Goal: Transaction & Acquisition: Purchase product/service

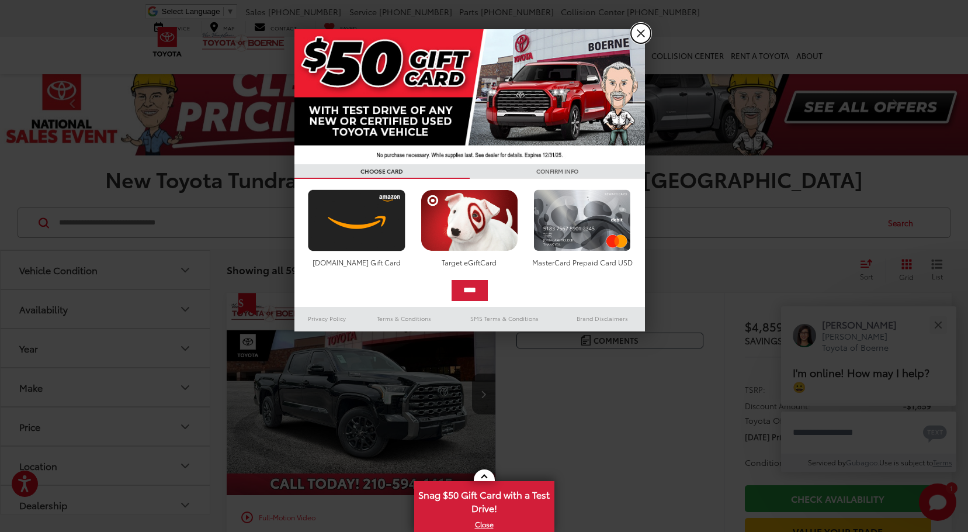
click at [638, 37] on link "X" at bounding box center [641, 33] width 20 height 20
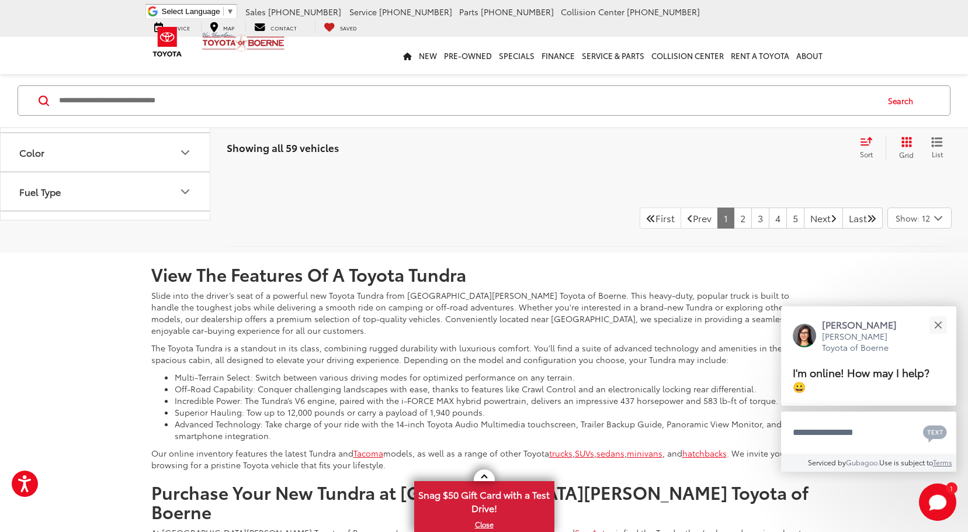
scroll to position [4734, 0]
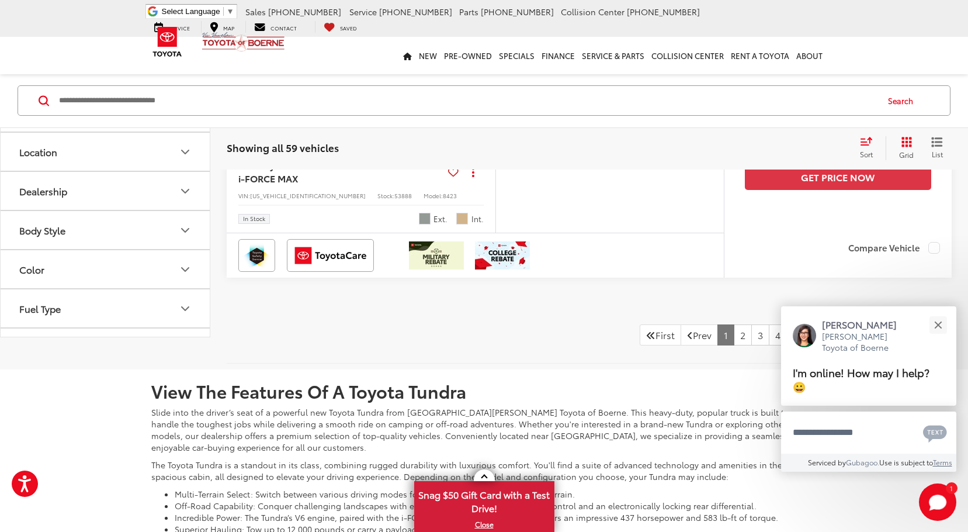
click at [142, 53] on button "Year" at bounding box center [106, 34] width 210 height 38
click at [155, 53] on button "Year" at bounding box center [106, 34] width 210 height 38
click at [108, 92] on button "Make" at bounding box center [106, 73] width 210 height 38
click at [147, 92] on button "Make" at bounding box center [106, 73] width 210 height 38
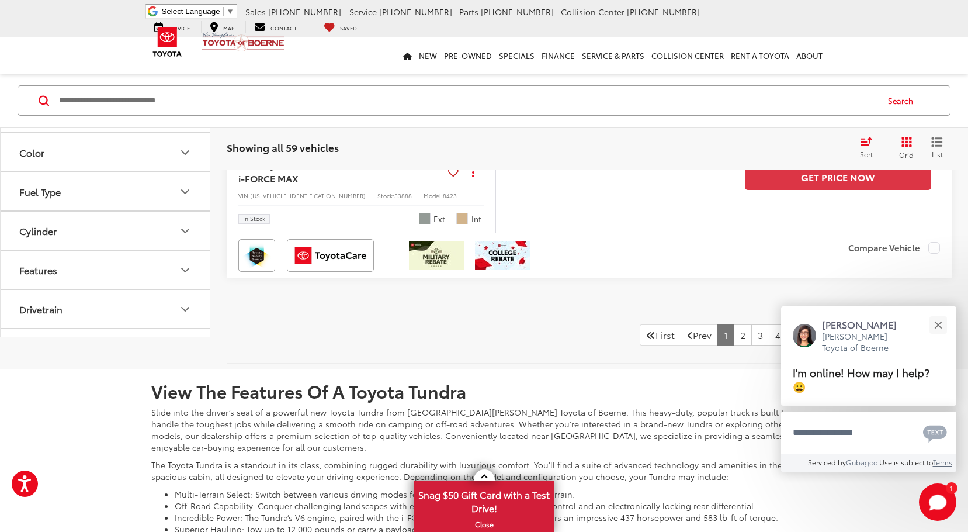
click at [160, 171] on button "Color" at bounding box center [106, 152] width 210 height 38
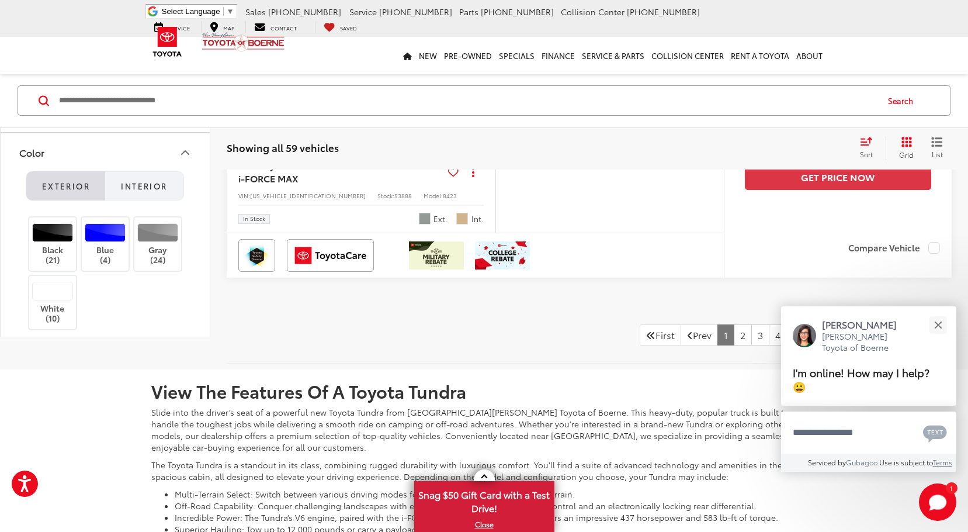
scroll to position [234, 0]
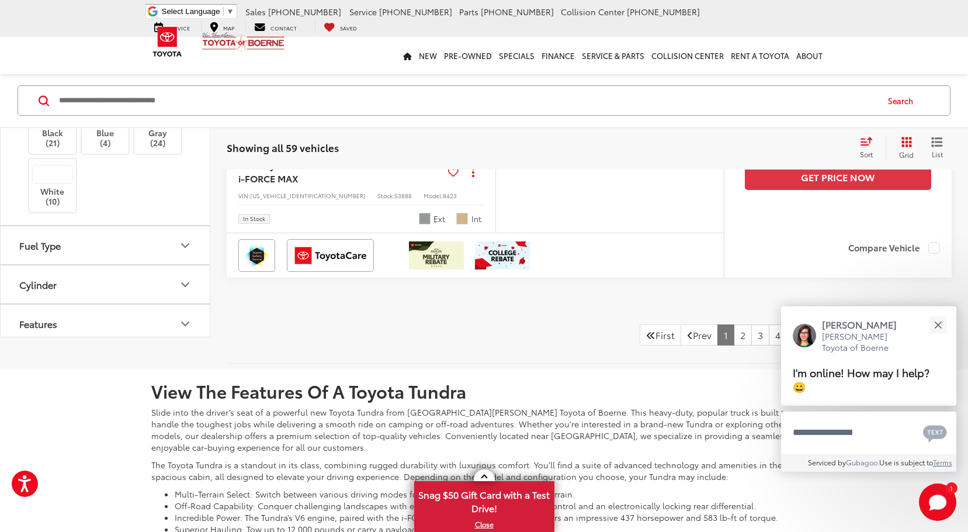
click at [136, 84] on button "Interior" at bounding box center [144, 68] width 79 height 29
click at [55, 125] on div at bounding box center [52, 115] width 41 height 19
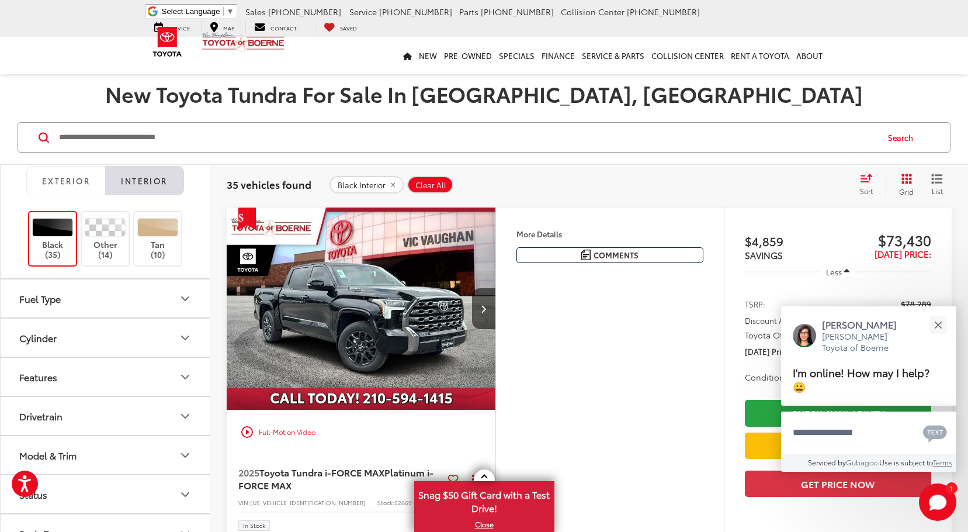
scroll to position [122, 0]
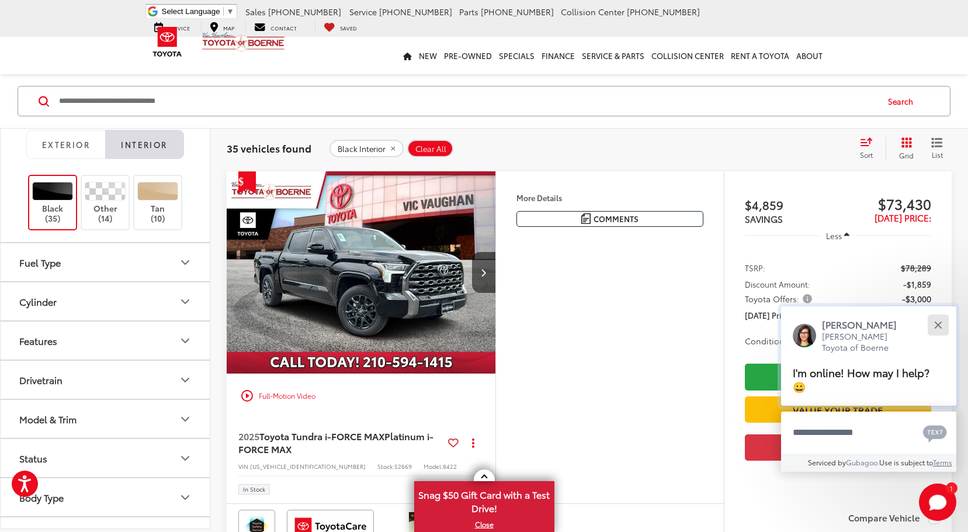
click at [938, 330] on button "Close" at bounding box center [938, 324] width 25 height 25
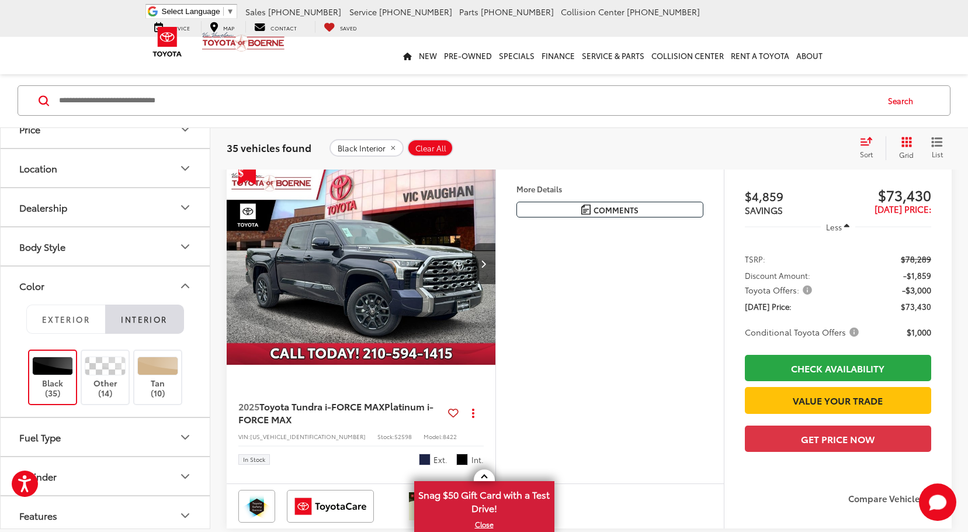
scroll to position [0, 0]
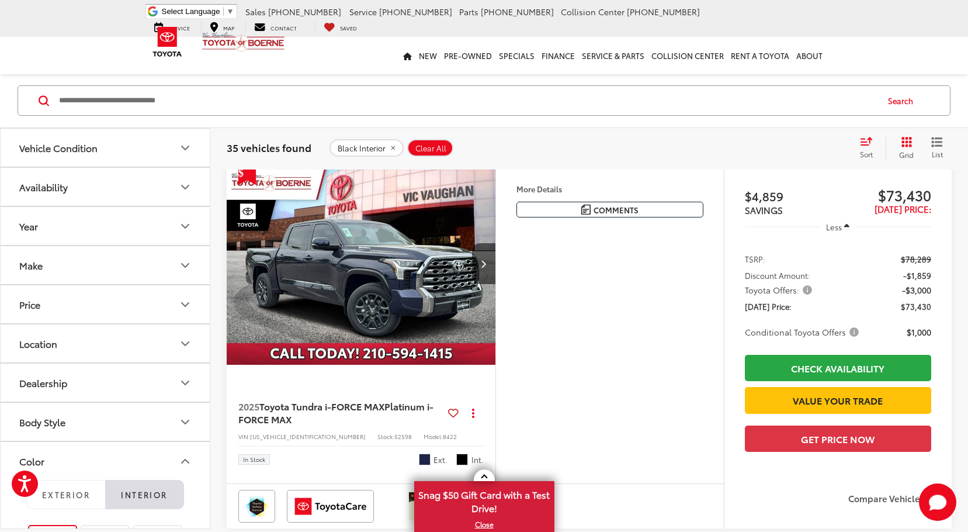
click at [118, 297] on button "Price" at bounding box center [106, 305] width 210 height 38
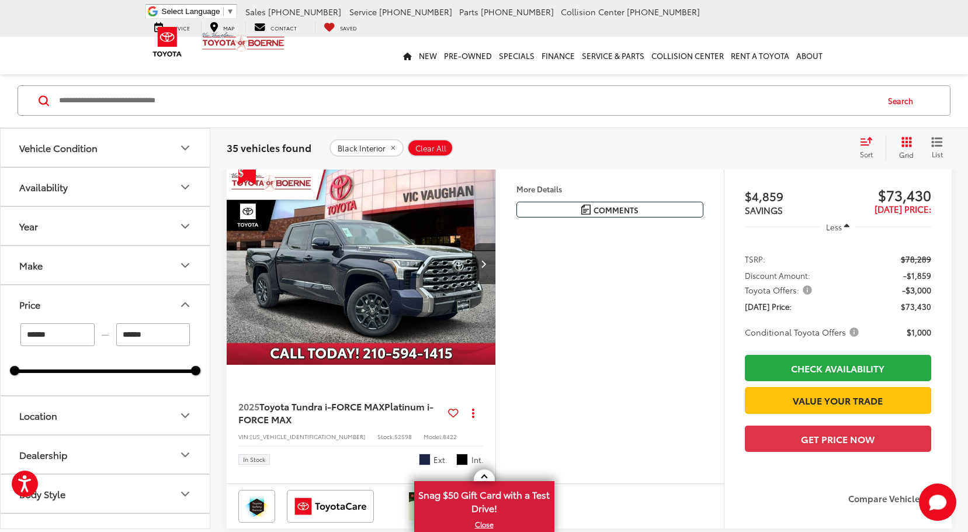
click at [139, 294] on button "Price" at bounding box center [106, 305] width 210 height 38
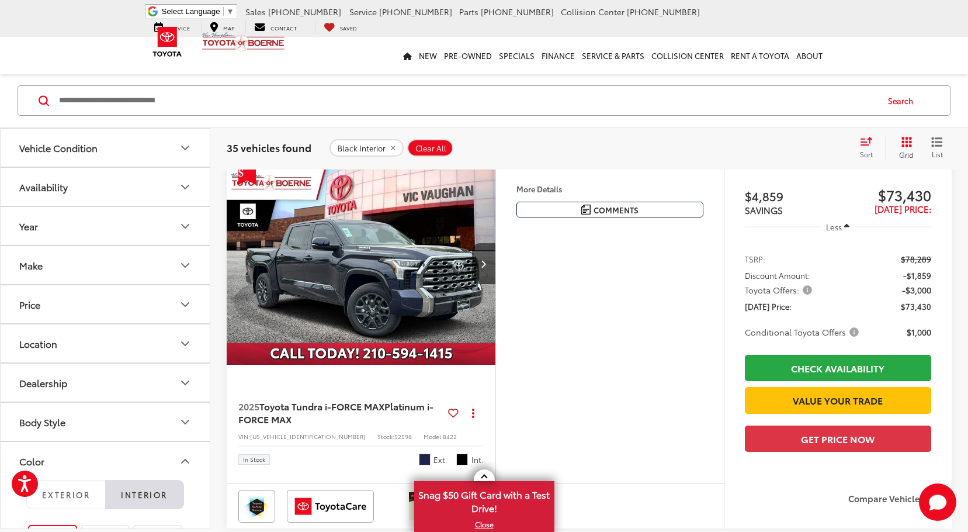
click at [877, 150] on div "Sort" at bounding box center [871, 148] width 32 height 23
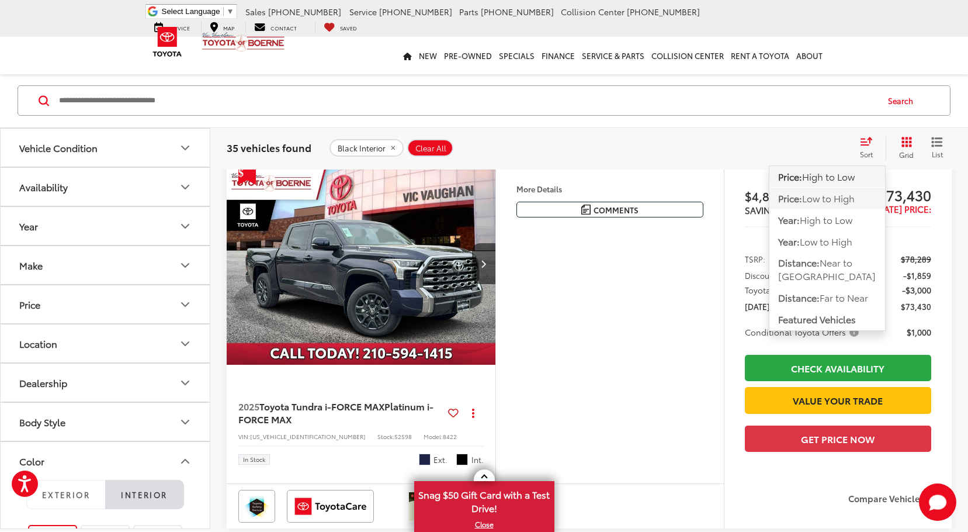
click at [837, 195] on span "Low to High" at bounding box center [828, 197] width 53 height 13
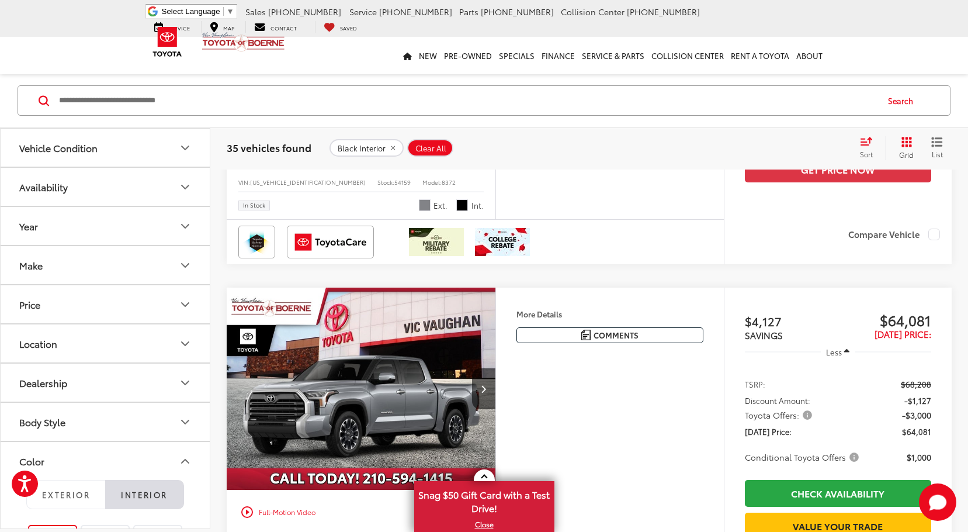
scroll to position [2226, 0]
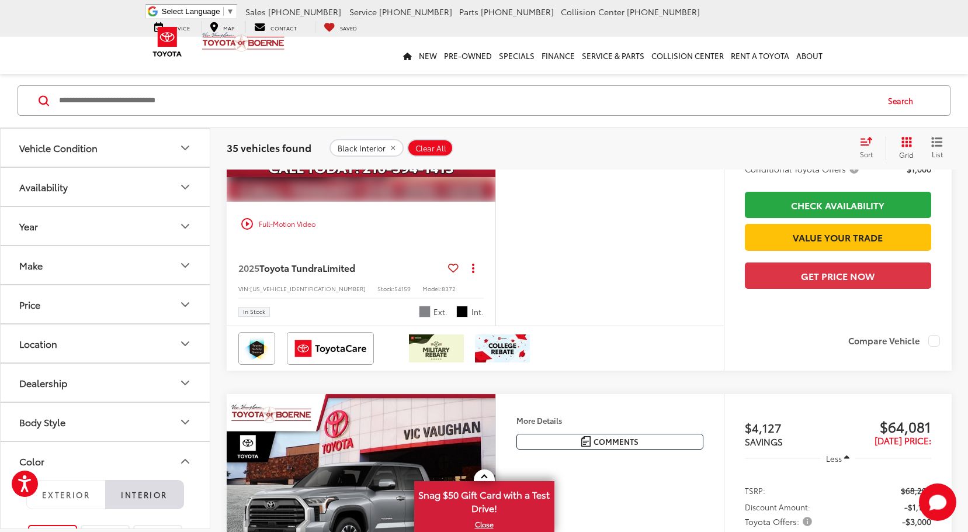
click at [490, 121] on button "Next image" at bounding box center [483, 100] width 23 height 41
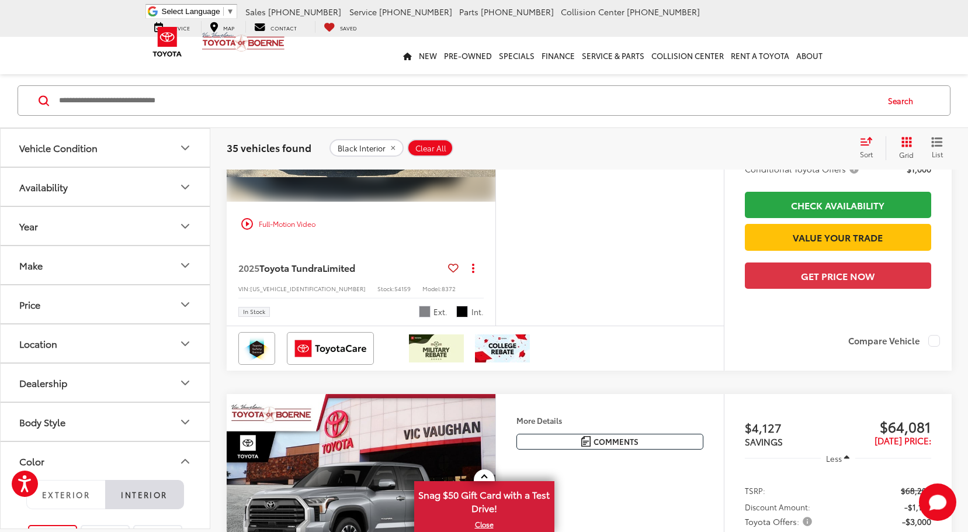
click at [487, 121] on button "Next image" at bounding box center [483, 100] width 23 height 41
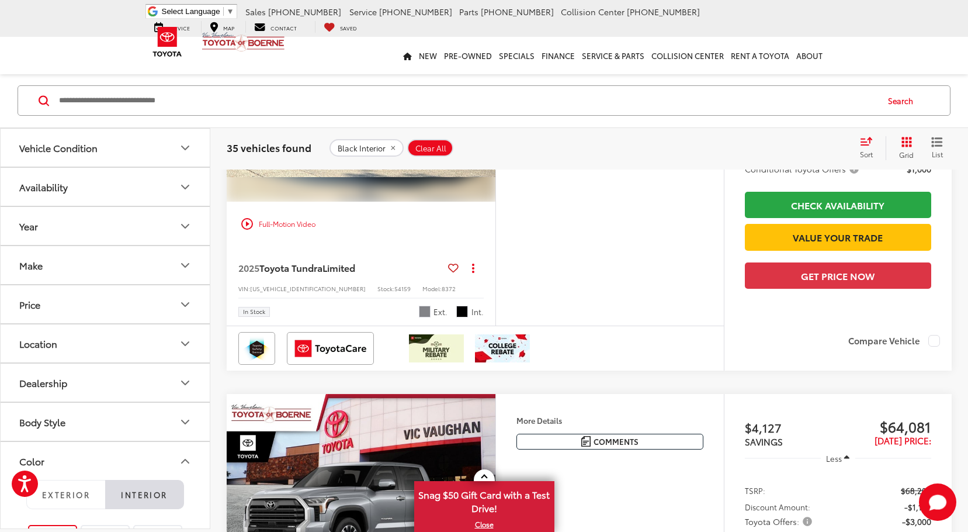
click at [489, 121] on button "Next image" at bounding box center [483, 100] width 23 height 41
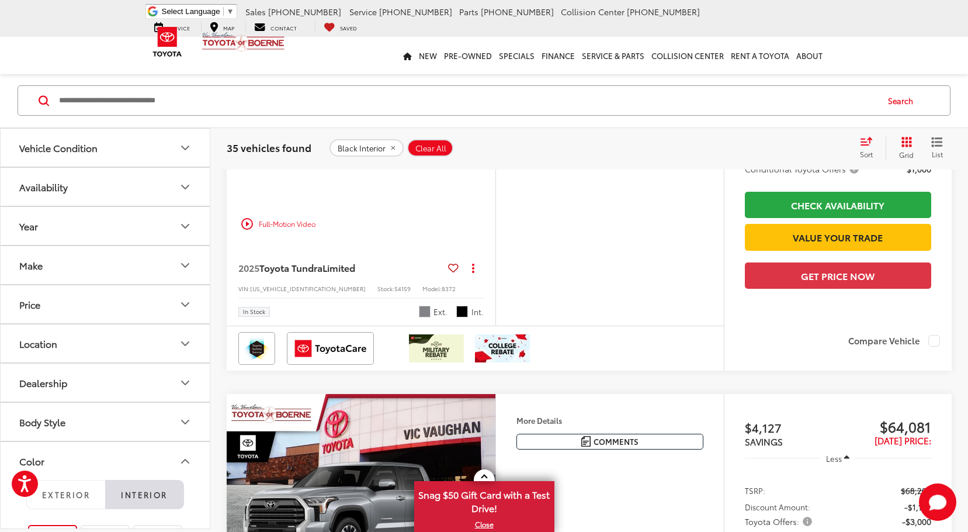
click at [489, 121] on button "Next image" at bounding box center [483, 100] width 23 height 41
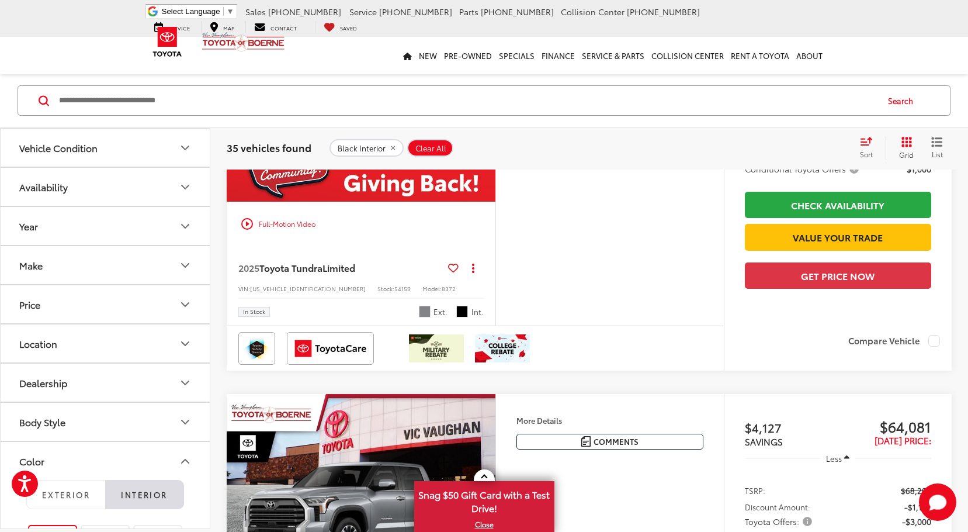
click at [492, 121] on button "Next image" at bounding box center [483, 100] width 23 height 41
click at [497, 202] on div "View More" at bounding box center [632, 100] width 271 height 203
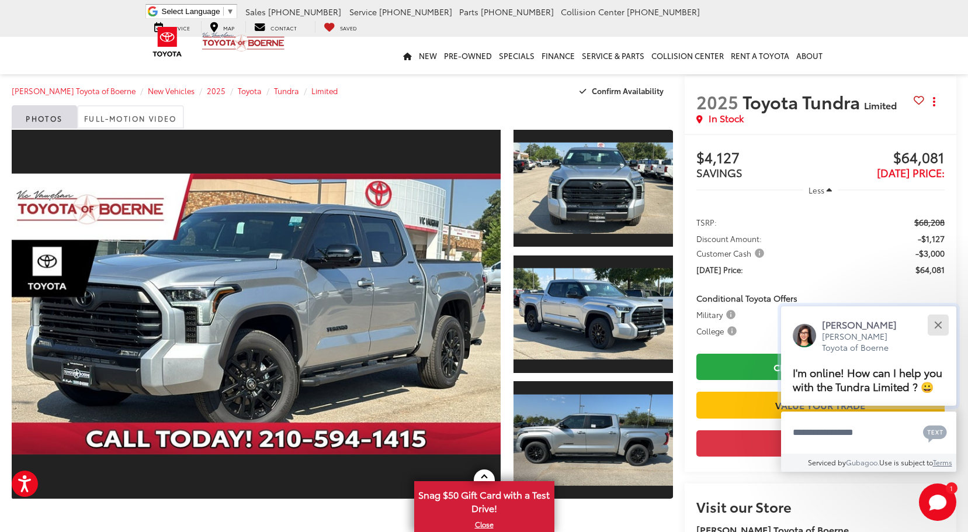
click at [936, 319] on button "Close" at bounding box center [938, 324] width 25 height 25
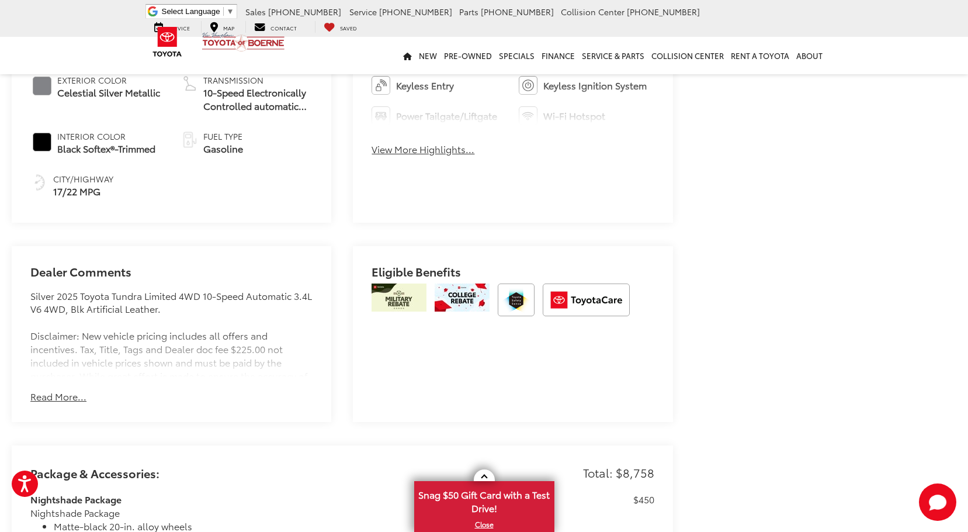
scroll to position [935, 0]
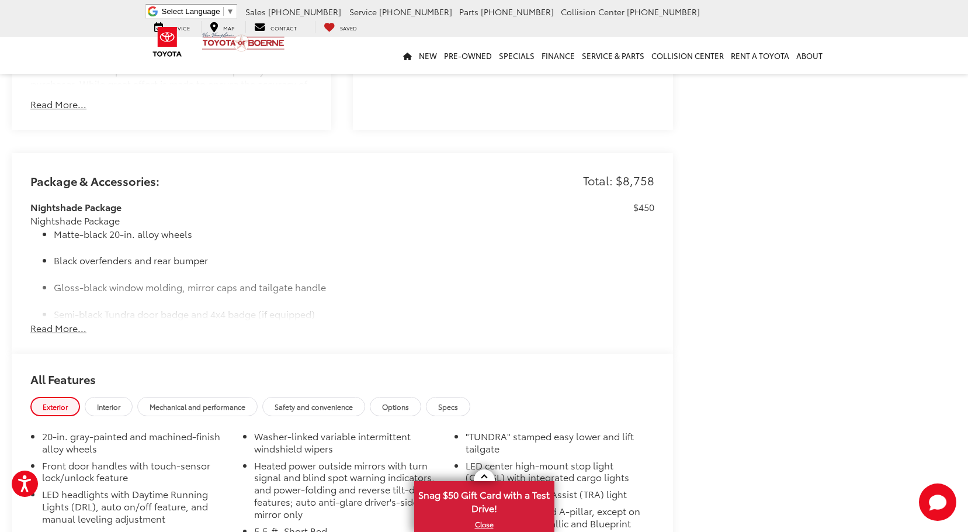
click at [76, 321] on button "Read More..." at bounding box center [58, 327] width 56 height 13
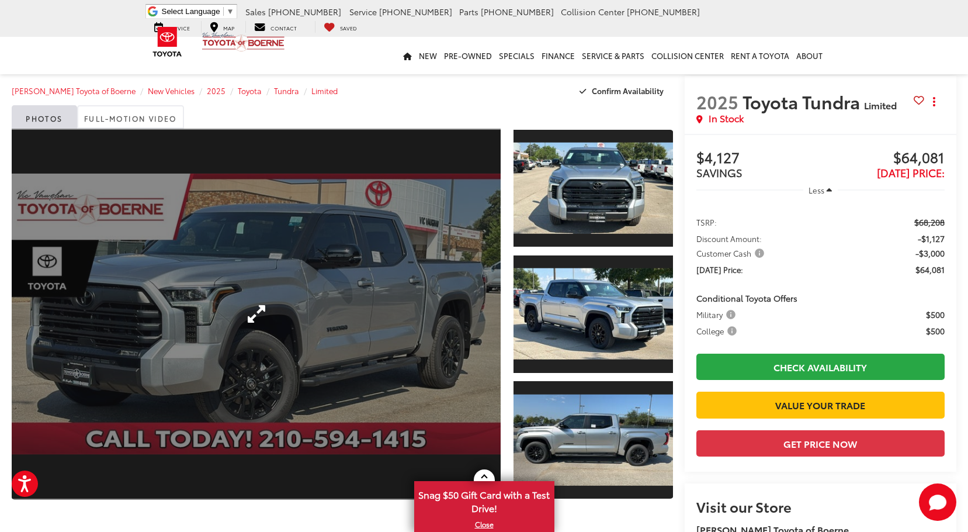
scroll to position [117, 0]
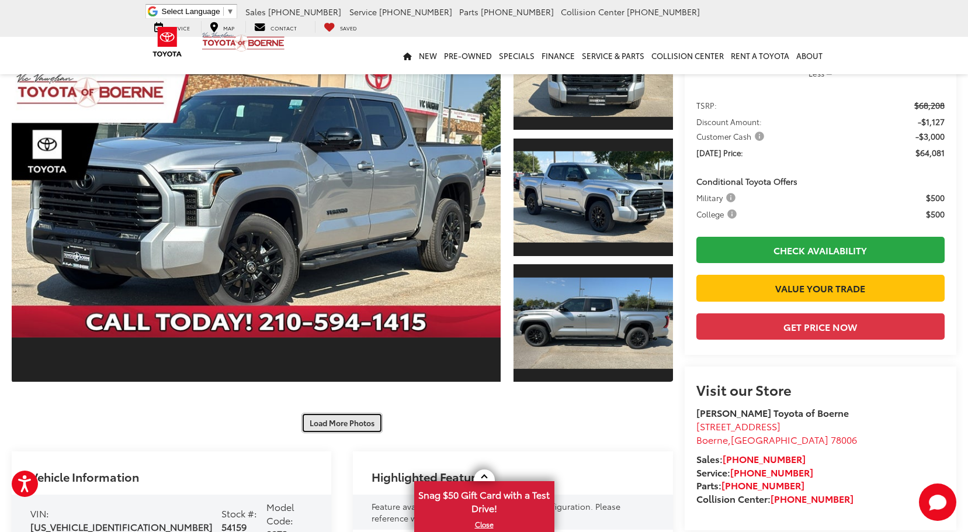
click at [348, 420] on button "Load More Photos" at bounding box center [342, 423] width 81 height 20
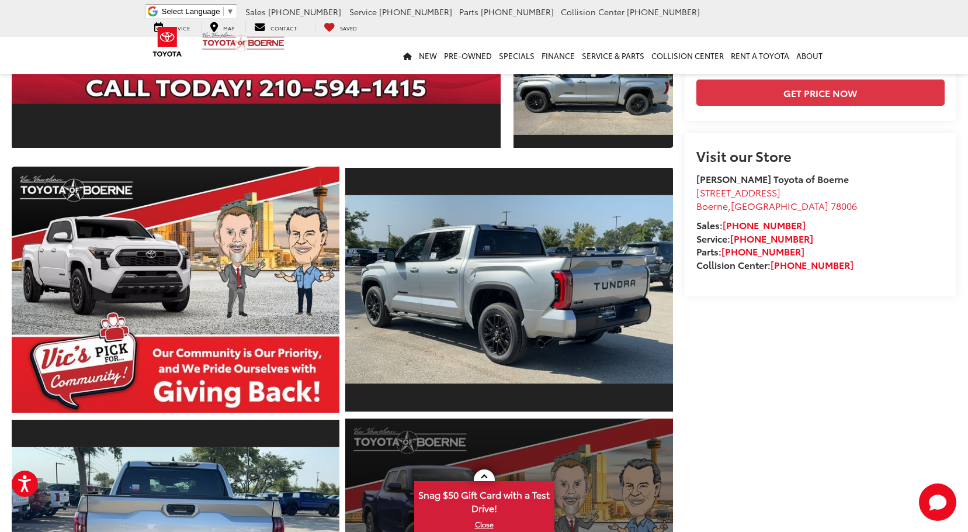
scroll to position [584, 0]
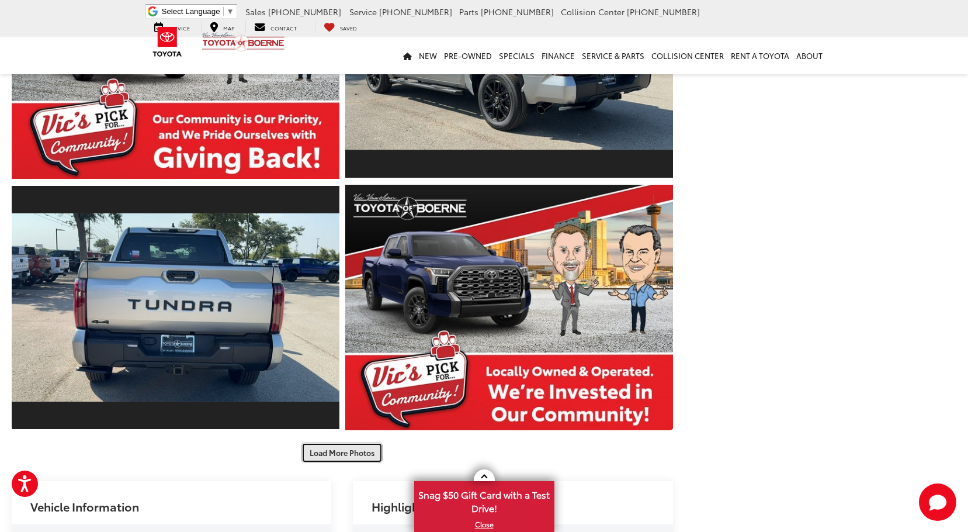
click at [341, 458] on button "Load More Photos" at bounding box center [342, 452] width 81 height 20
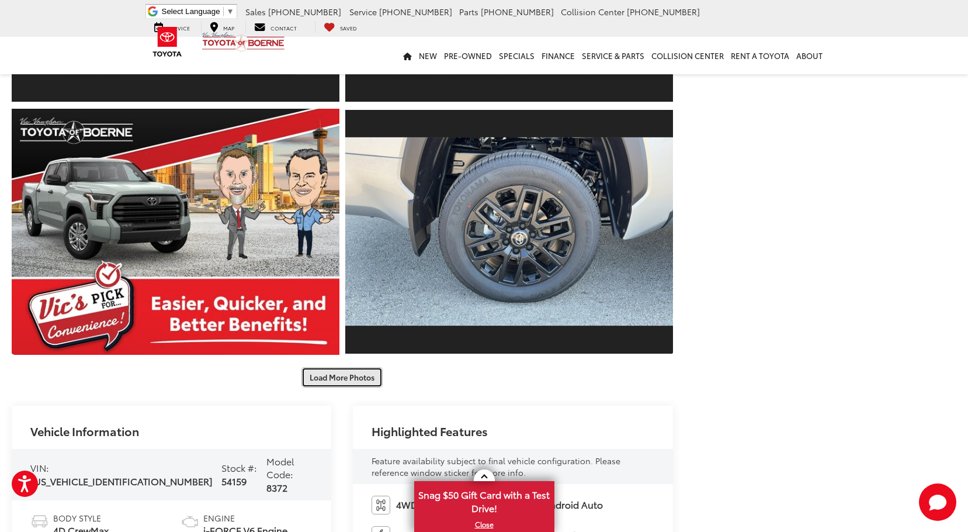
scroll to position [1169, 0]
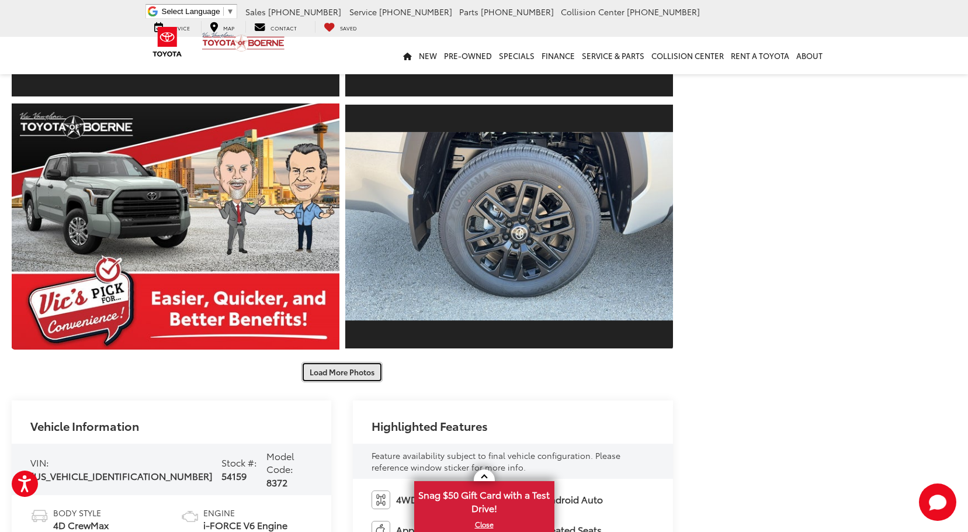
click at [358, 373] on button "Load More Photos" at bounding box center [342, 372] width 81 height 20
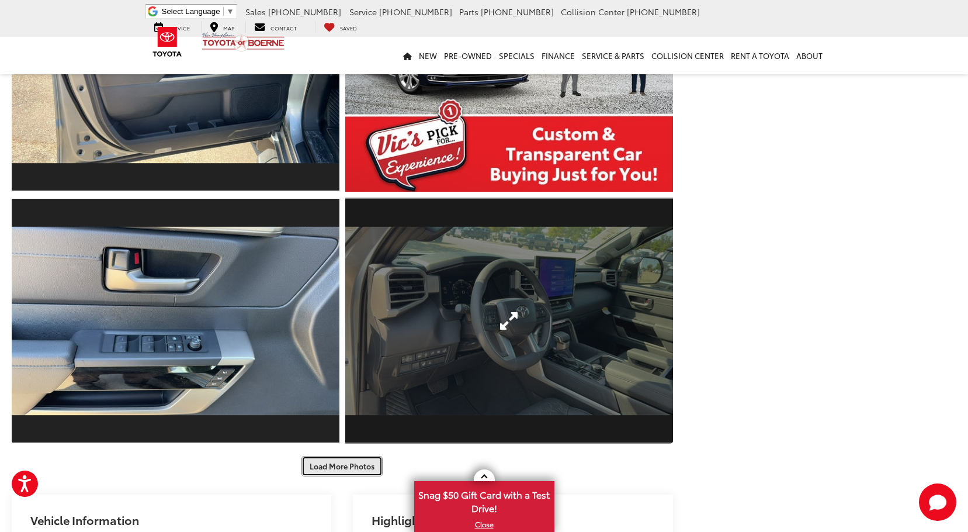
scroll to position [1753, 0]
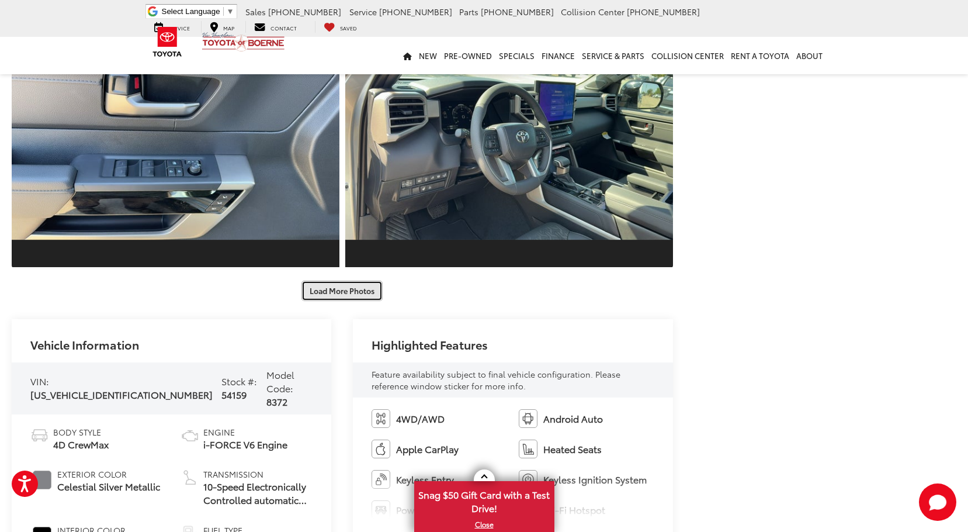
click at [373, 282] on button "Load More Photos" at bounding box center [342, 291] width 81 height 20
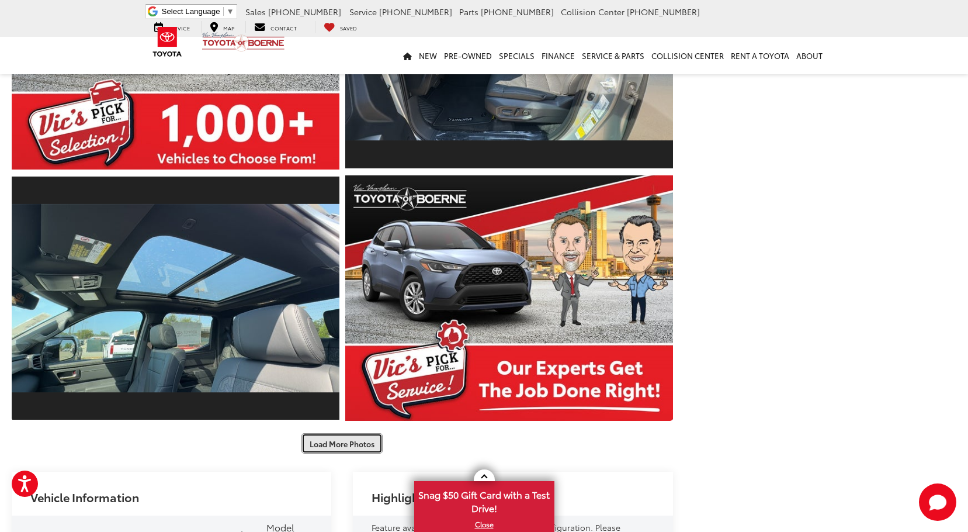
scroll to position [2221, 0]
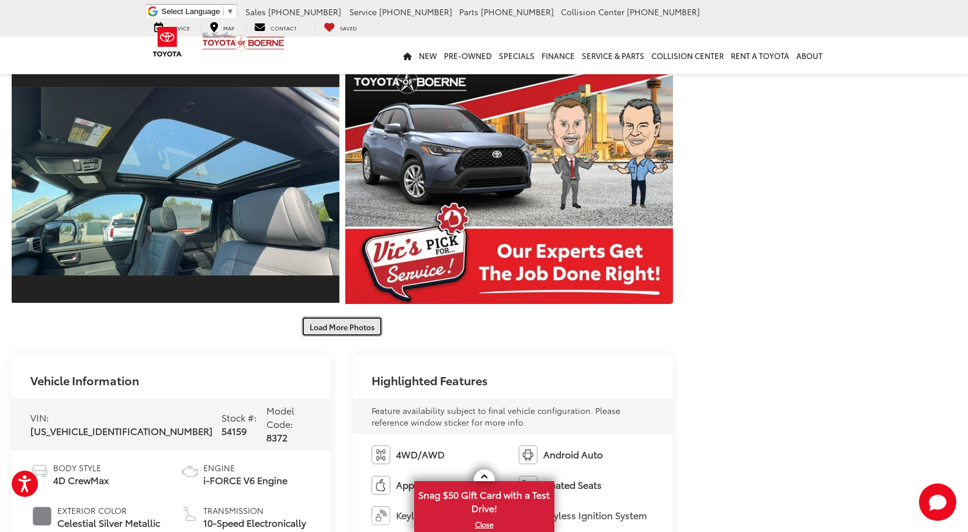
click at [368, 318] on button "Load More Photos" at bounding box center [342, 326] width 81 height 20
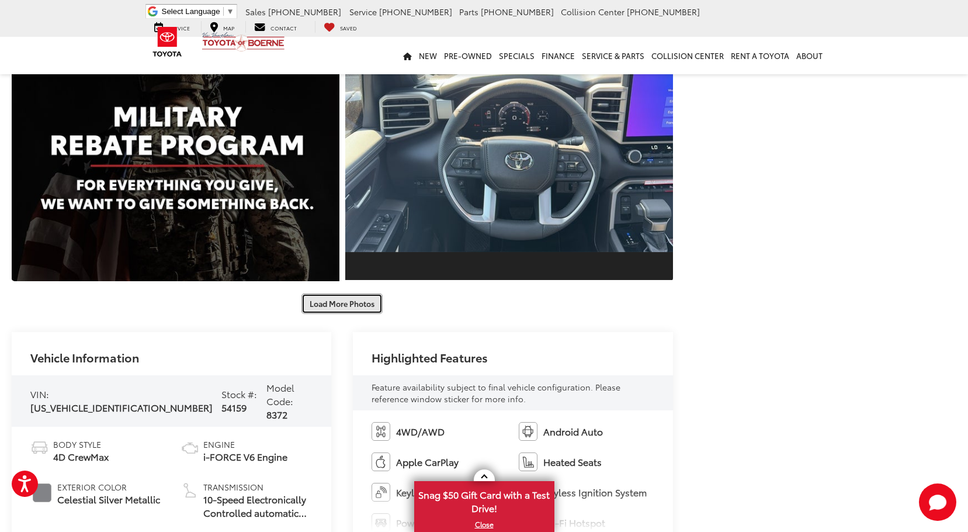
scroll to position [2806, 0]
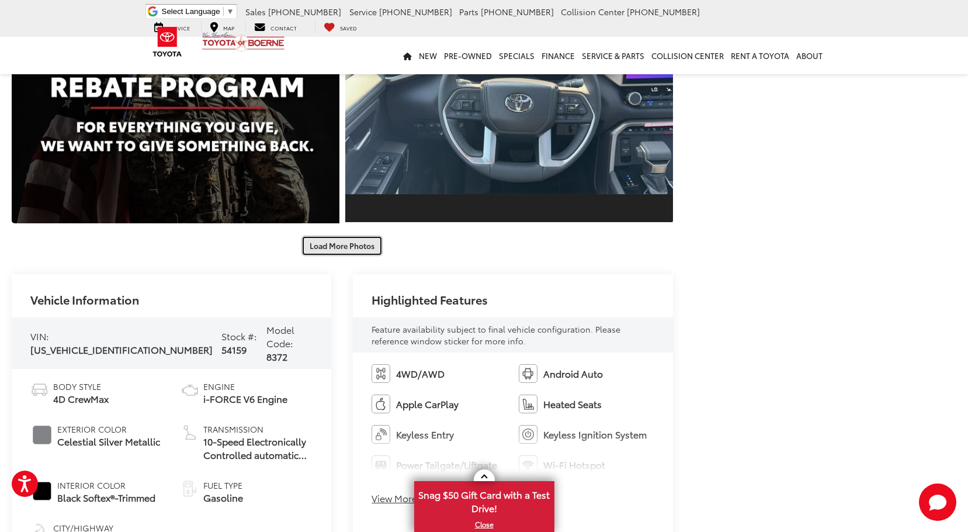
click at [369, 252] on button "Load More Photos" at bounding box center [342, 246] width 81 height 20
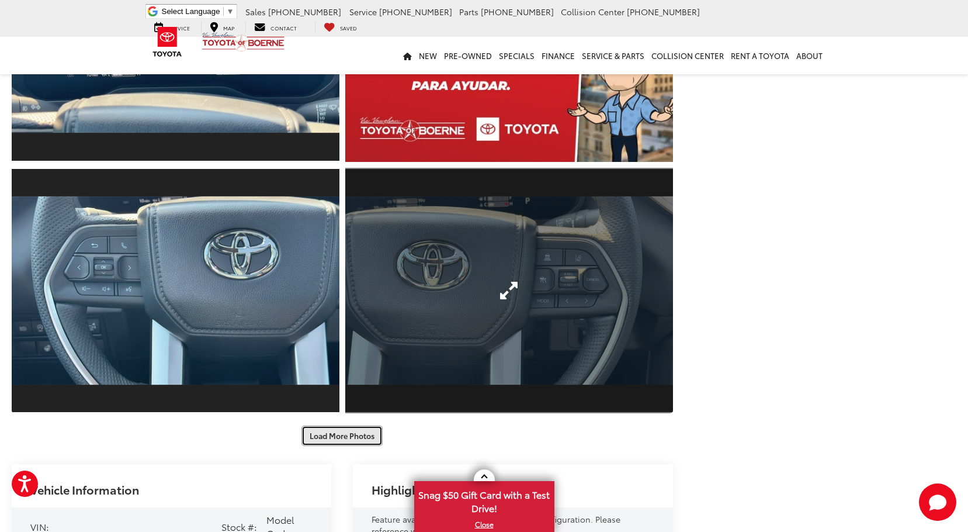
scroll to position [3273, 0]
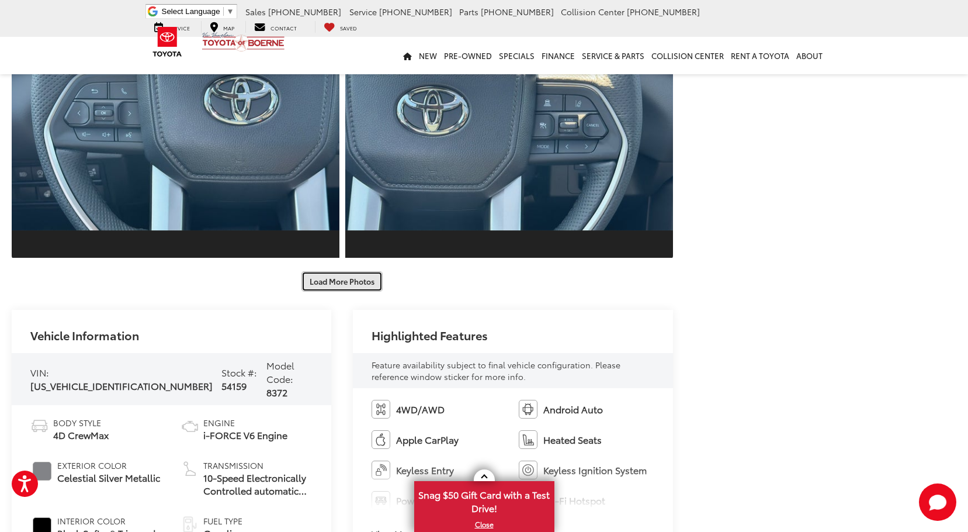
click at [344, 275] on button "Load More Photos" at bounding box center [342, 281] width 81 height 20
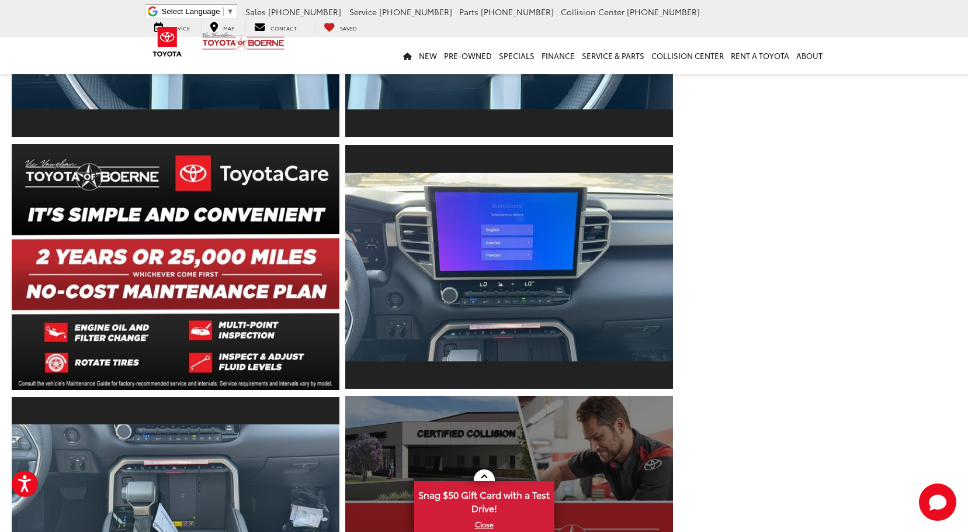
scroll to position [3682, 0]
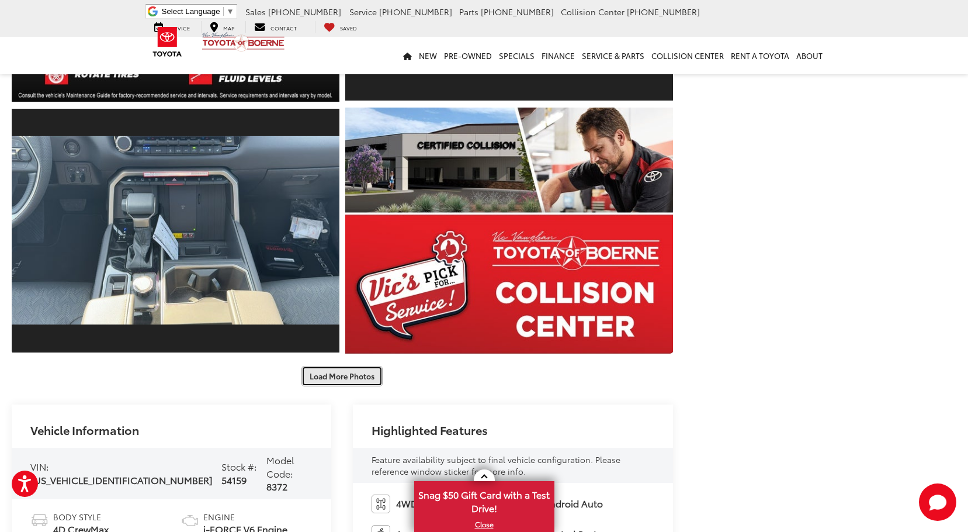
click at [361, 381] on button "Load More Photos" at bounding box center [342, 376] width 81 height 20
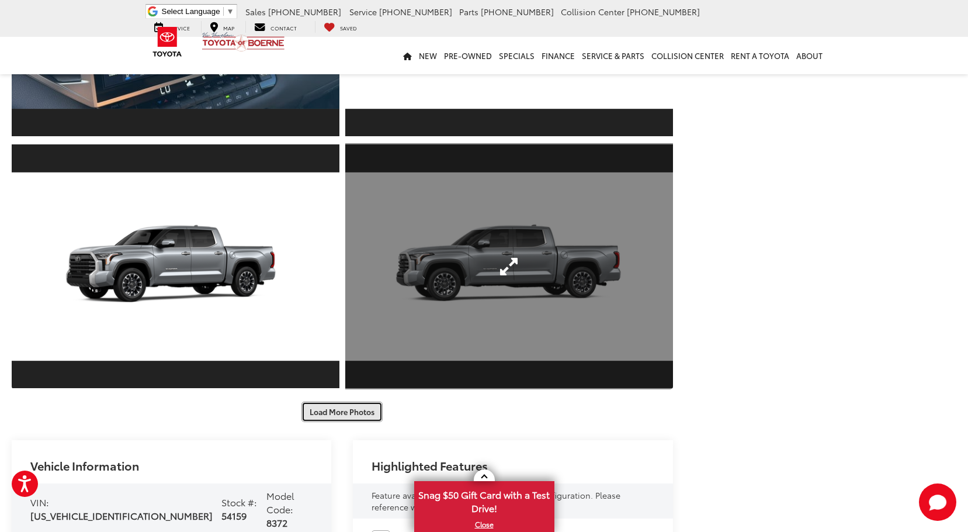
scroll to position [4325, 0]
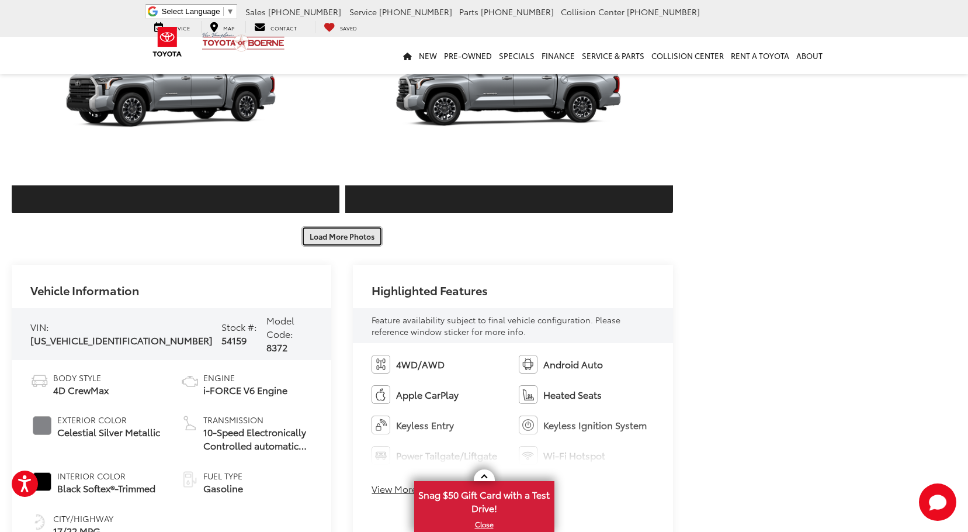
click at [344, 241] on button "Load More Photos" at bounding box center [342, 236] width 81 height 20
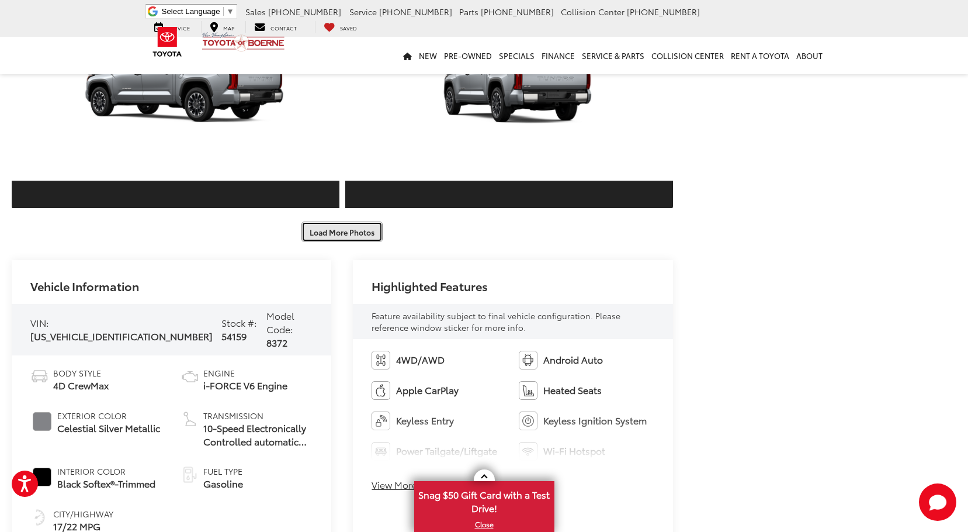
scroll to position [4910, 0]
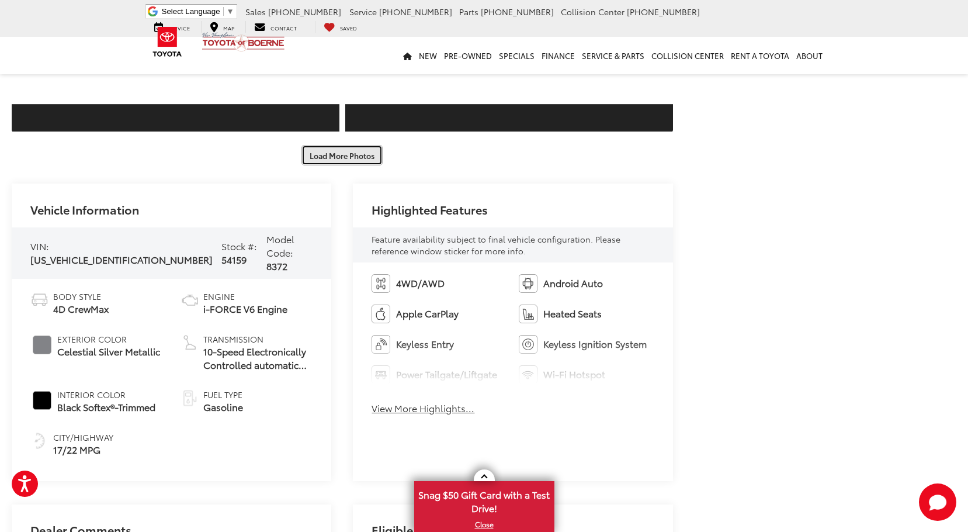
click at [335, 163] on button "Load More Photos" at bounding box center [342, 155] width 81 height 20
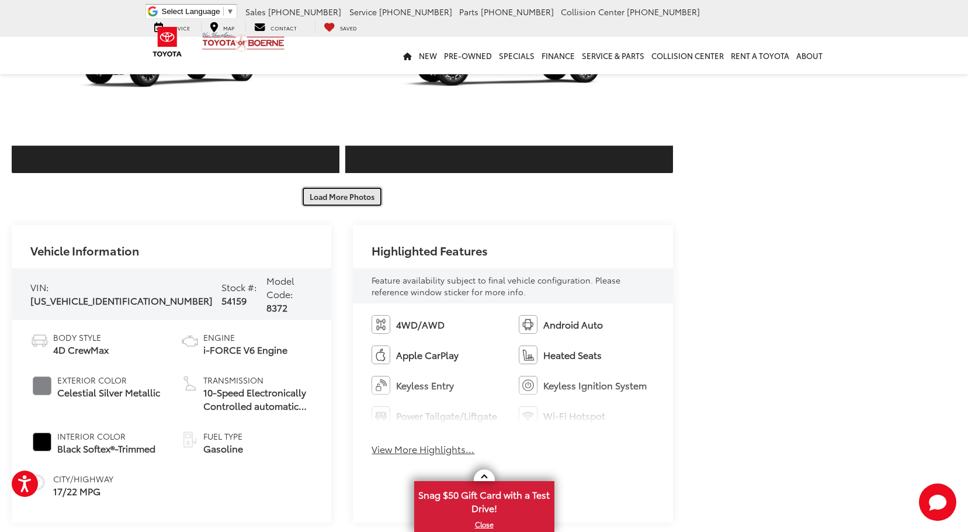
scroll to position [5377, 0]
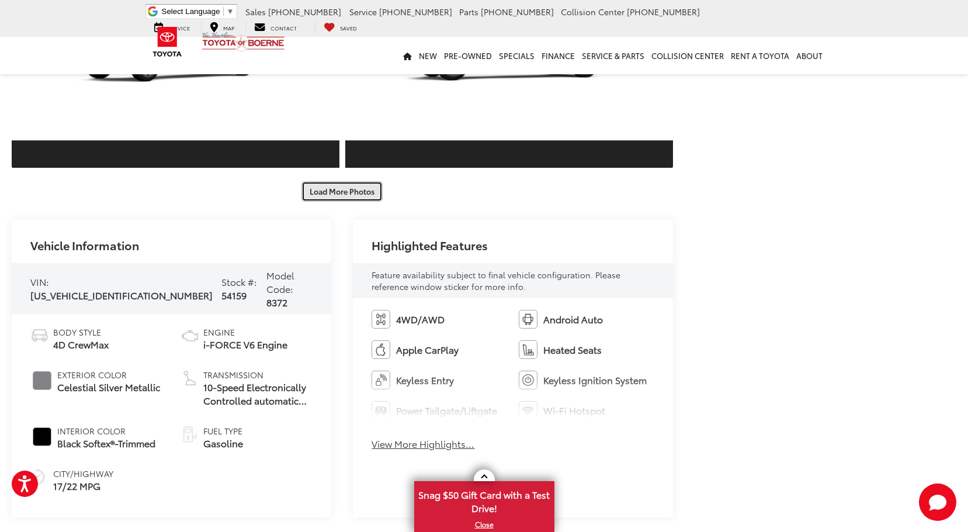
click at [359, 194] on button "Load More Photos" at bounding box center [342, 191] width 81 height 20
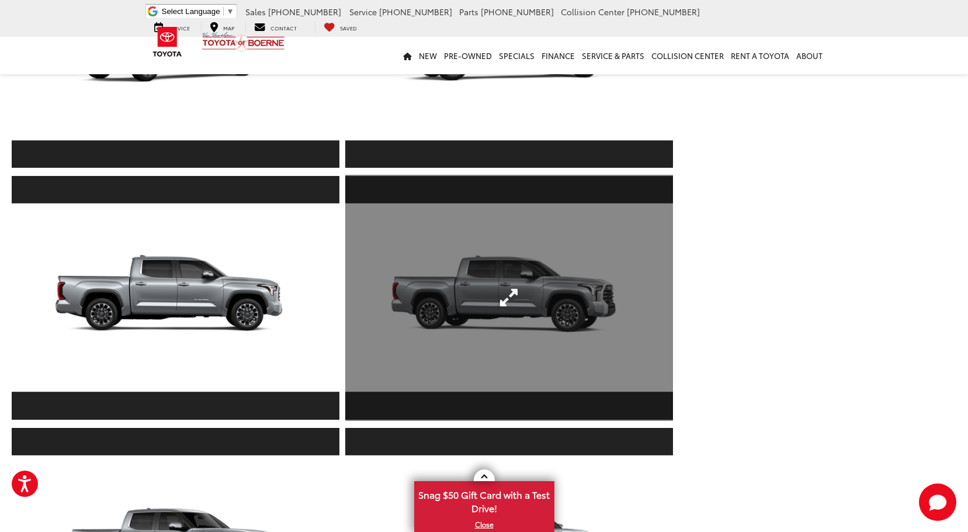
scroll to position [5670, 0]
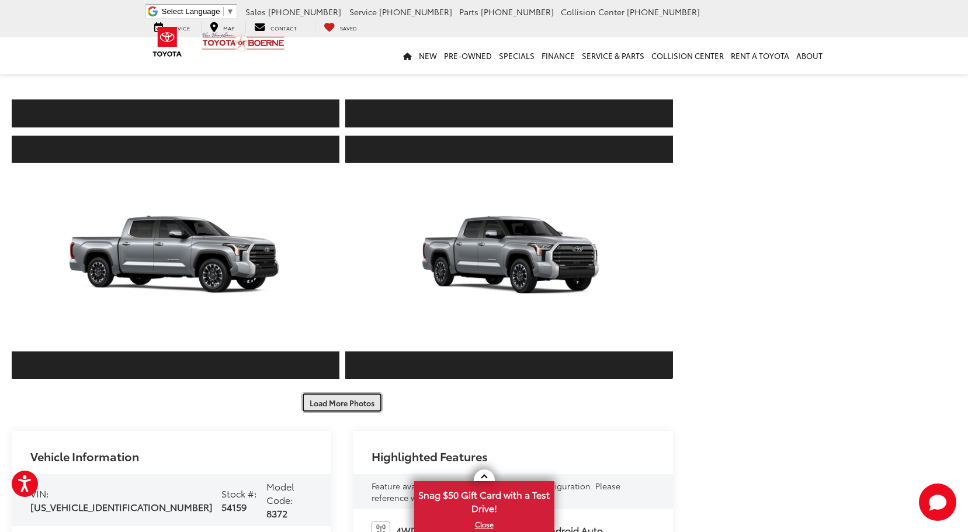
drag, startPoint x: 334, startPoint y: 397, endPoint x: 335, endPoint y: 898, distance: 501.5
click at [335, 397] on button "Load More Photos" at bounding box center [342, 402] width 81 height 20
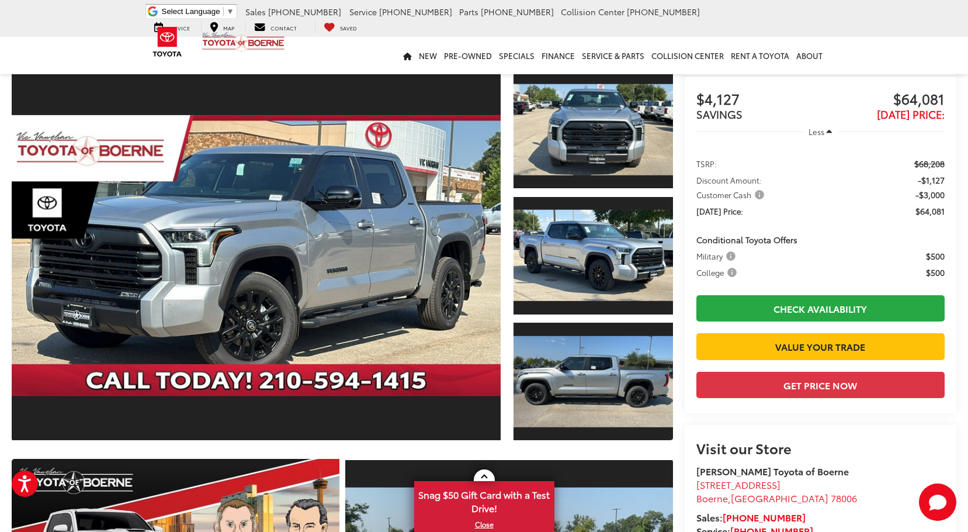
scroll to position [409, 0]
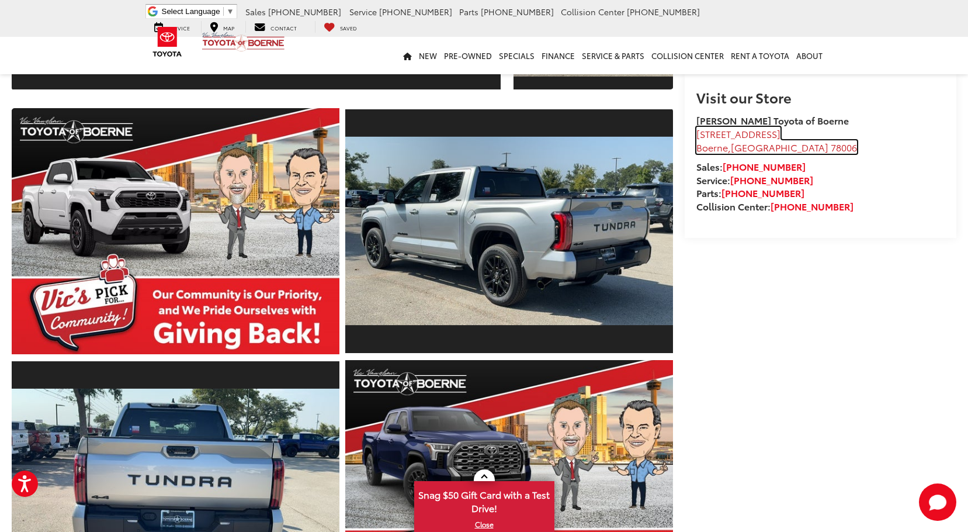
click at [750, 140] on span "[STREET_ADDRESS]" at bounding box center [739, 133] width 84 height 13
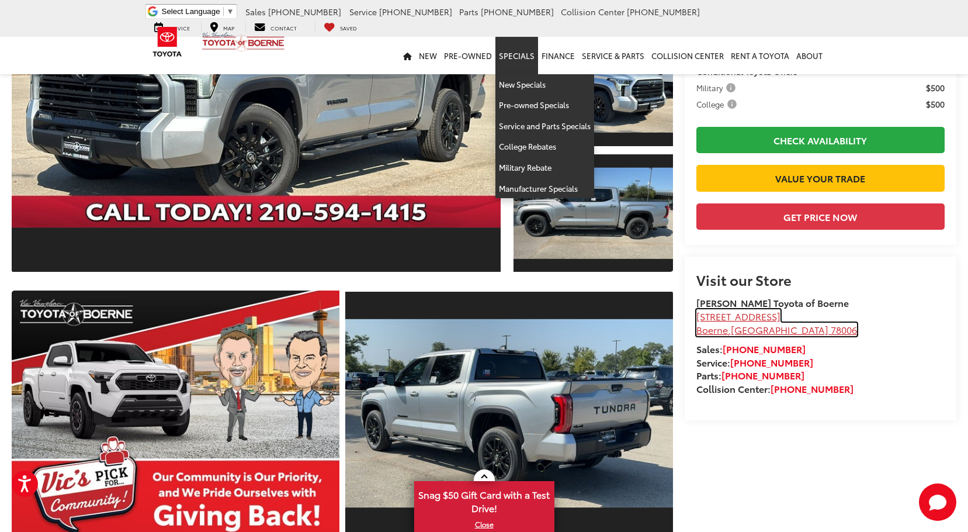
scroll to position [0, 0]
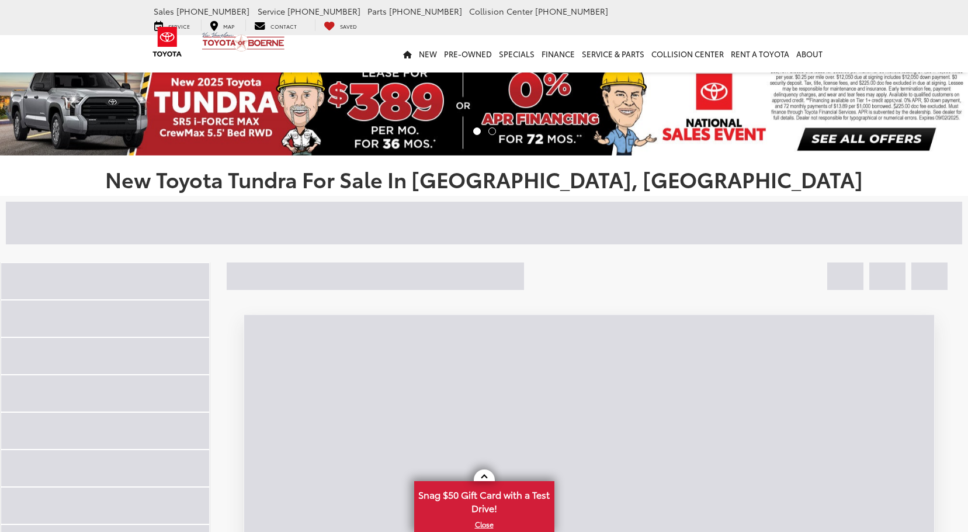
scroll to position [1320, 0]
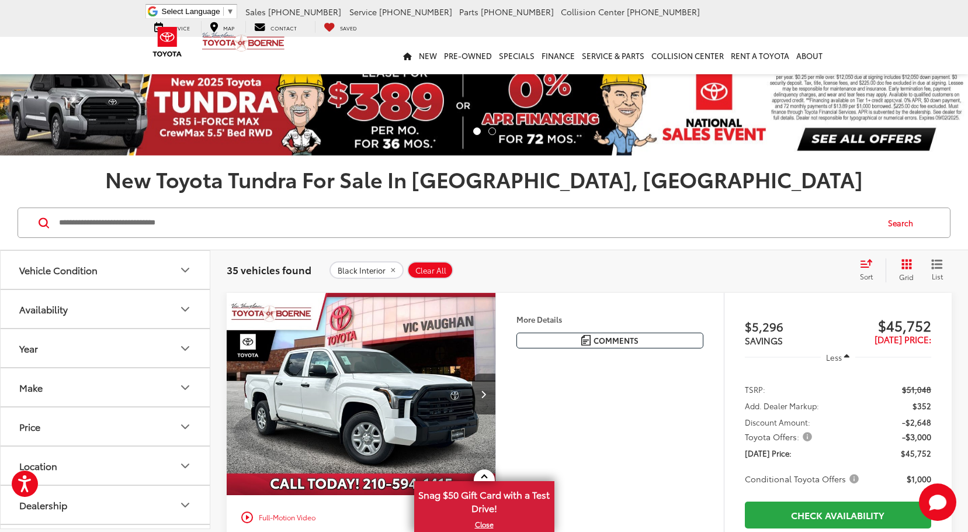
scroll to position [2226, 0]
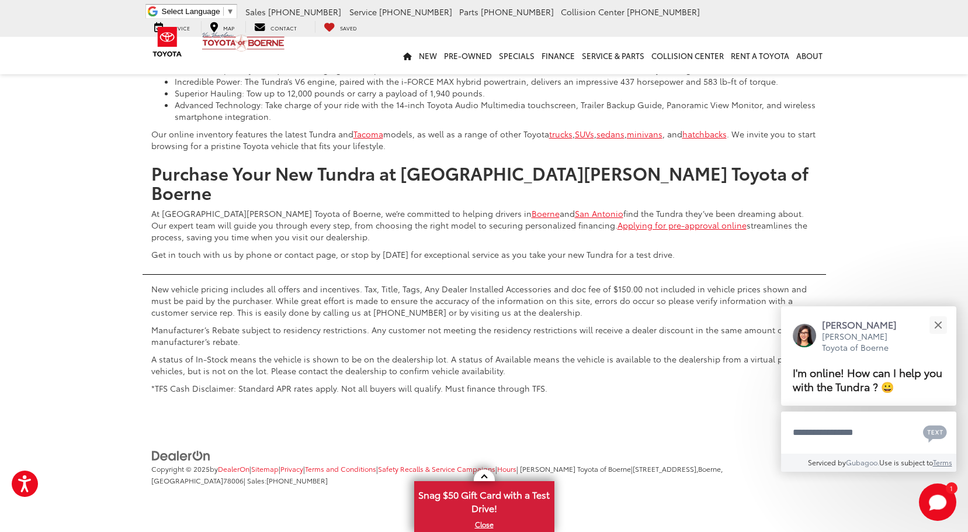
scroll to position [5027, 0]
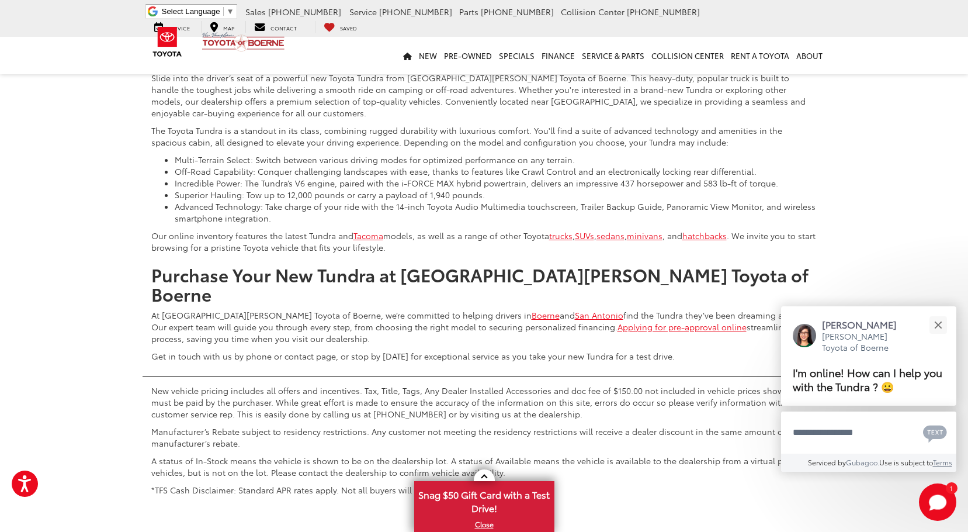
click at [769, 11] on link "2" at bounding box center [778, 0] width 18 height 21
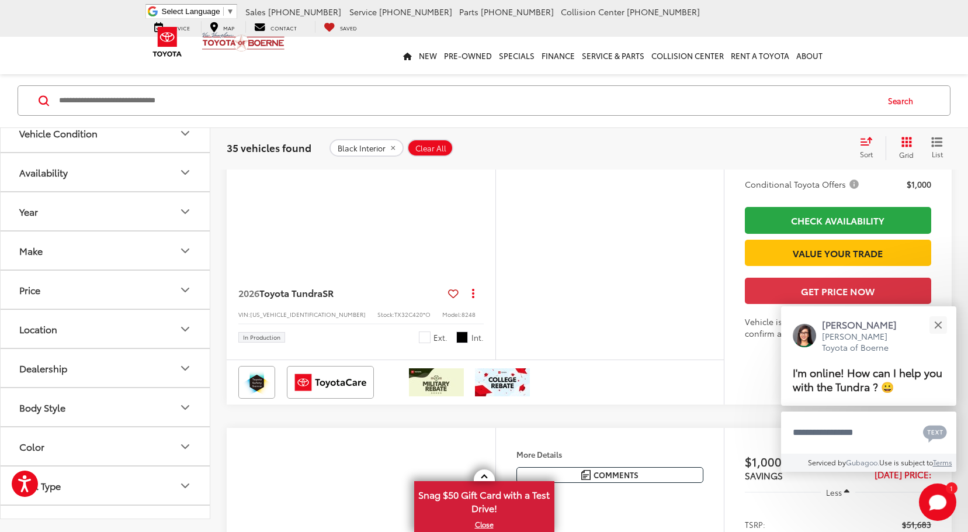
scroll to position [112, 0]
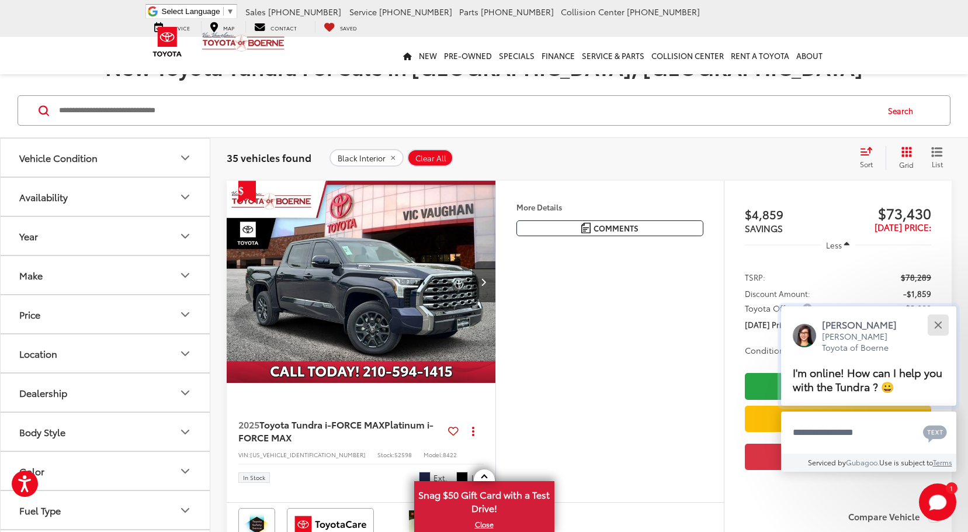
click at [943, 321] on button "Close" at bounding box center [938, 324] width 25 height 25
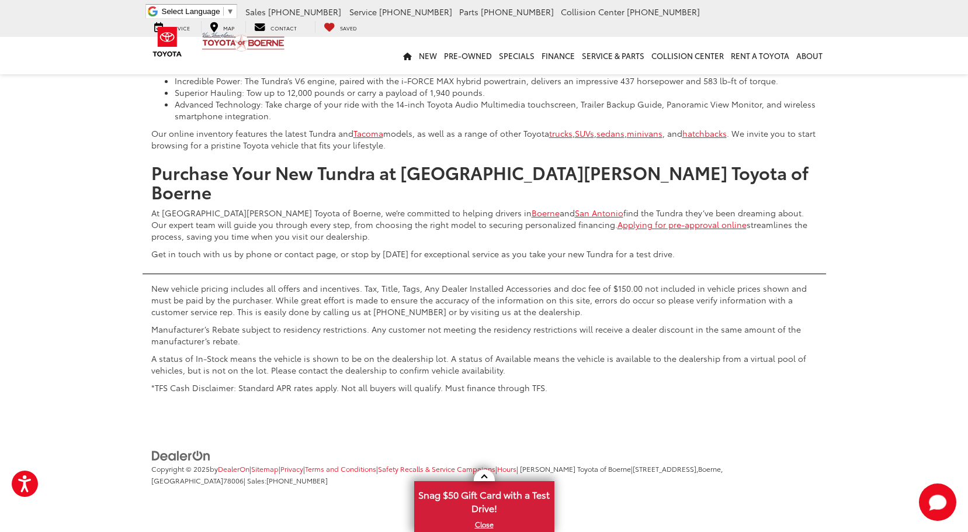
scroll to position [5090, 0]
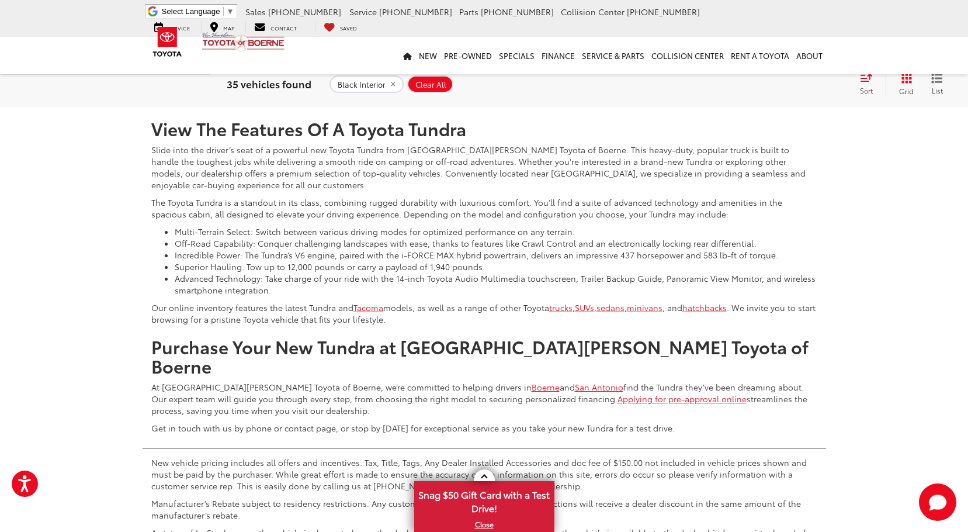
scroll to position [4914, 0]
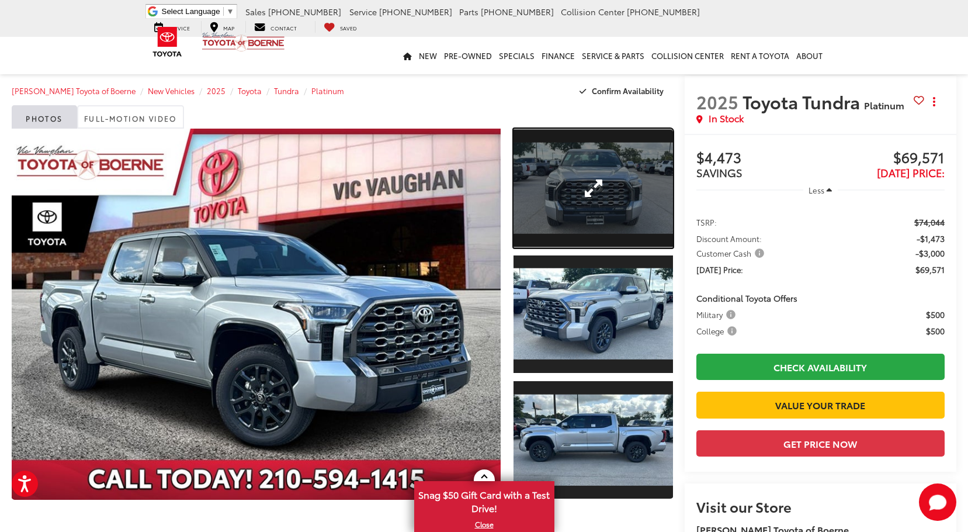
click at [599, 172] on link "Expand Photo 1" at bounding box center [593, 188] width 159 height 119
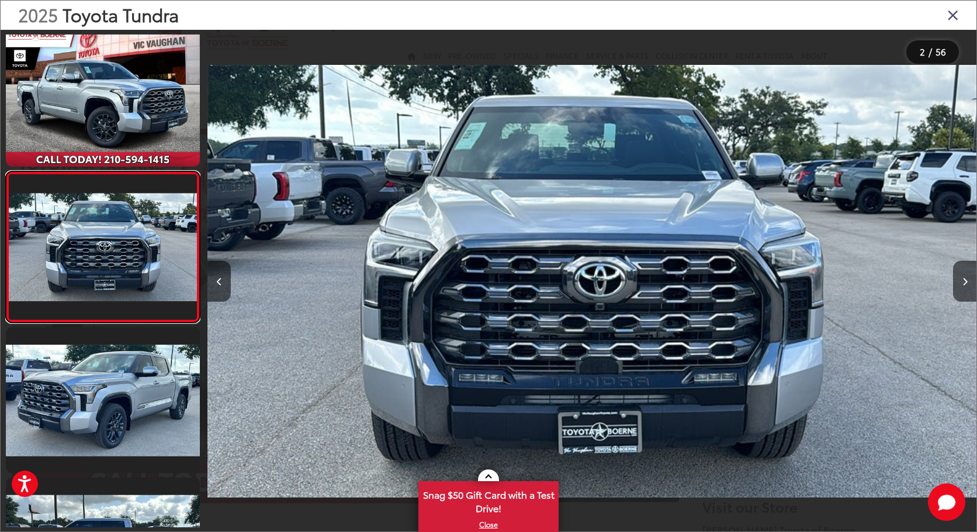
scroll to position [365, 0]
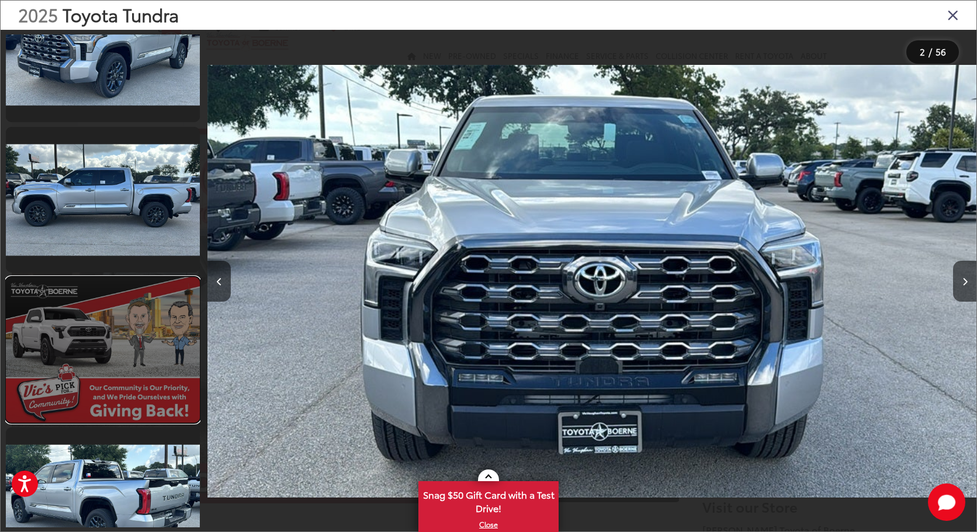
click at [143, 369] on link at bounding box center [103, 350] width 194 height 146
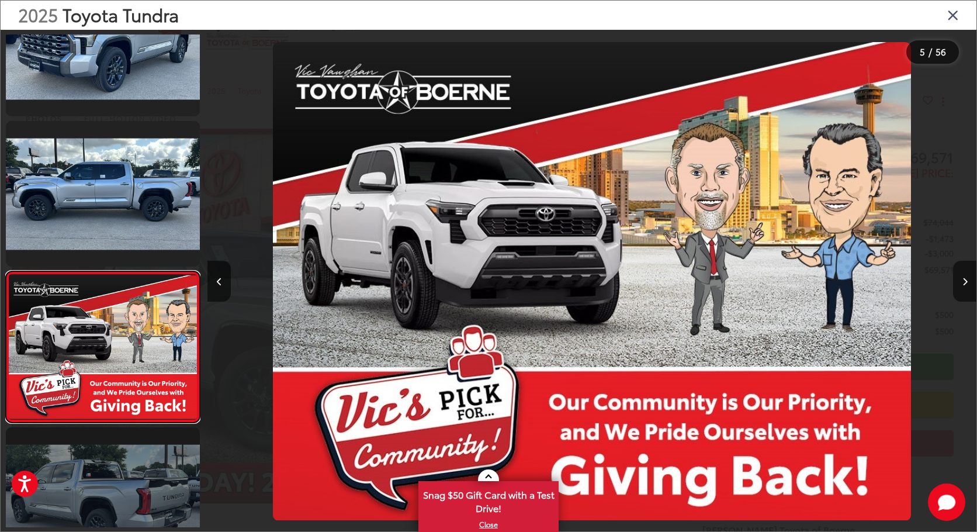
scroll to position [465, 0]
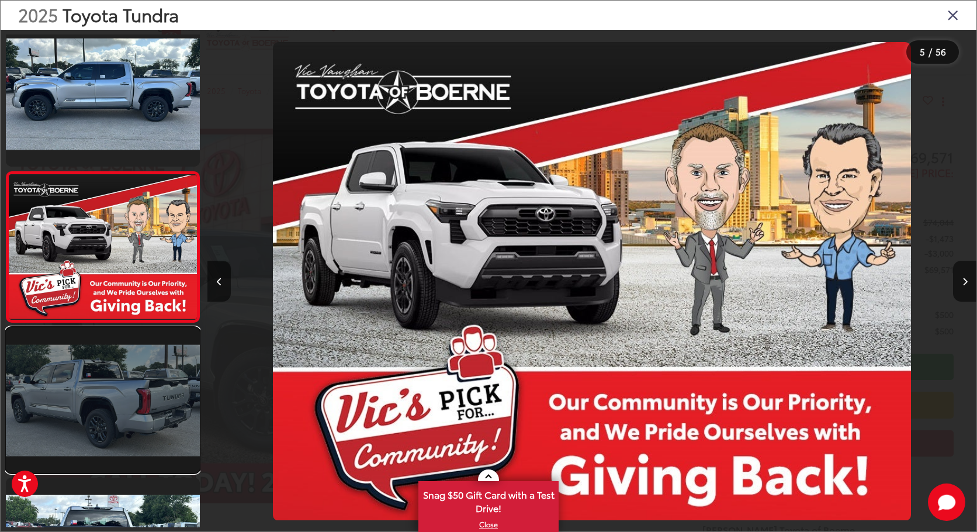
click at [154, 453] on link at bounding box center [103, 400] width 194 height 146
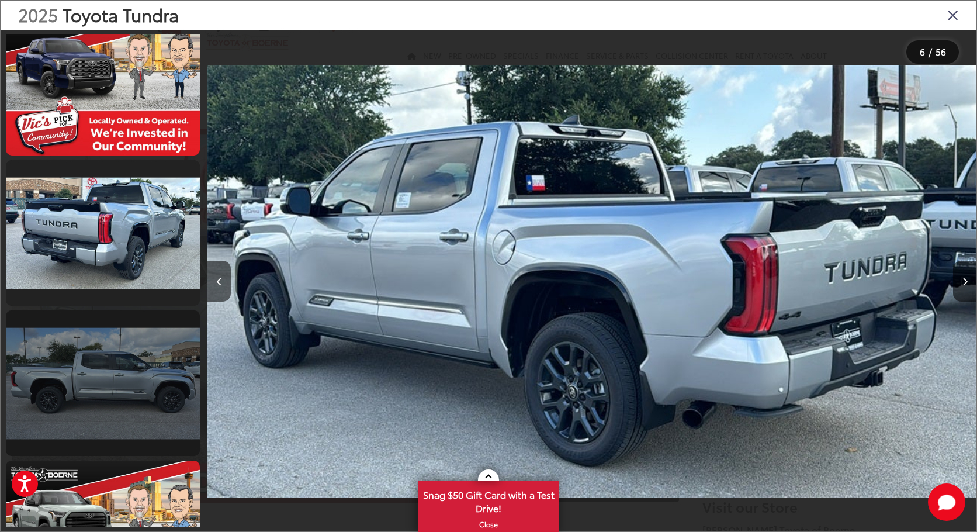
scroll to position [1199, 0]
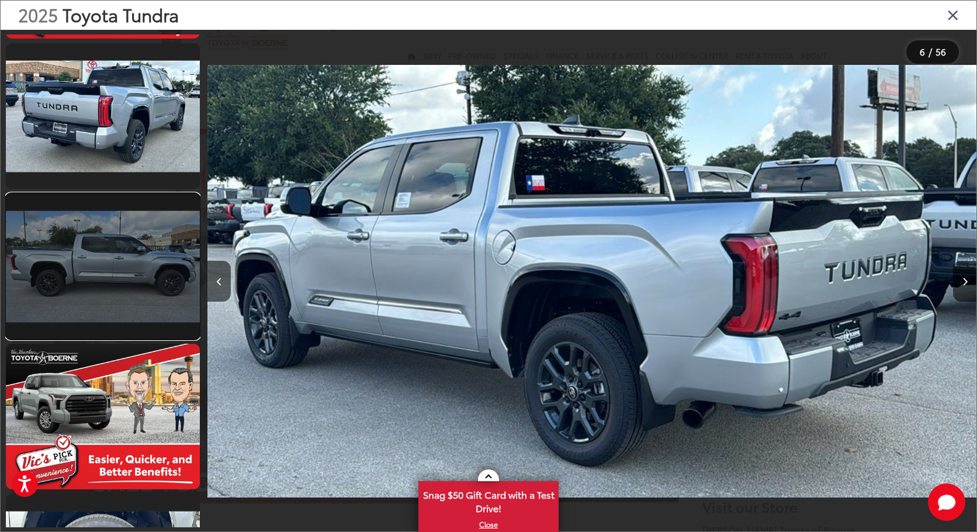
click at [169, 251] on link at bounding box center [103, 266] width 194 height 146
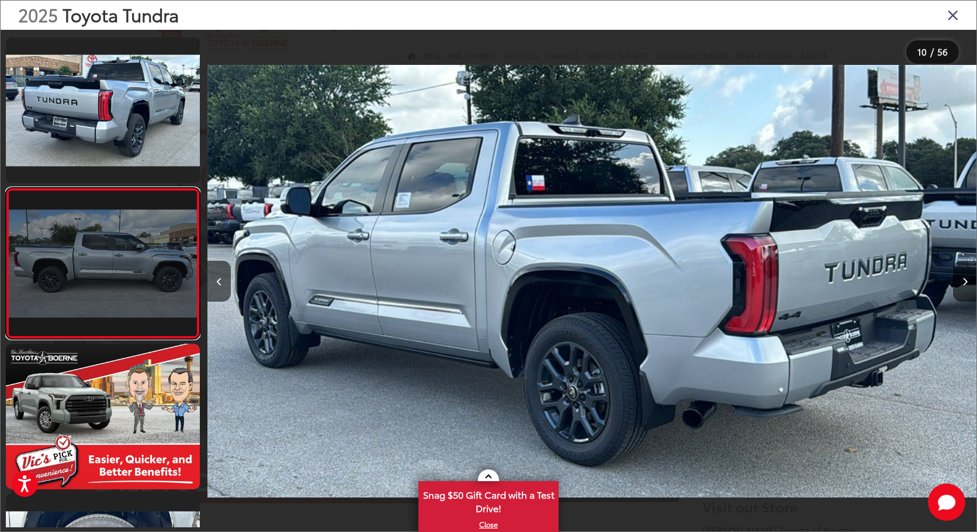
scroll to position [1216, 0]
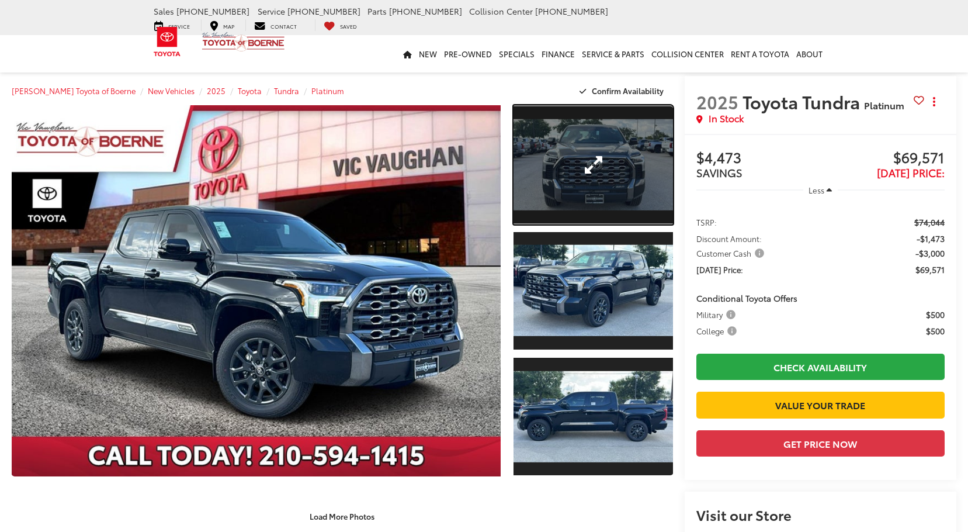
click at [627, 182] on link "Expand Photo 1" at bounding box center [593, 164] width 159 height 119
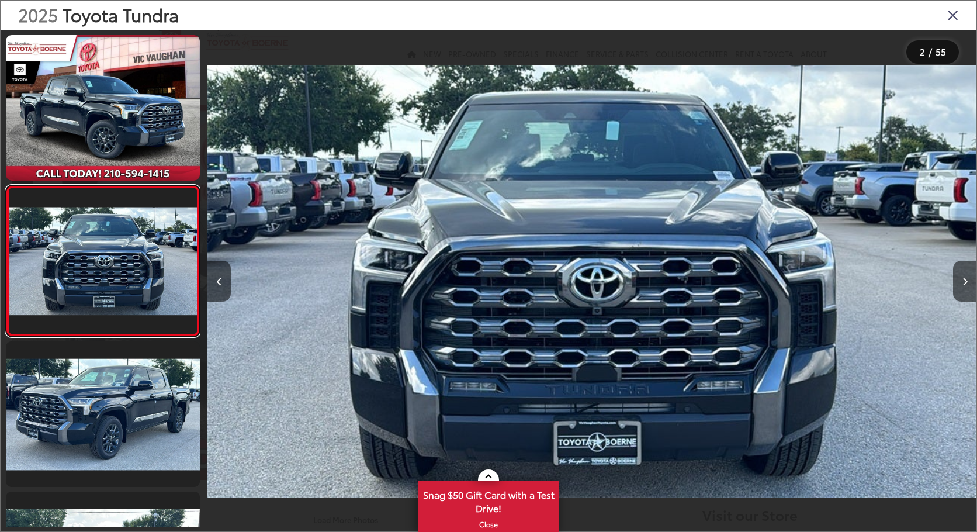
scroll to position [14, 0]
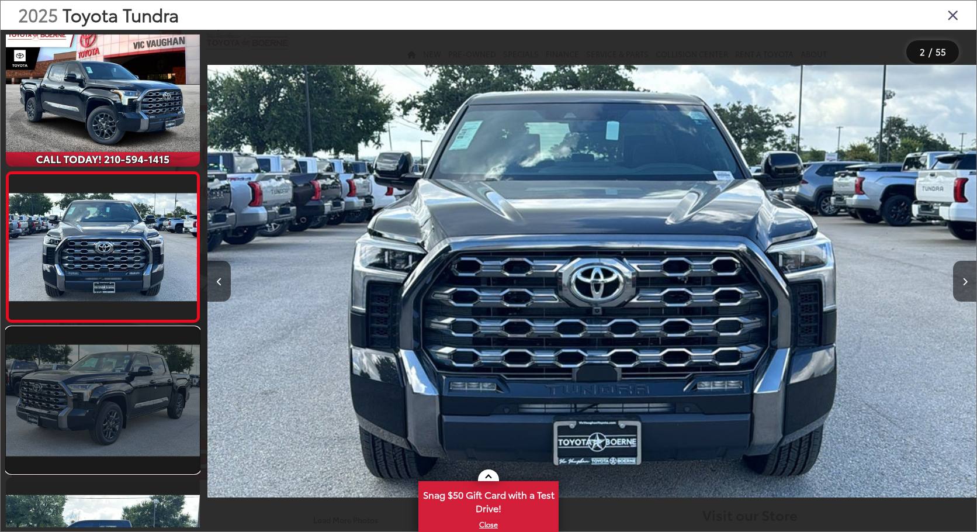
click at [117, 392] on link at bounding box center [103, 400] width 194 height 146
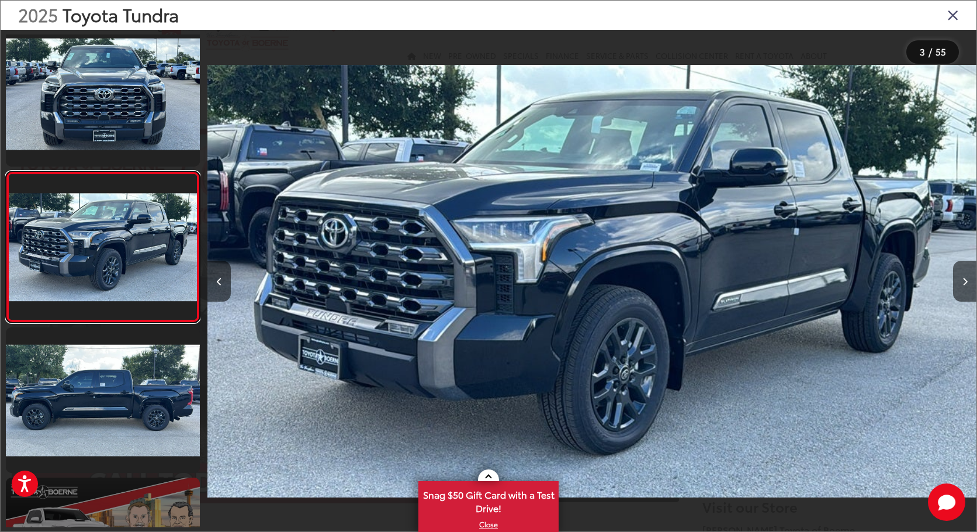
scroll to position [281, 0]
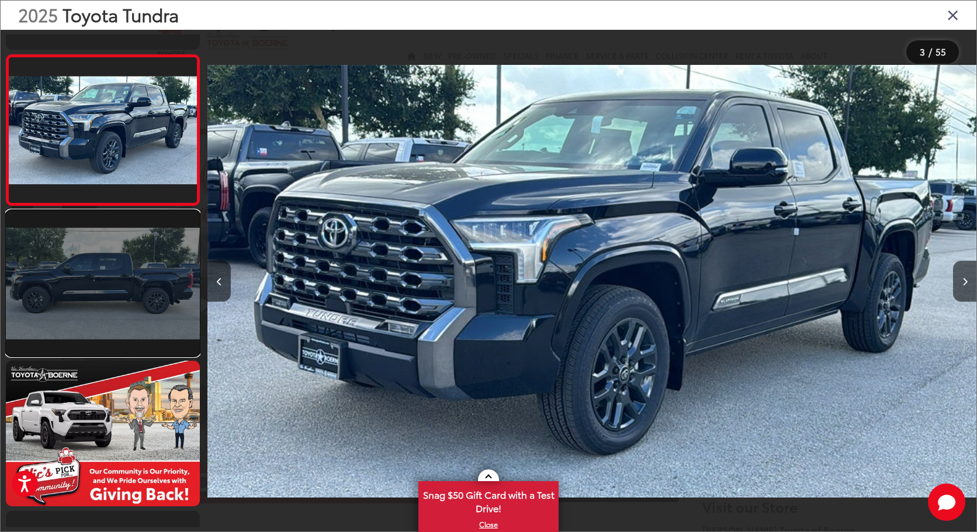
click at [117, 305] on link at bounding box center [103, 283] width 194 height 146
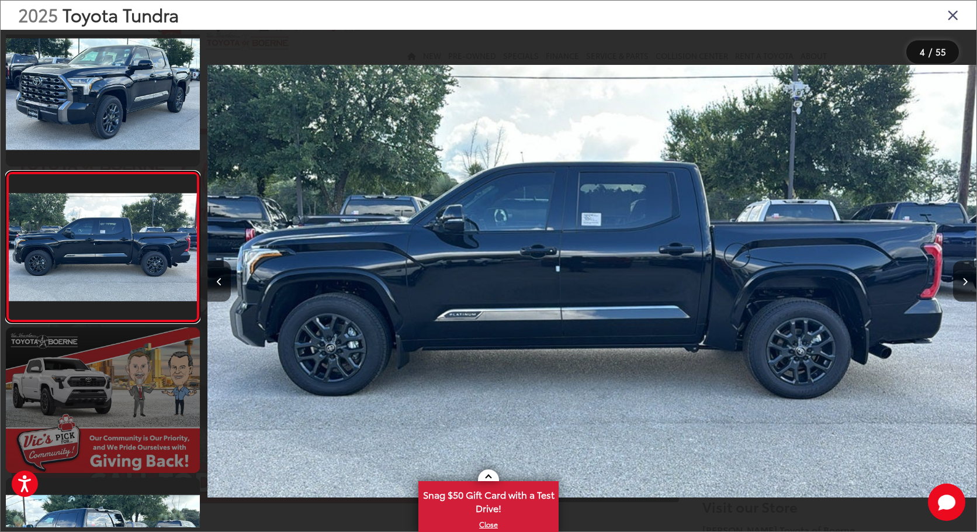
scroll to position [431, 0]
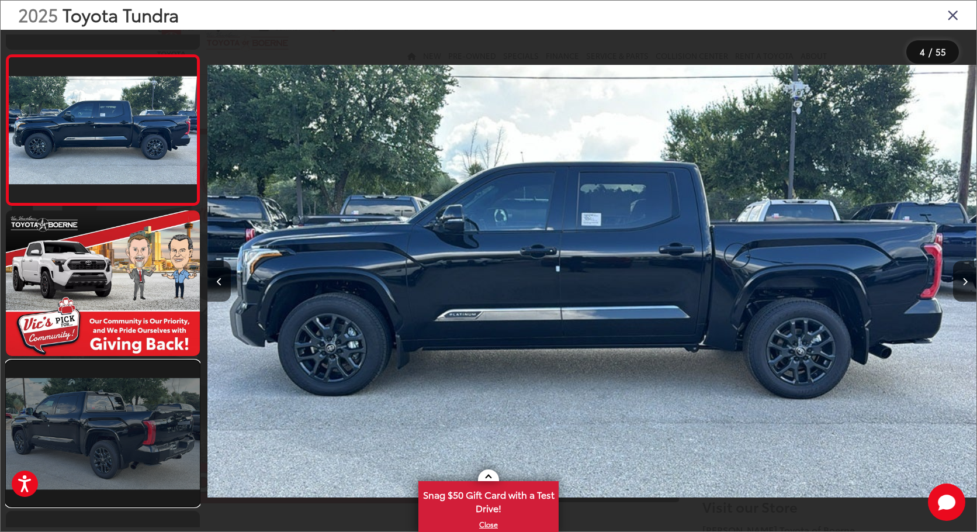
click at [78, 426] on link at bounding box center [103, 434] width 194 height 146
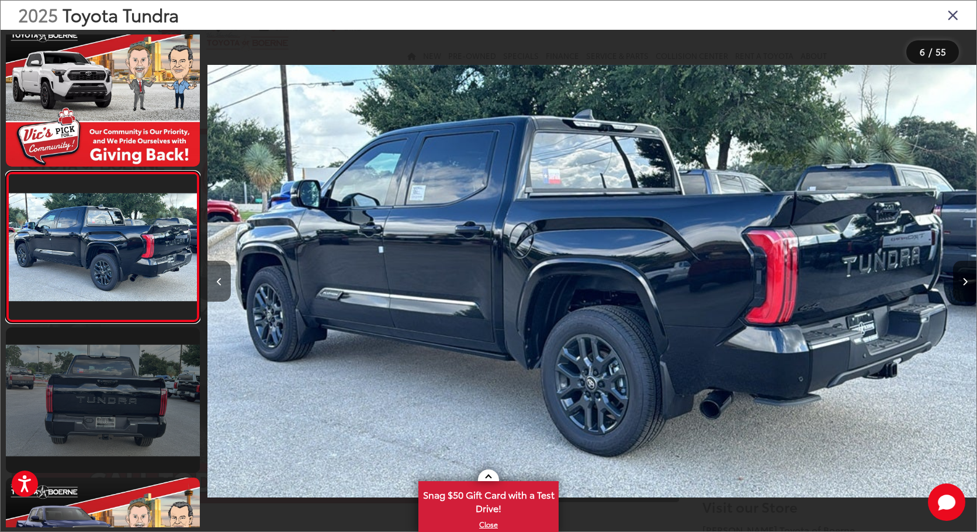
scroll to position [732, 0]
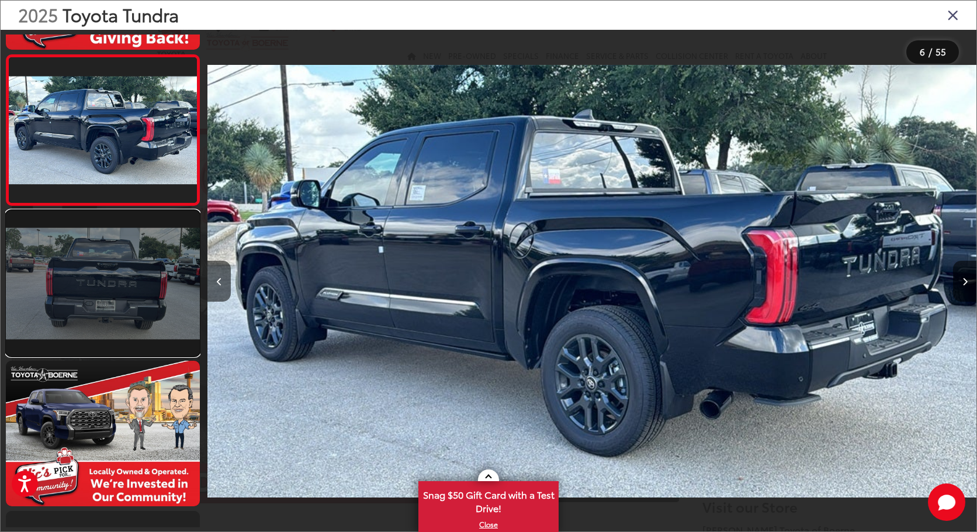
click at [110, 281] on link at bounding box center [103, 283] width 194 height 146
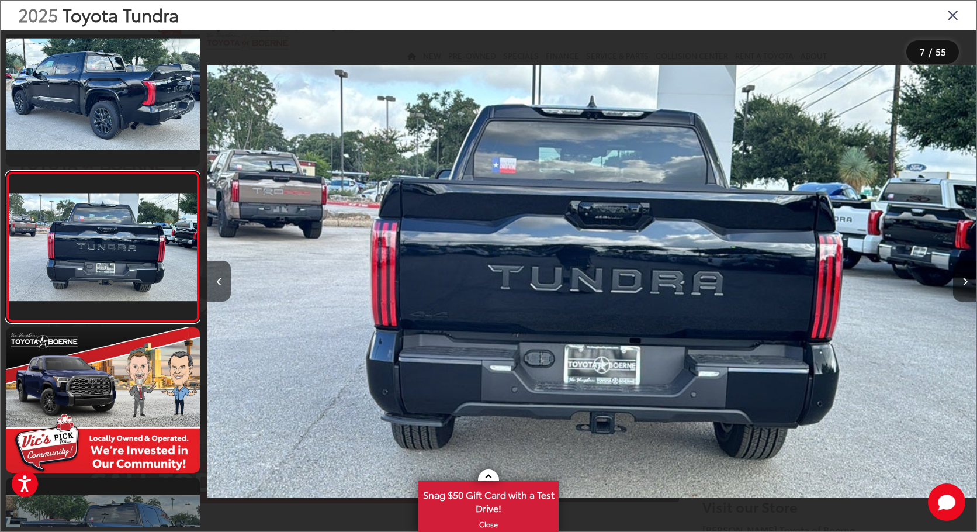
scroll to position [882, 0]
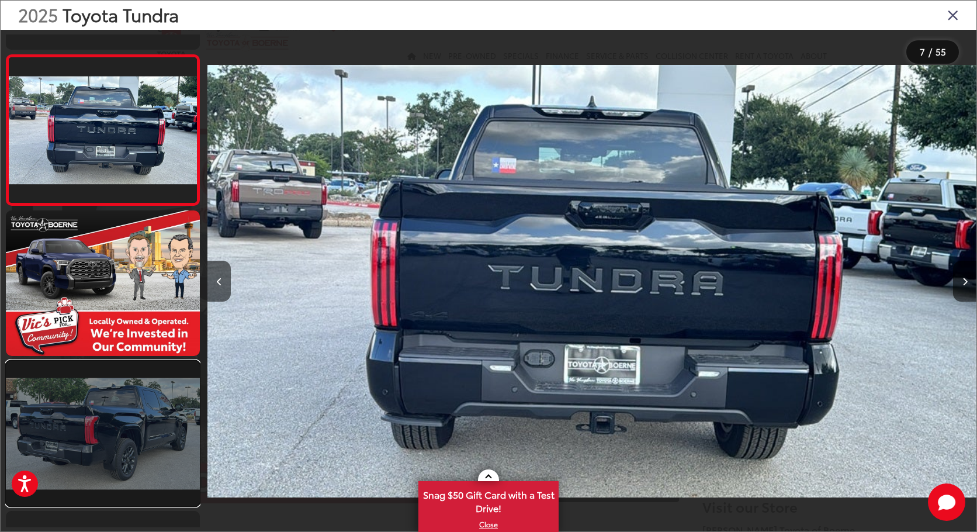
click at [150, 385] on link at bounding box center [103, 434] width 194 height 146
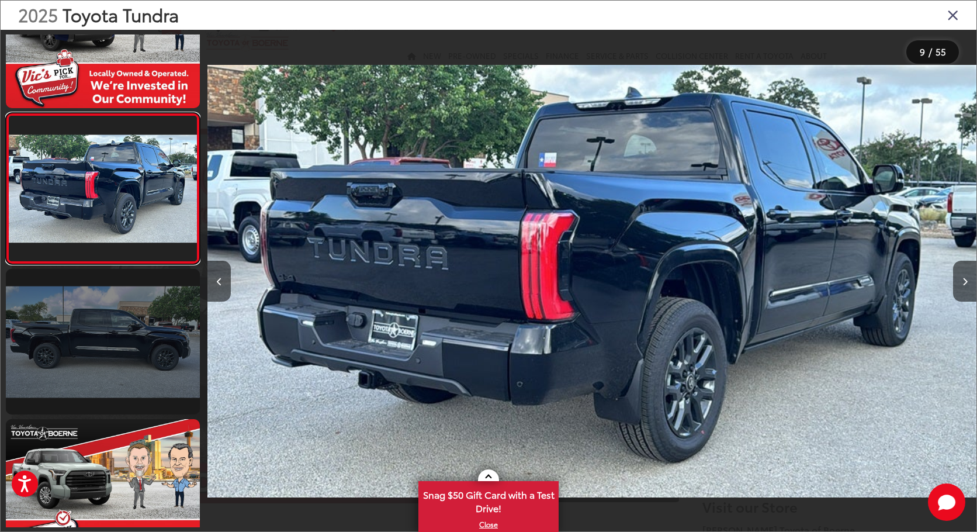
scroll to position [1241, 0]
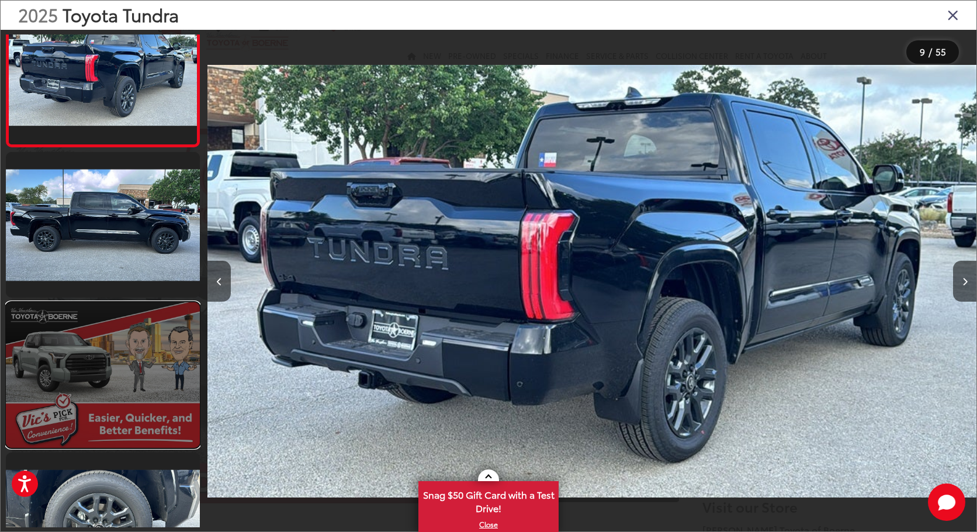
click at [150, 375] on link at bounding box center [103, 375] width 194 height 146
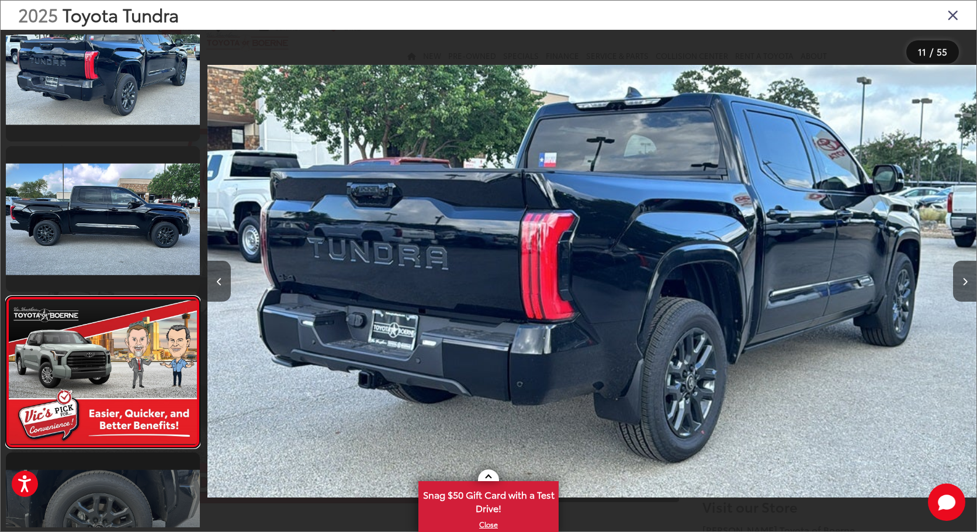
scroll to position [1413, 0]
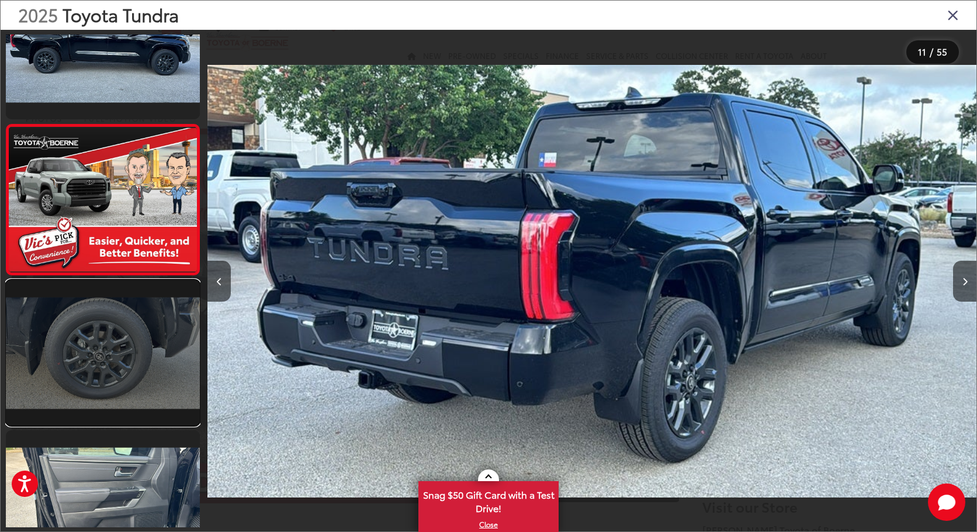
drag, startPoint x: 153, startPoint y: 357, endPoint x: 153, endPoint y: 348, distance: 9.4
click at [153, 348] on link at bounding box center [103, 353] width 194 height 146
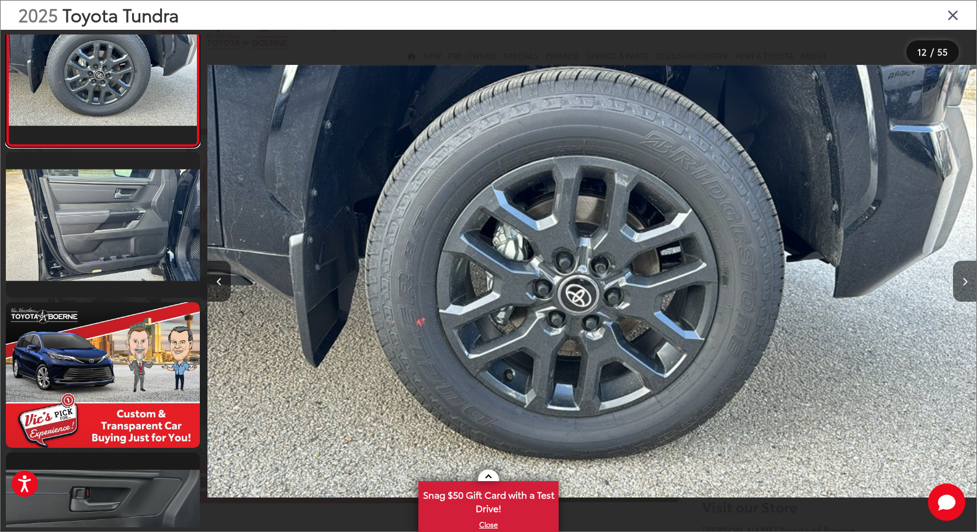
scroll to position [1925, 0]
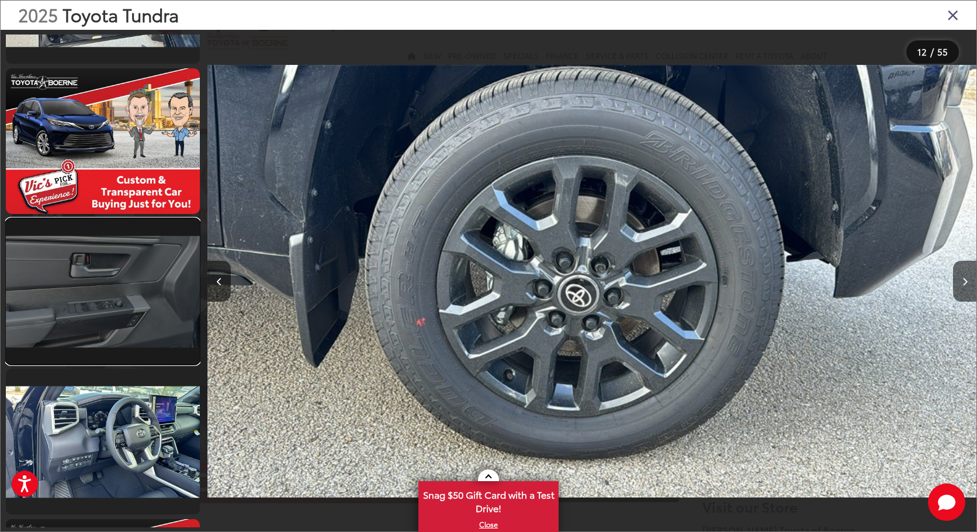
click at [140, 318] on link at bounding box center [103, 292] width 194 height 146
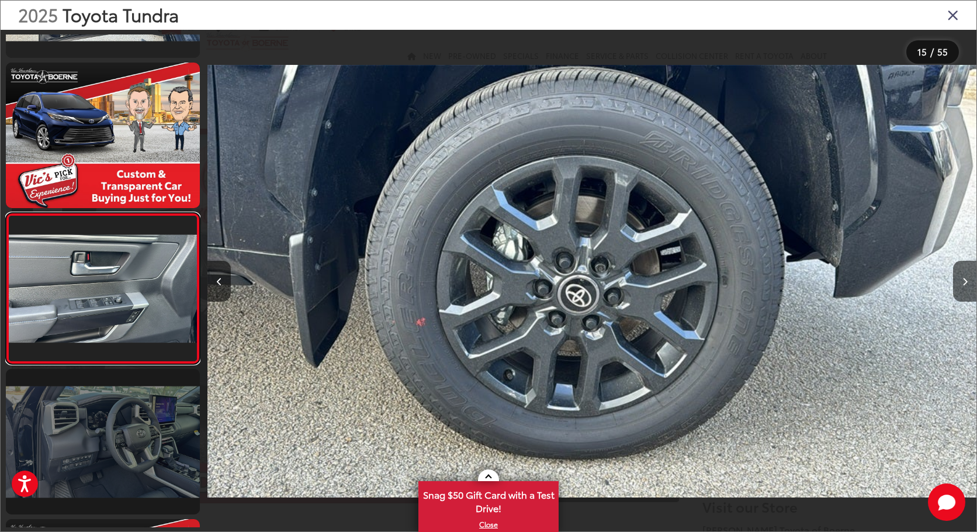
scroll to position [1967, 0]
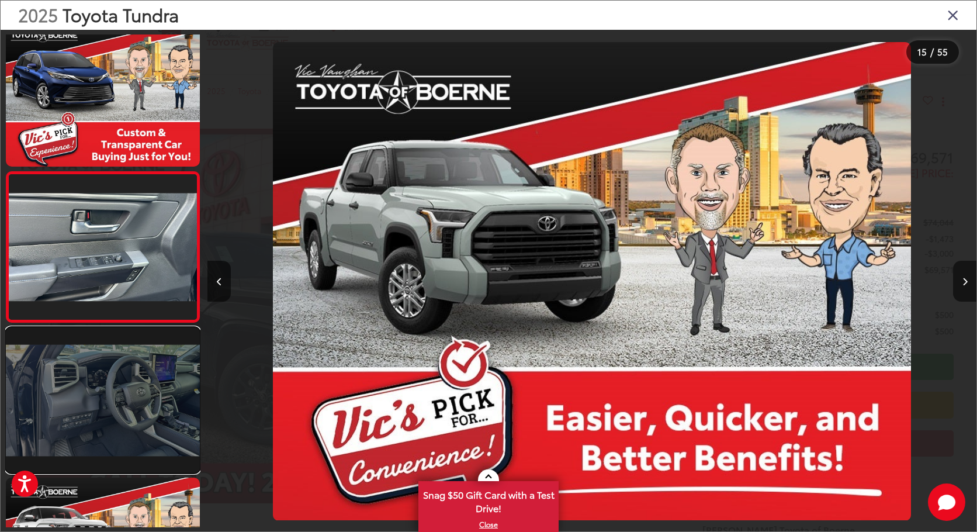
click at [157, 437] on link at bounding box center [103, 400] width 194 height 146
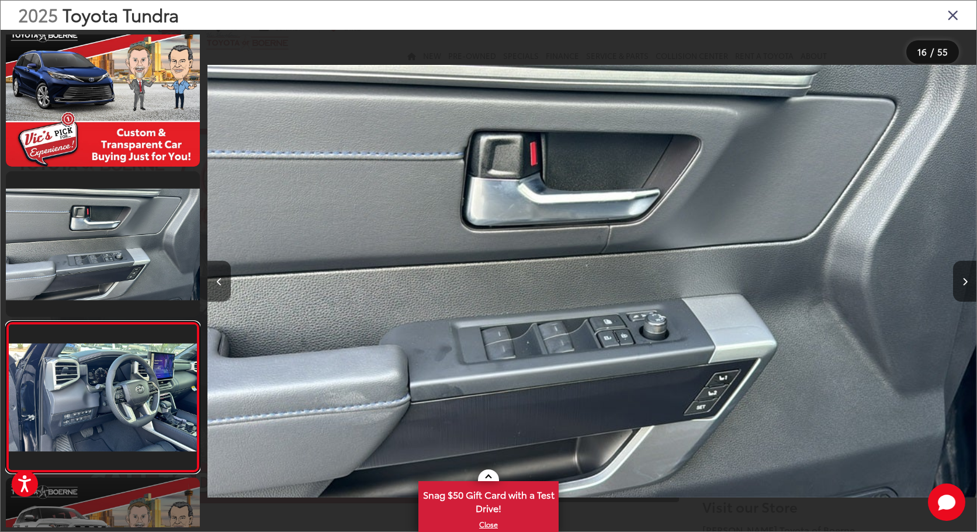
scroll to position [2117, 0]
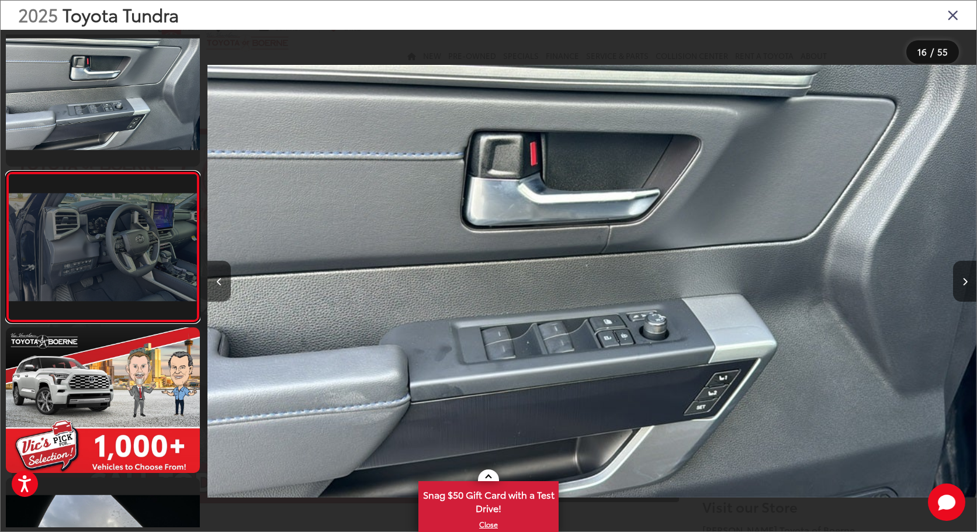
click at [119, 241] on link at bounding box center [103, 246] width 194 height 151
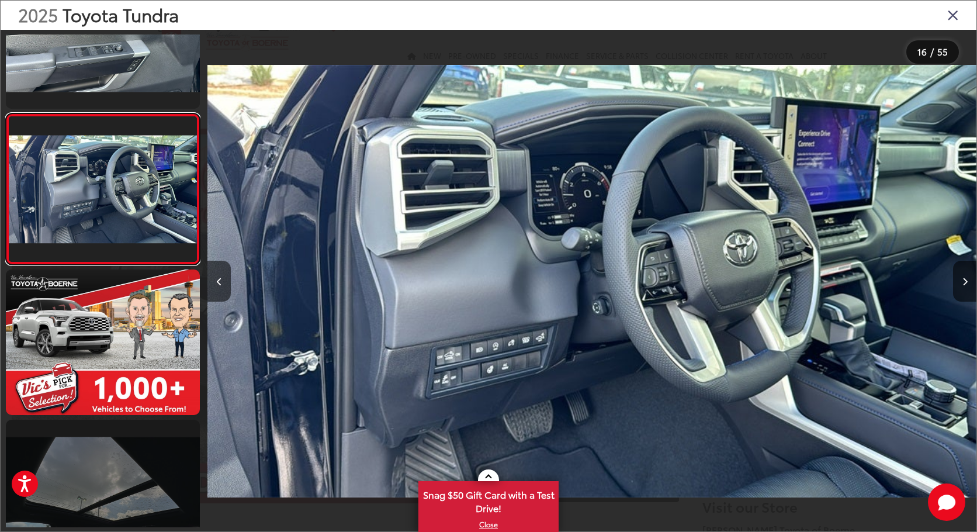
scroll to position [2291, 0]
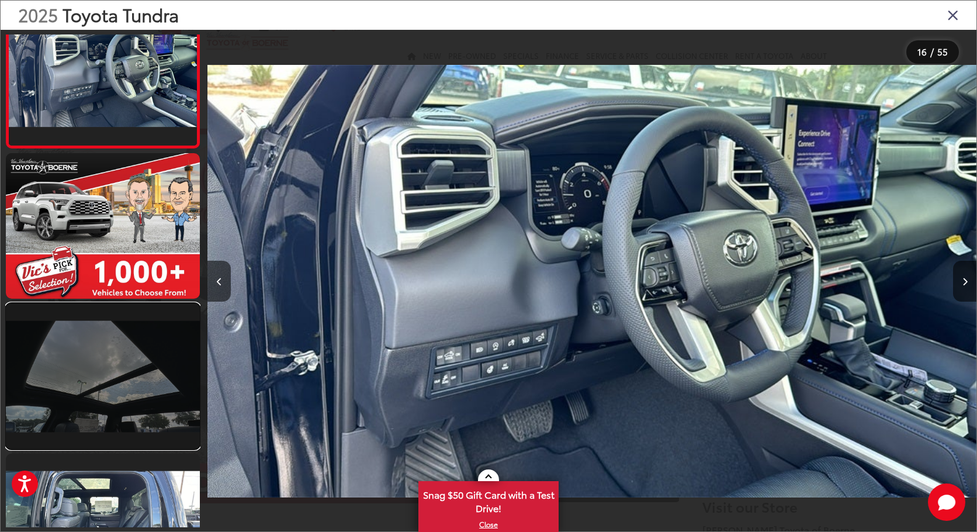
click at [125, 369] on link at bounding box center [103, 376] width 194 height 146
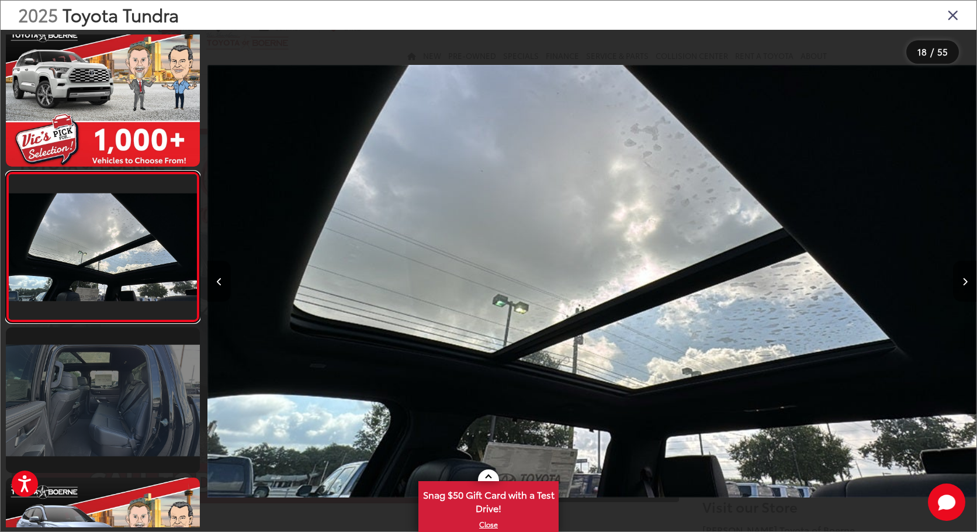
scroll to position [0, 0]
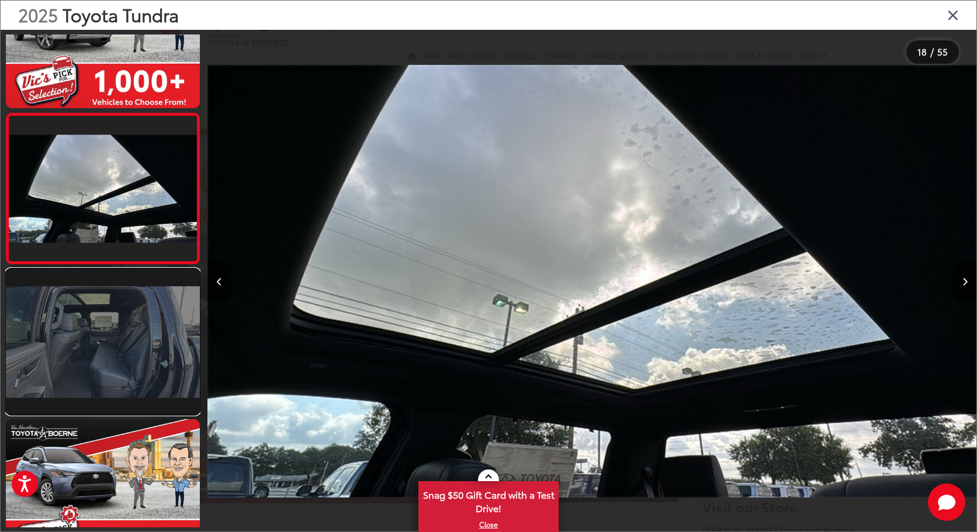
click at [105, 365] on link at bounding box center [103, 342] width 194 height 146
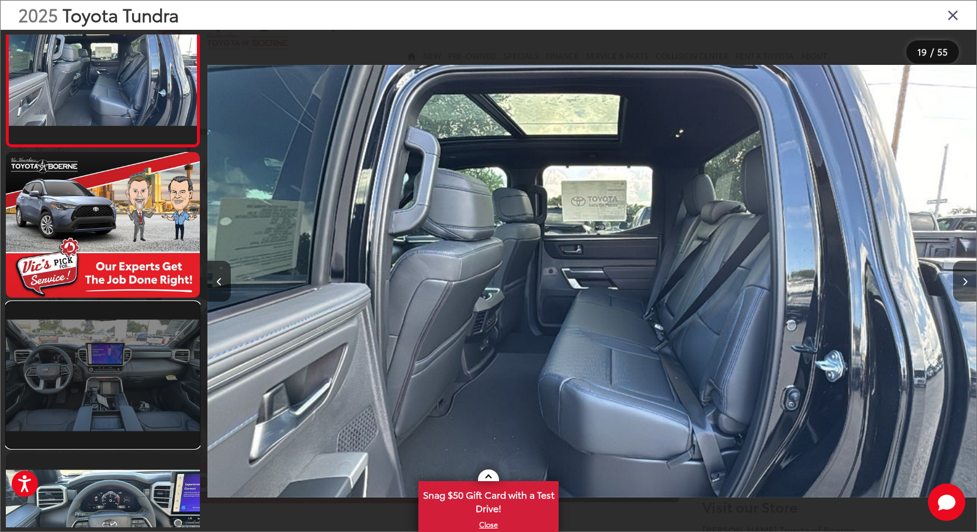
click at [160, 354] on link at bounding box center [103, 375] width 194 height 146
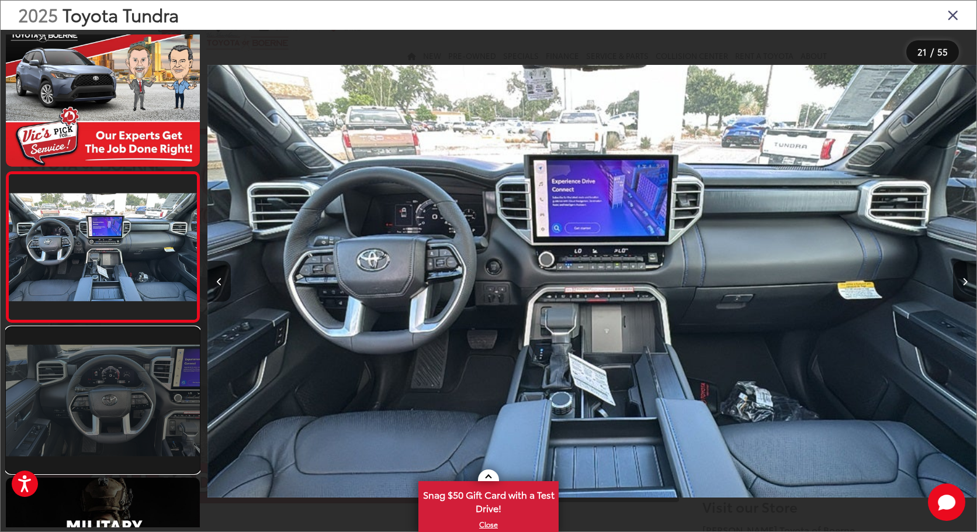
click at [137, 367] on link at bounding box center [103, 400] width 194 height 146
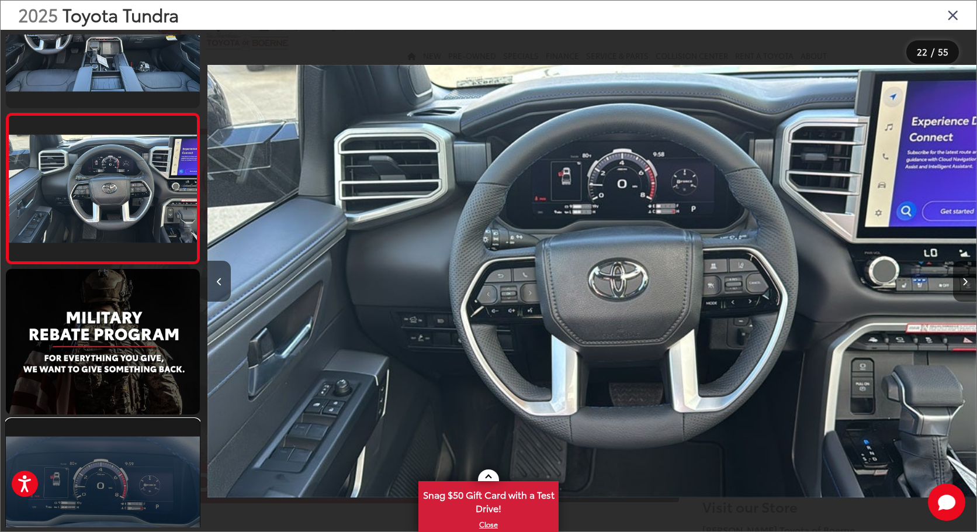
click at [134, 490] on link at bounding box center [103, 492] width 194 height 146
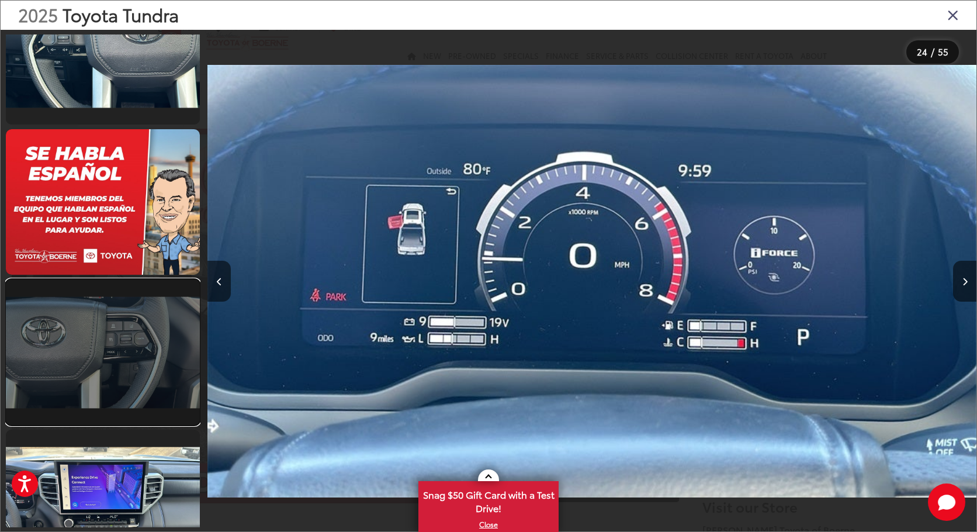
click at [135, 382] on link at bounding box center [103, 352] width 194 height 146
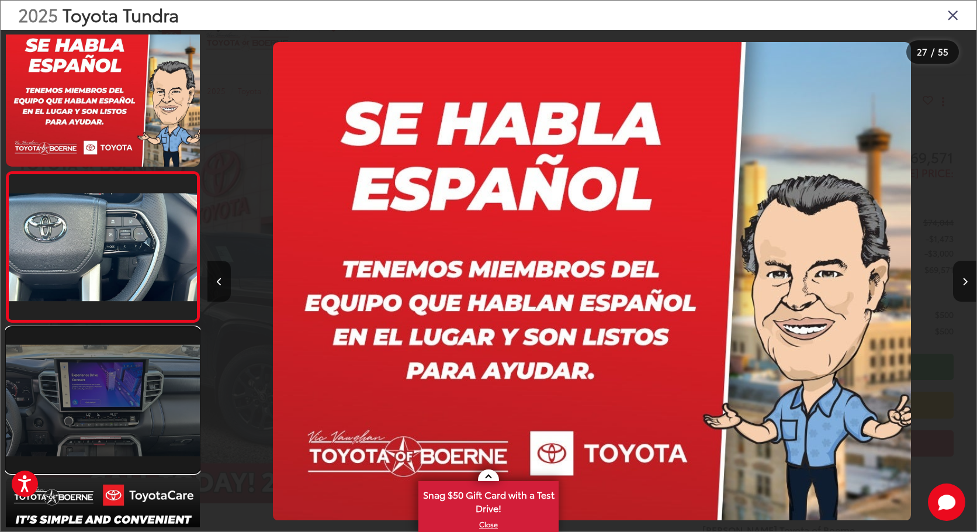
click at [162, 469] on link at bounding box center [103, 400] width 194 height 146
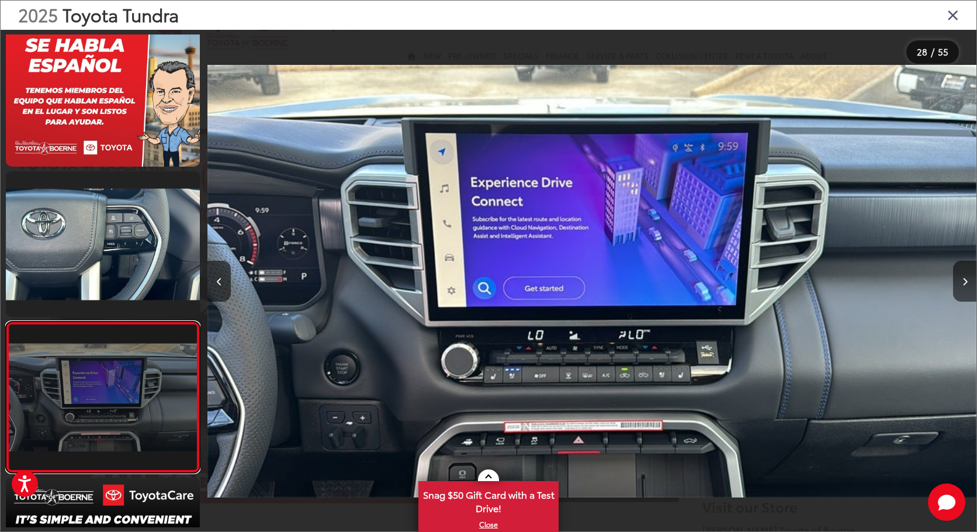
click at [160, 321] on link at bounding box center [103, 396] width 194 height 151
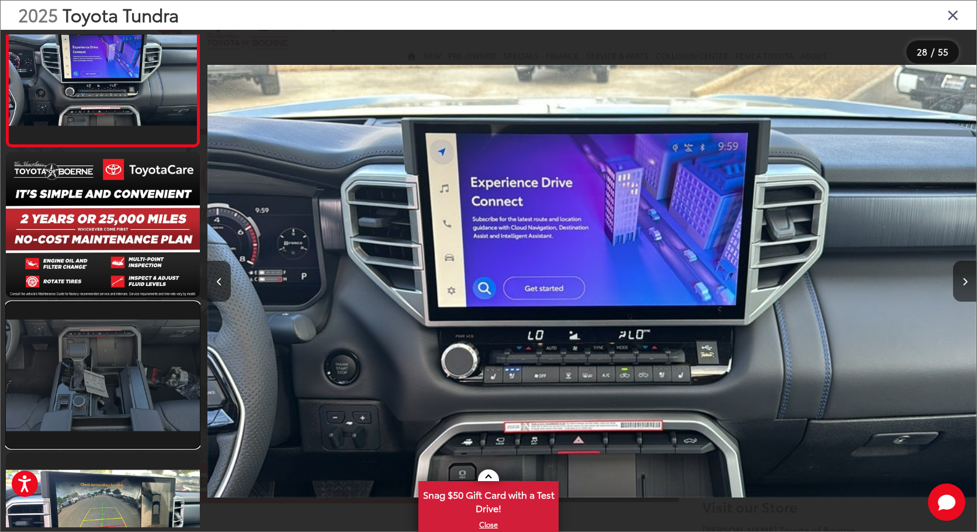
click at [162, 406] on link at bounding box center [103, 375] width 194 height 146
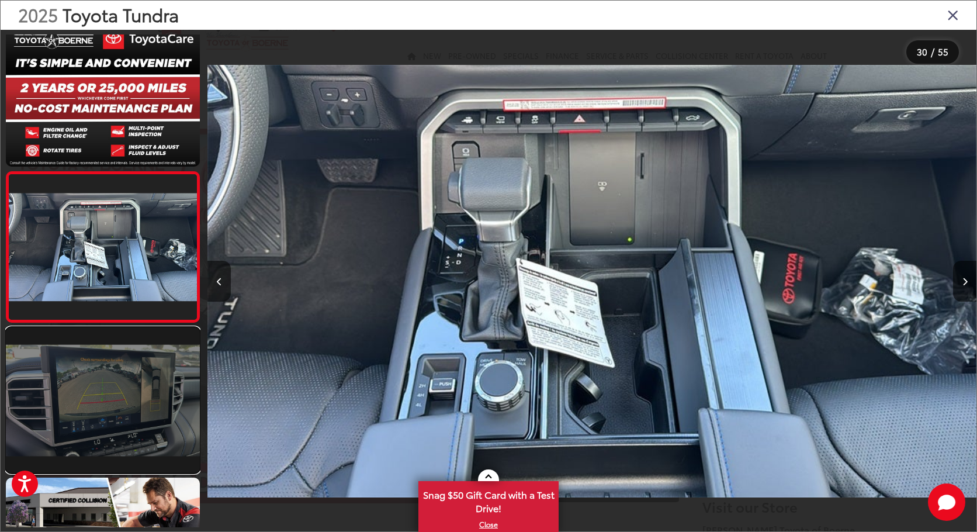
click at [132, 406] on link at bounding box center [103, 400] width 194 height 146
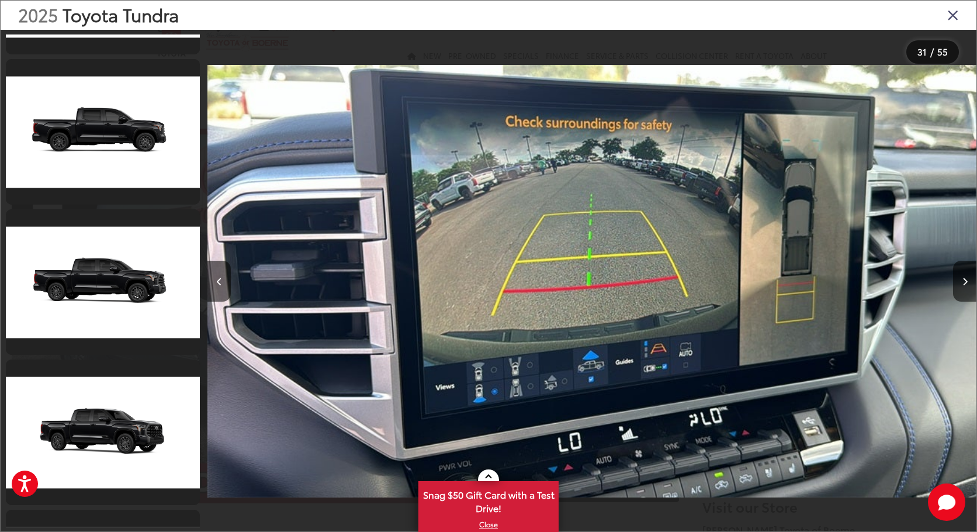
drag, startPoint x: 956, startPoint y: 21, endPoint x: 9, endPoint y: 15, distance: 946.9
click at [956, 22] on icon "Close gallery" at bounding box center [953, 14] width 12 height 15
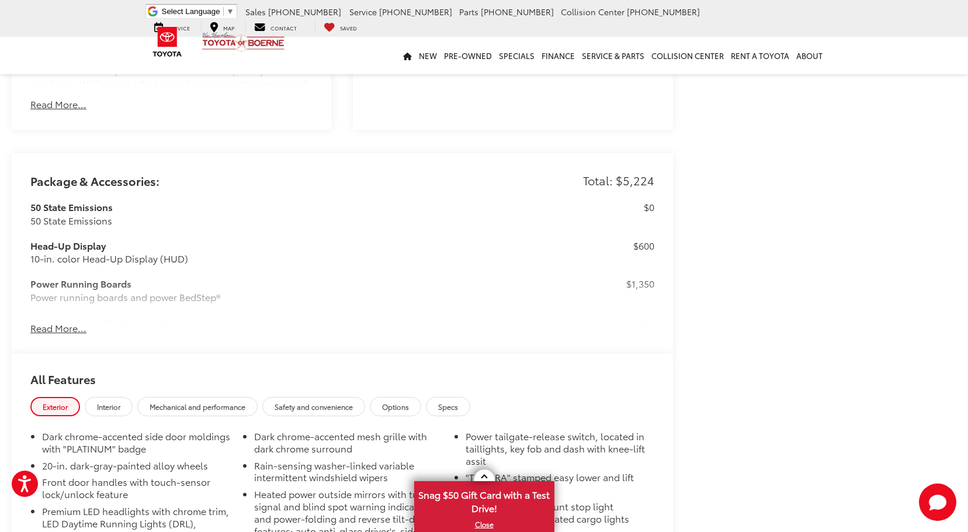
click at [64, 321] on button "Read More..." at bounding box center [58, 327] width 56 height 13
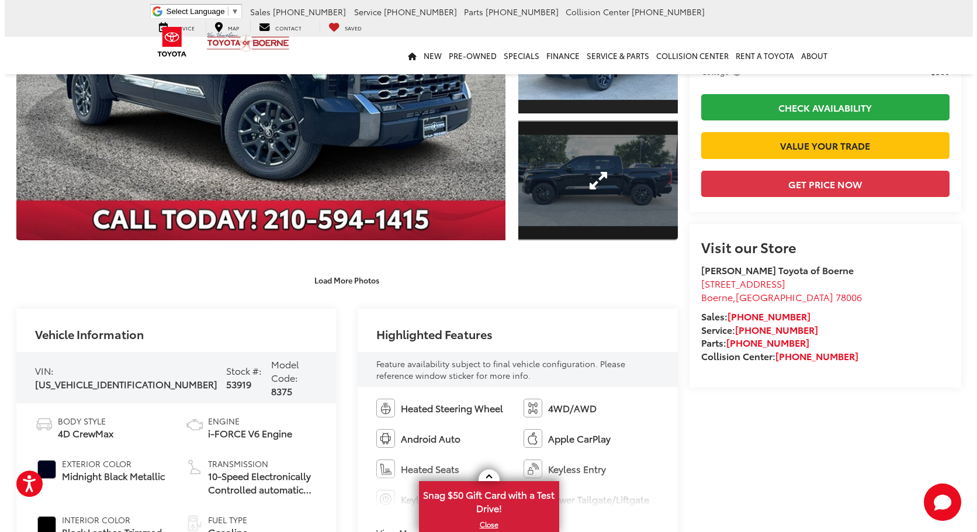
scroll to position [117, 0]
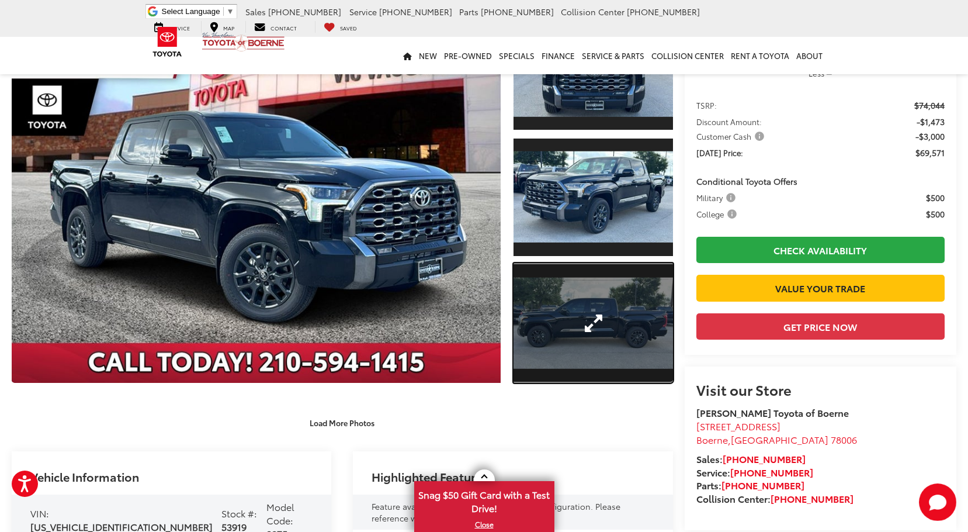
click at [597, 320] on link "Expand Photo 3" at bounding box center [593, 322] width 159 height 119
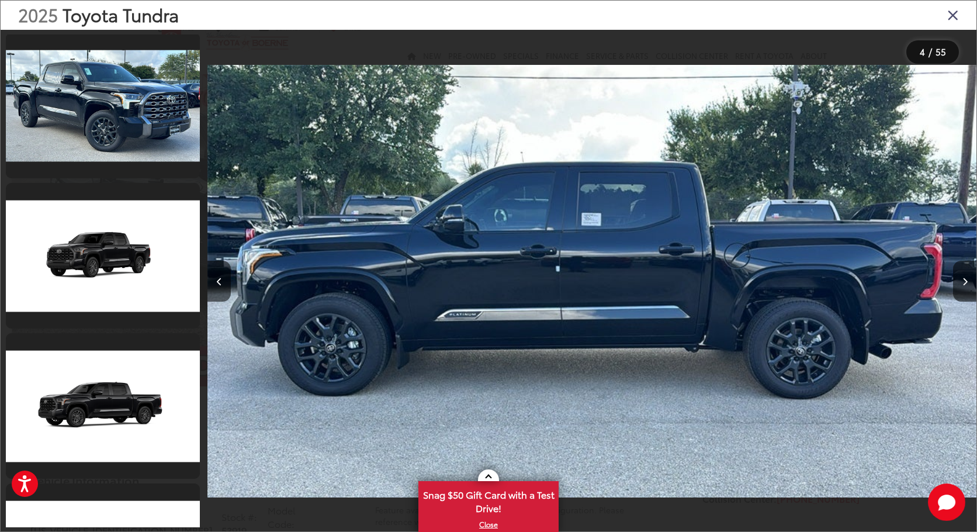
scroll to position [281, 0]
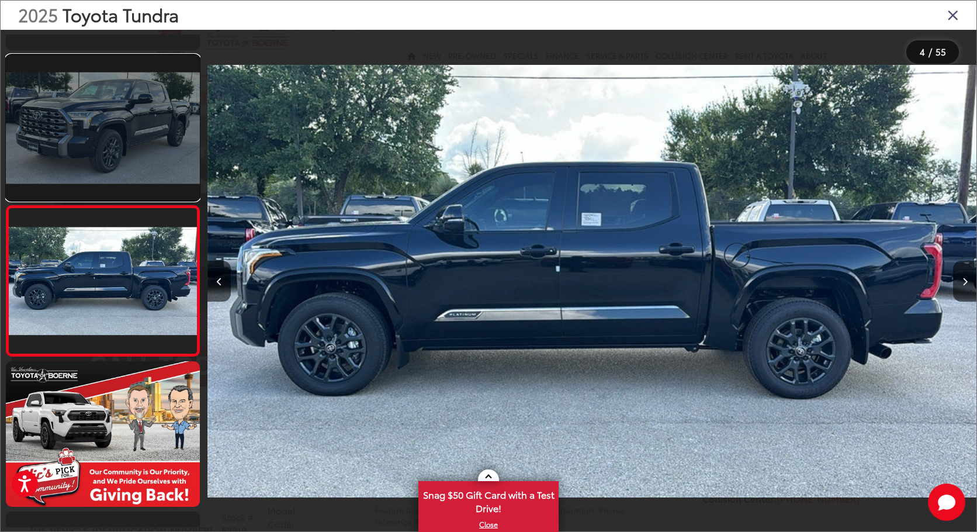
click at [126, 165] on link at bounding box center [103, 128] width 194 height 146
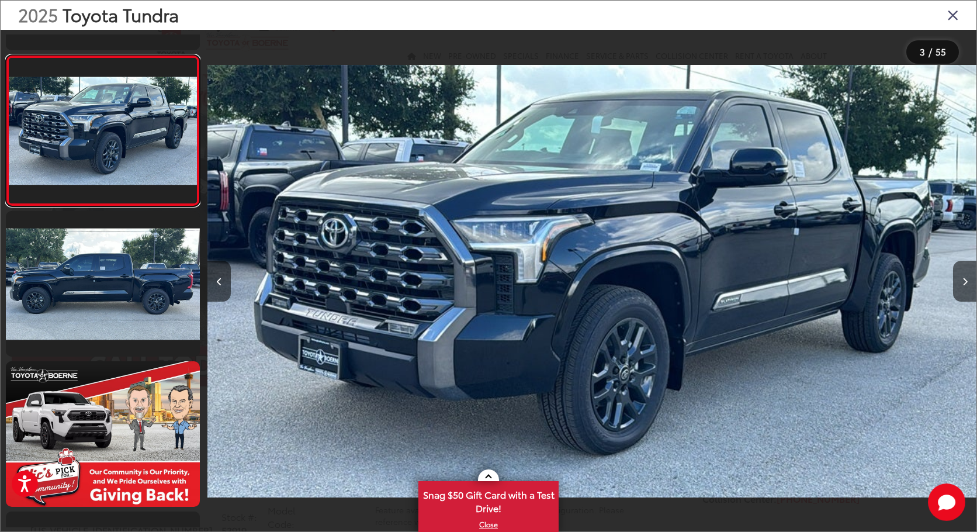
scroll to position [164, 0]
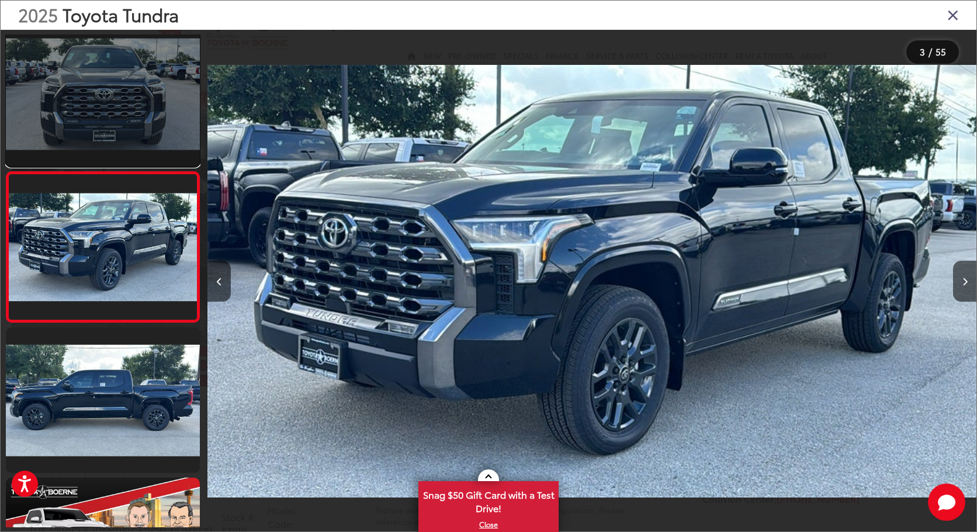
click at [127, 94] on link at bounding box center [103, 94] width 194 height 146
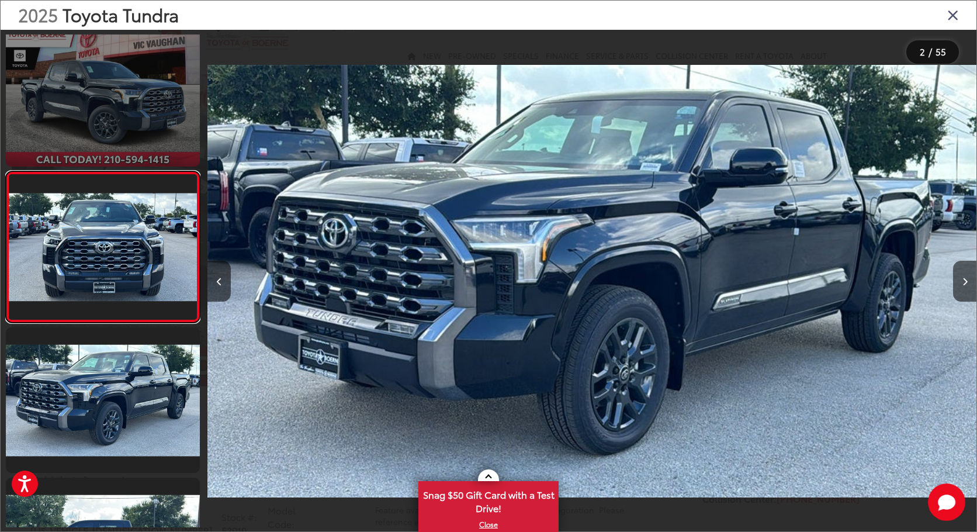
scroll to position [0, 769]
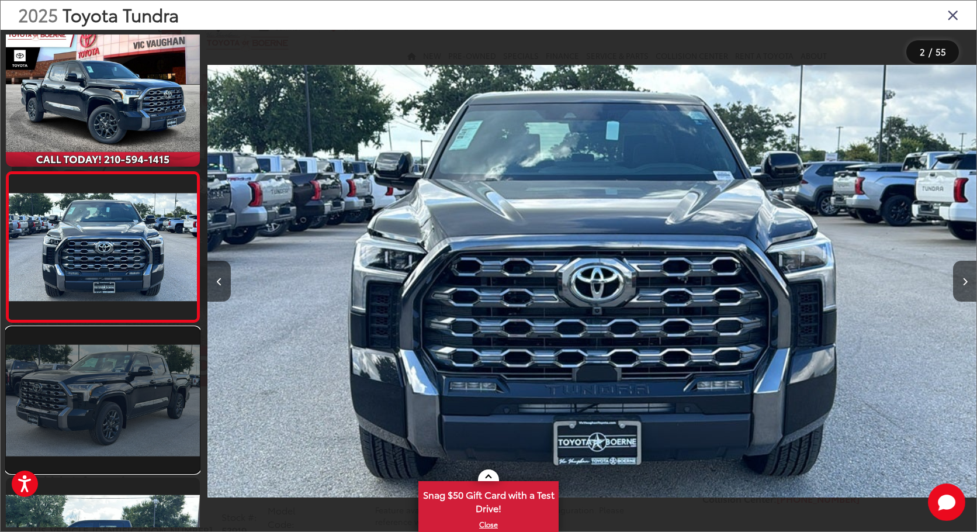
click at [97, 435] on link at bounding box center [103, 400] width 194 height 146
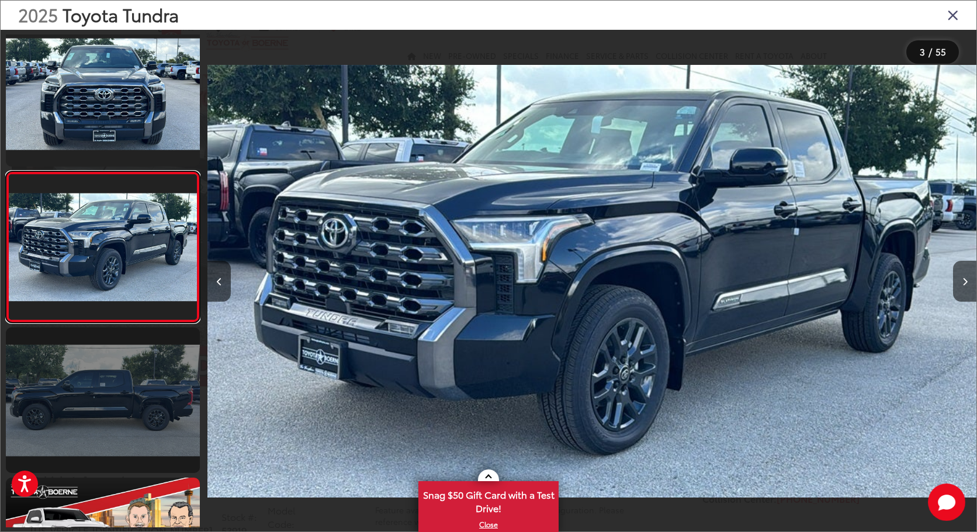
scroll to position [281, 0]
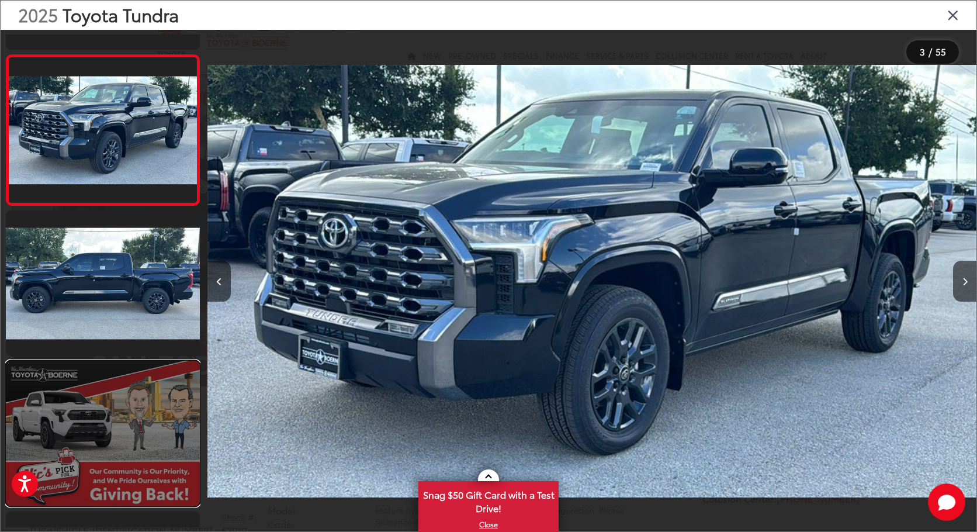
click at [101, 433] on link at bounding box center [103, 434] width 194 height 146
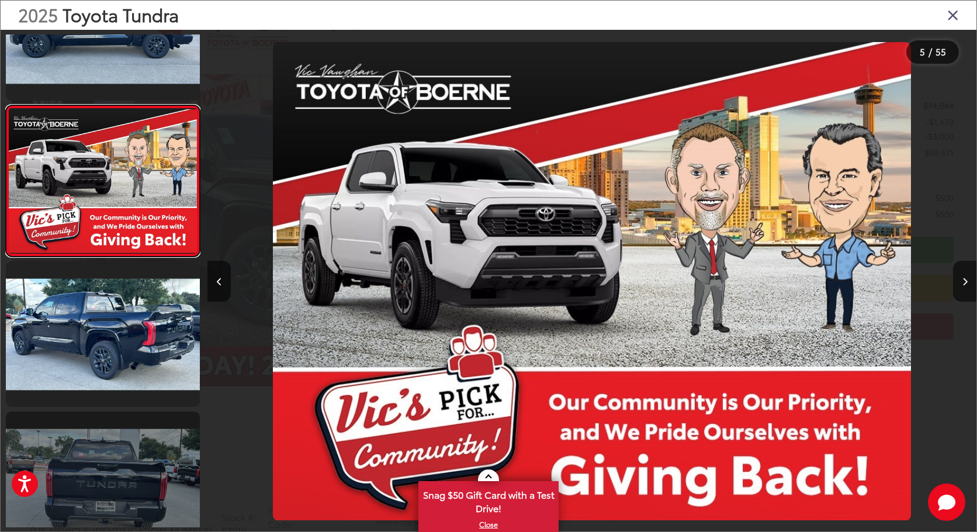
scroll to position [690, 0]
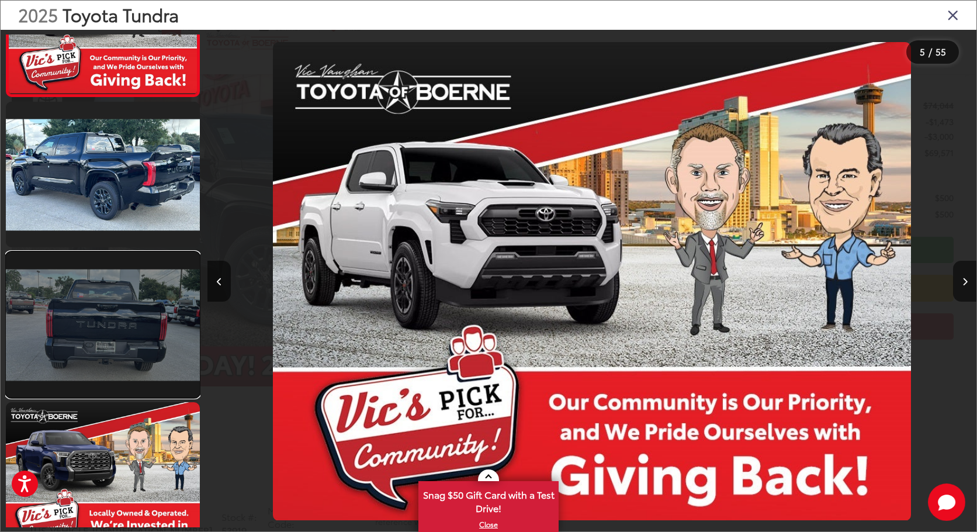
click at [124, 367] on link at bounding box center [103, 325] width 194 height 146
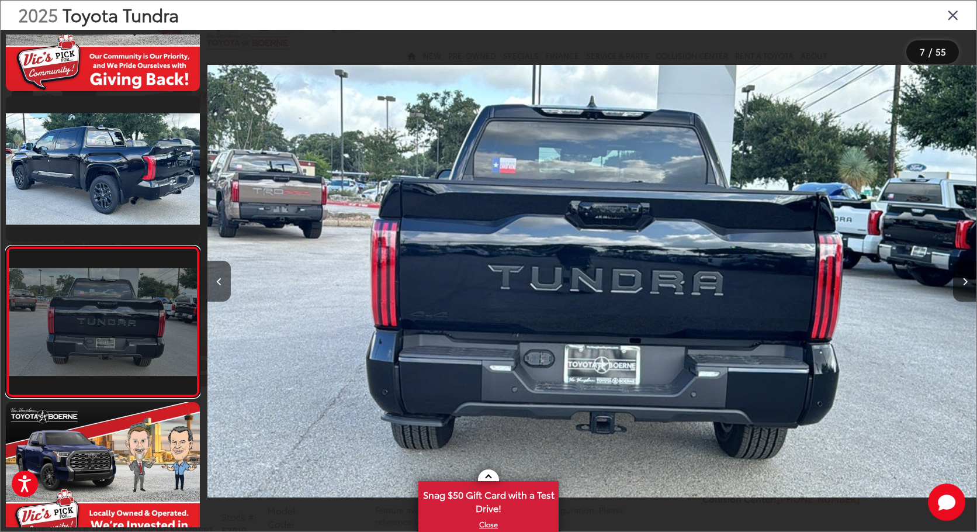
scroll to position [765, 0]
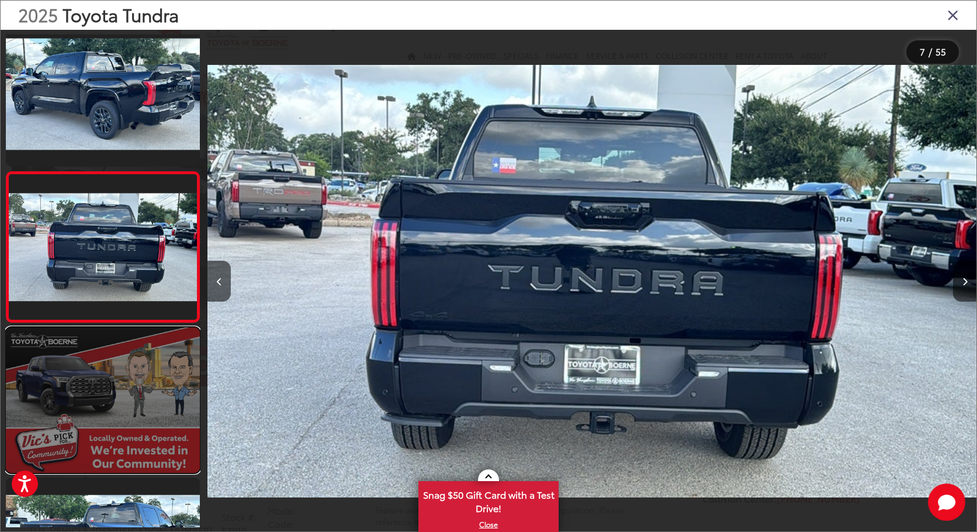
click at [117, 426] on link at bounding box center [103, 400] width 194 height 146
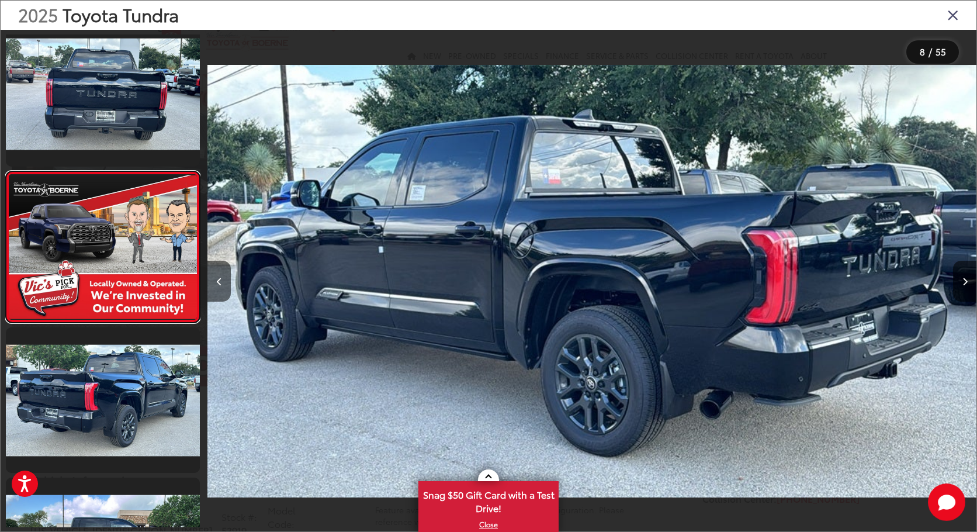
scroll to position [0, 5384]
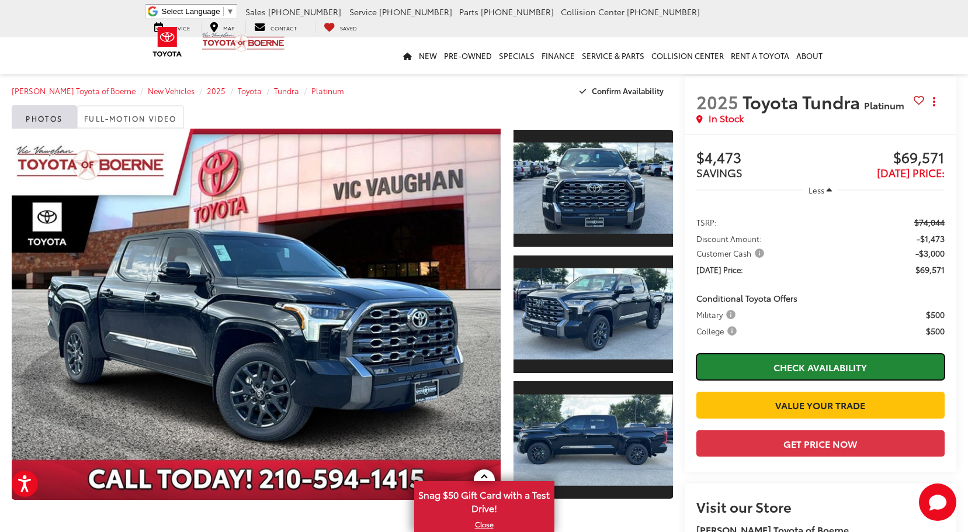
click at [849, 372] on link "Check Availability" at bounding box center [821, 367] width 248 height 26
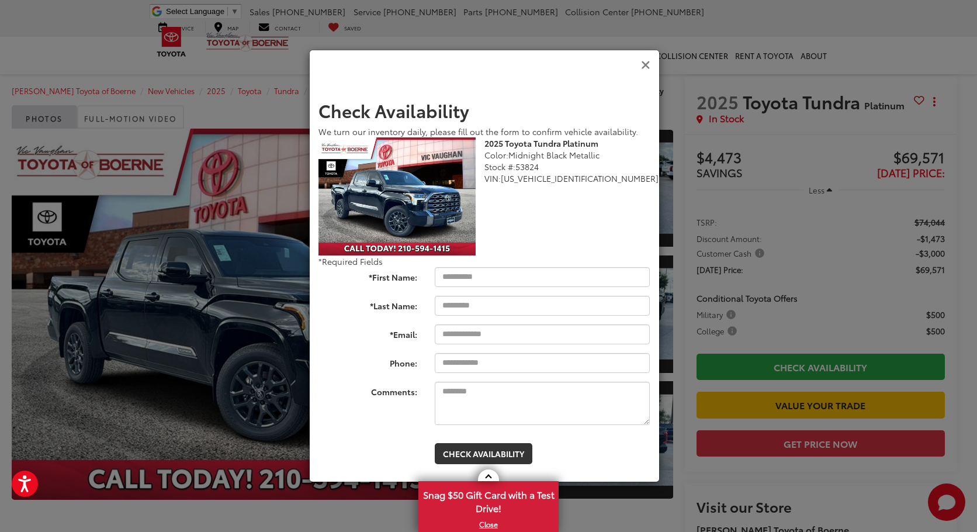
click at [646, 64] on icon "Close" at bounding box center [645, 65] width 9 height 12
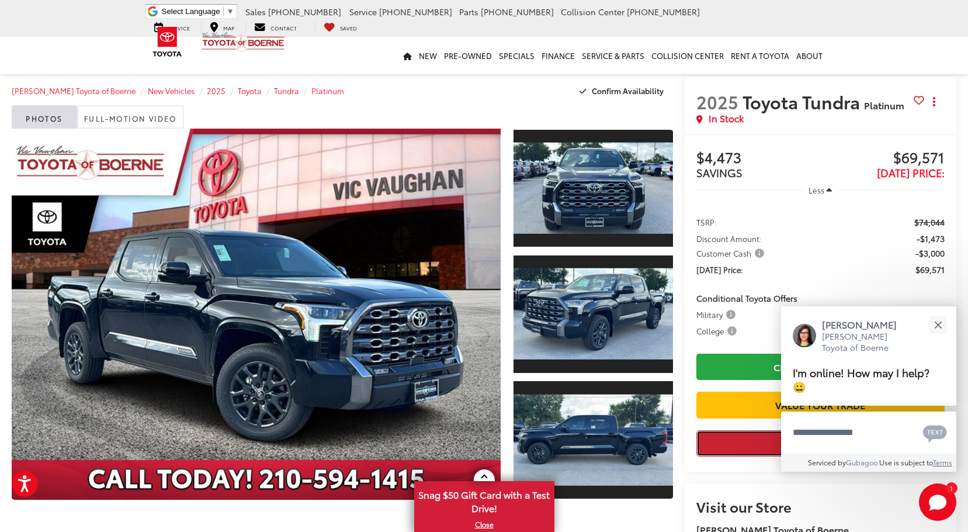
click at [854, 456] on button "Get Price Now" at bounding box center [821, 443] width 248 height 26
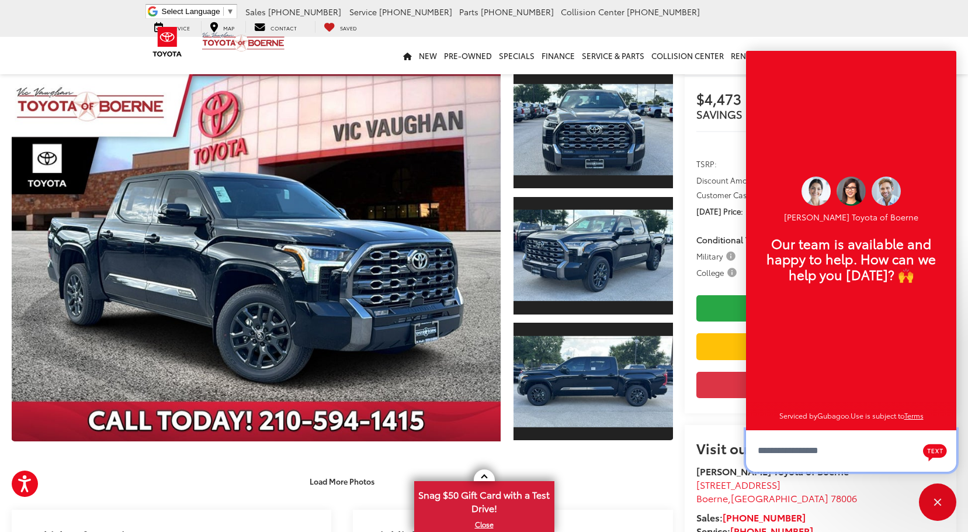
scroll to position [175, 0]
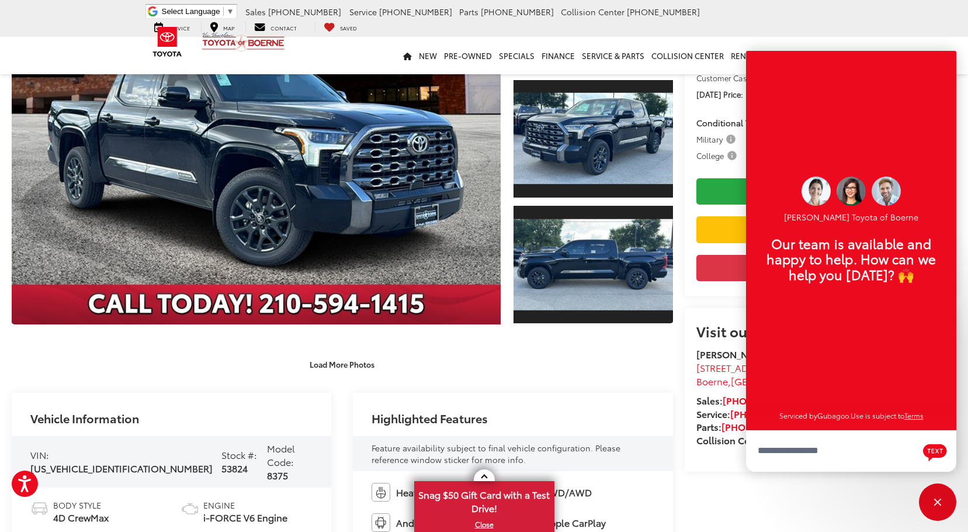
click at [682, 369] on div "2025 Toyota Tundra Platinum Copy Link Share Print In Stock Buy $4,473 SAVINGS $…" at bounding box center [814, 137] width 283 height 472
click at [943, 500] on div "Close" at bounding box center [937, 501] width 37 height 37
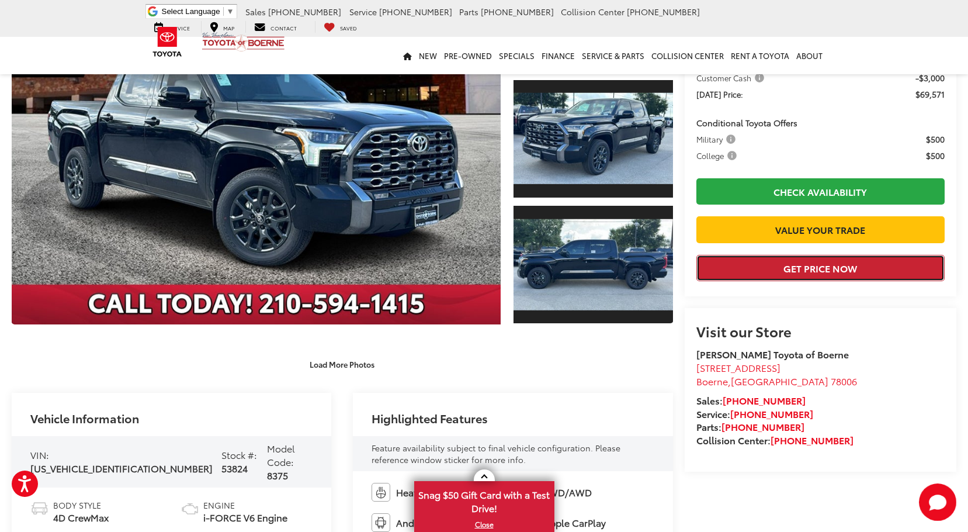
click at [833, 281] on button "Get Price Now" at bounding box center [821, 268] width 248 height 26
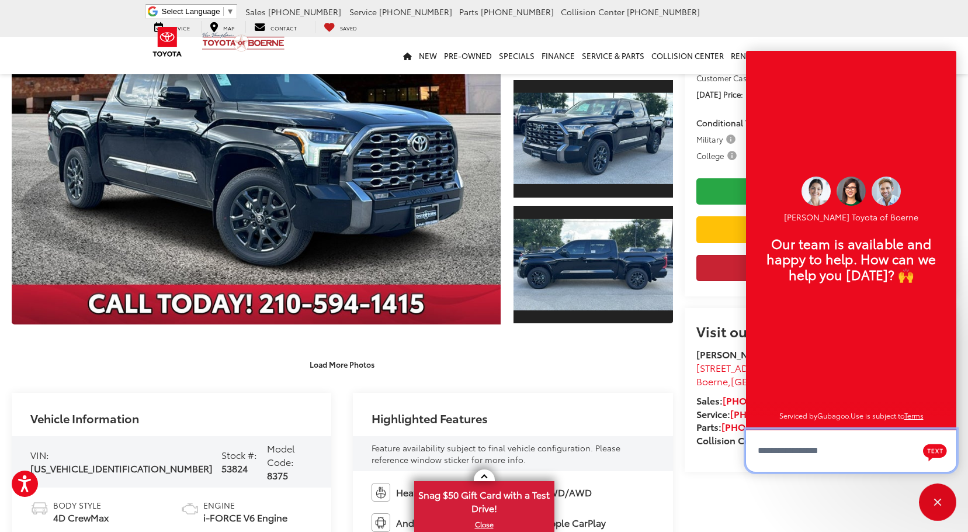
scroll to position [14, 0]
click at [945, 500] on div "Close" at bounding box center [937, 501] width 37 height 37
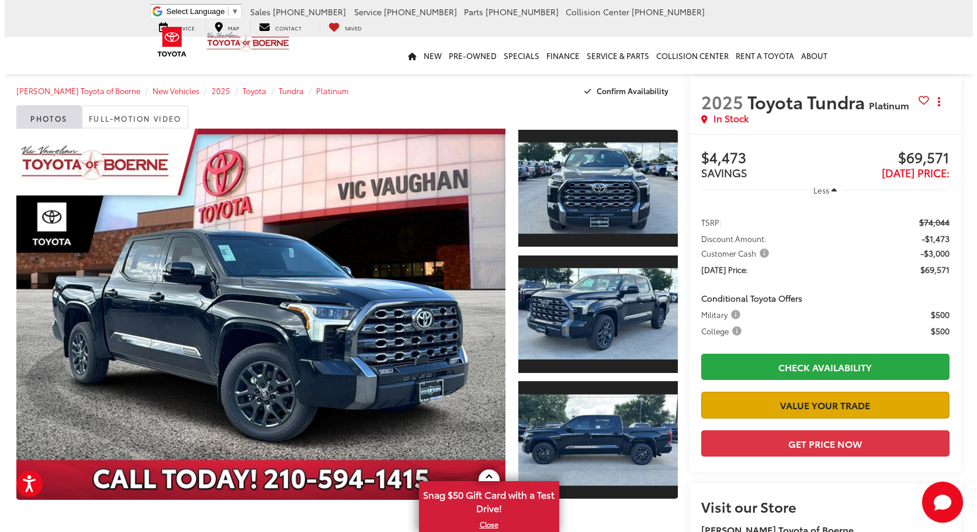
scroll to position [58, 0]
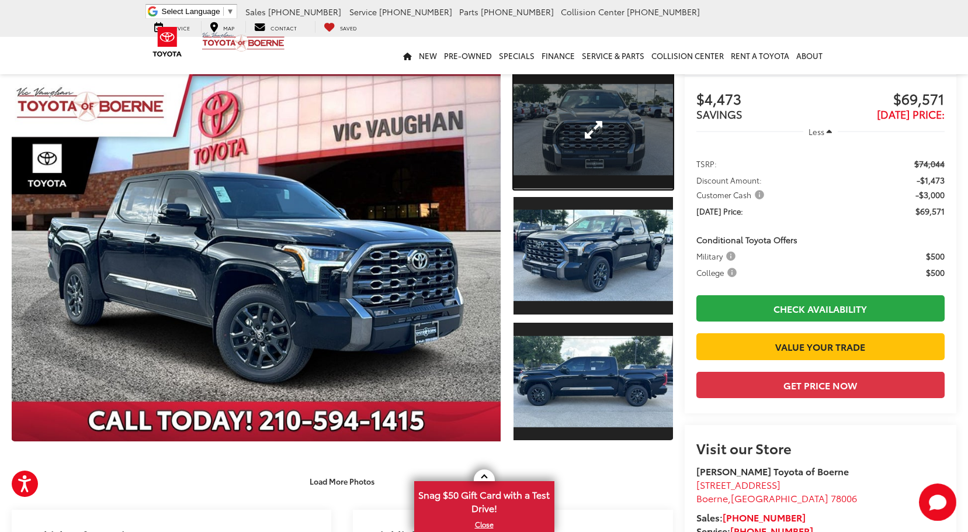
click at [610, 165] on link "Expand Photo 1" at bounding box center [593, 129] width 159 height 119
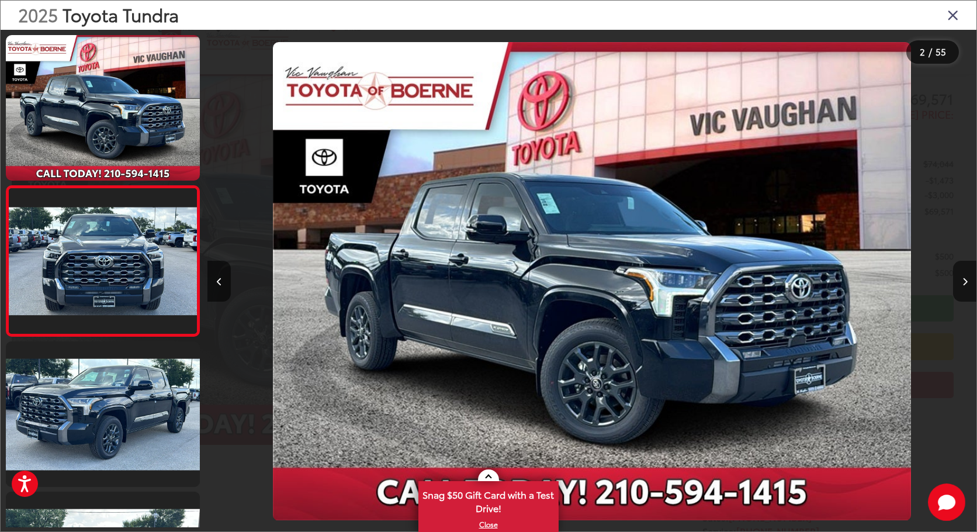
drag, startPoint x: -117, startPoint y: 255, endPoint x: -124, endPoint y: 260, distance: 8.8
click at [655, 260] on img "2025 Toyota Tundra Platinum 0" at bounding box center [592, 281] width 638 height 479
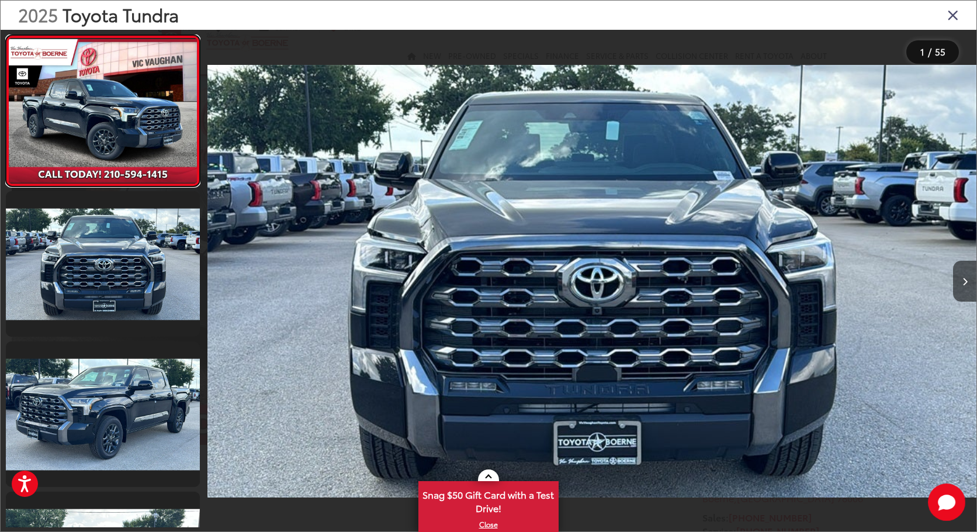
scroll to position [0, 0]
click at [892, 272] on div at bounding box center [880, 281] width 192 height 503
click at [968, 276] on button "Next image" at bounding box center [964, 281] width 23 height 41
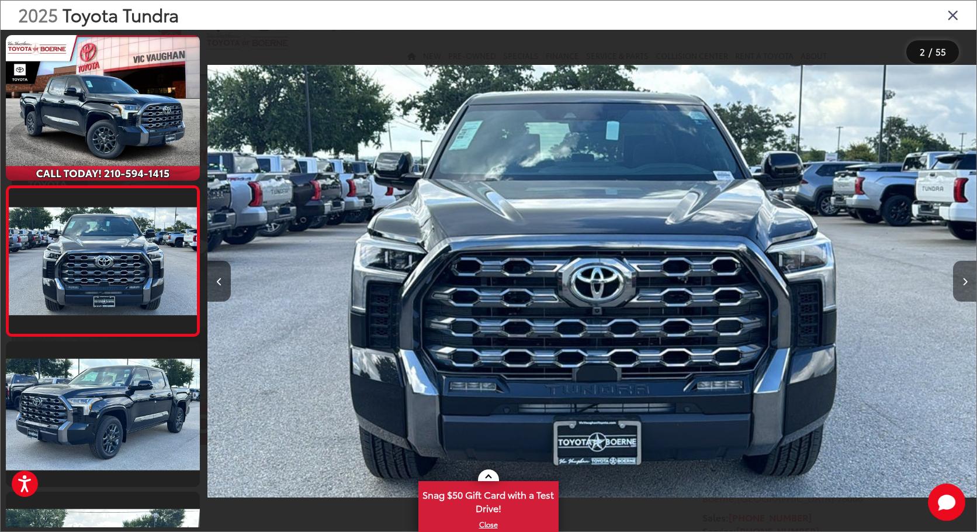
click at [968, 276] on button "Next image" at bounding box center [964, 281] width 23 height 41
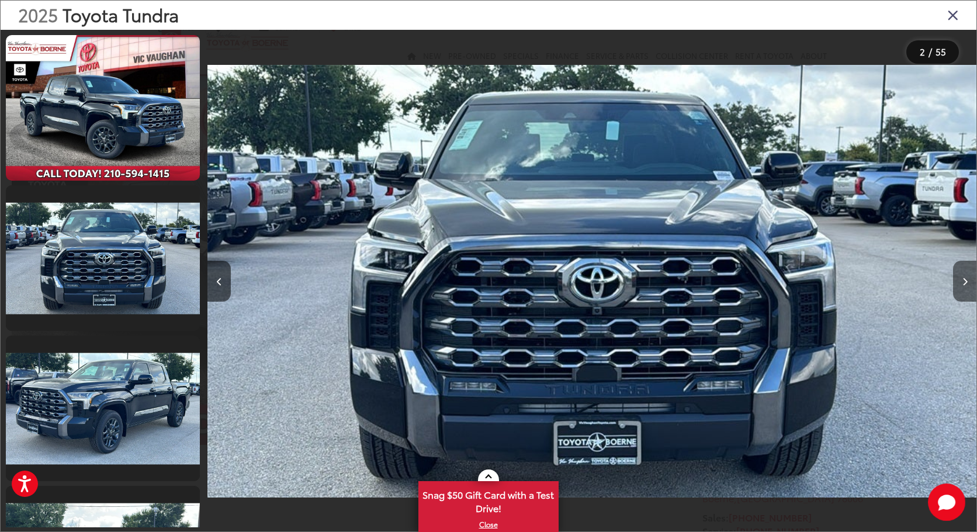
scroll to position [14, 0]
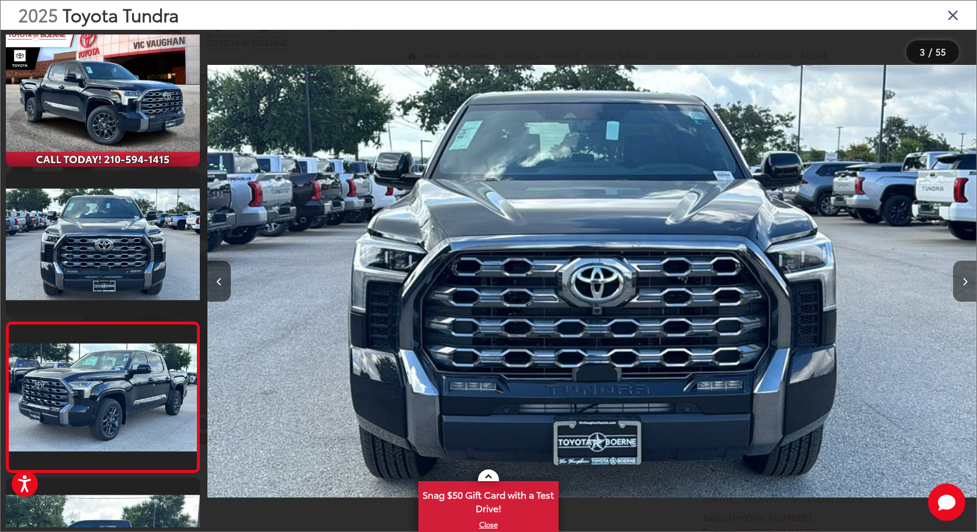
click at [961, 281] on button "Next image" at bounding box center [964, 281] width 23 height 41
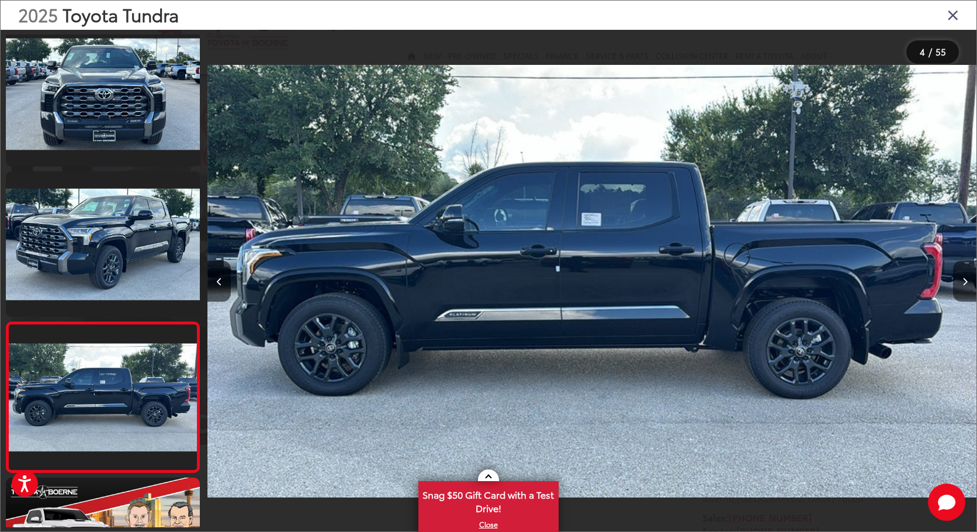
click at [961, 281] on button "Next image" at bounding box center [964, 281] width 23 height 41
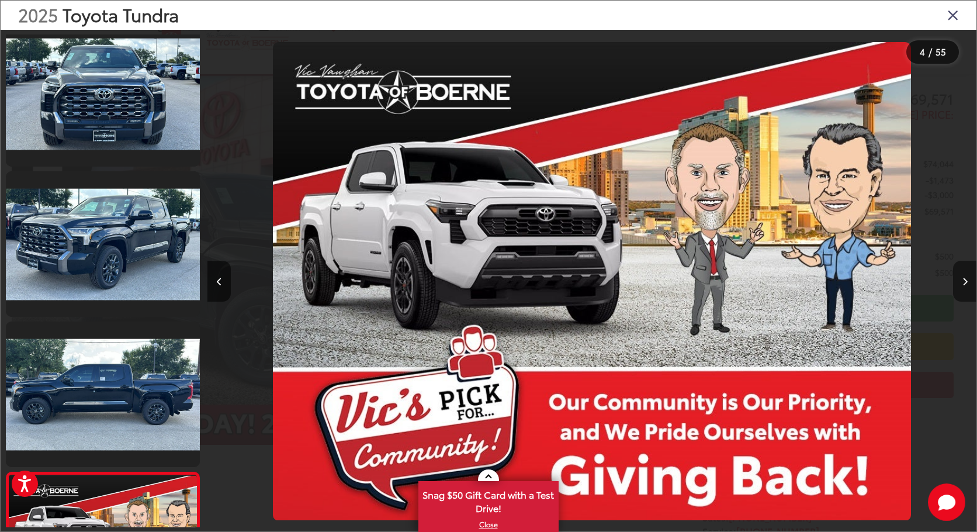
click at [961, 281] on button "Next image" at bounding box center [964, 281] width 23 height 41
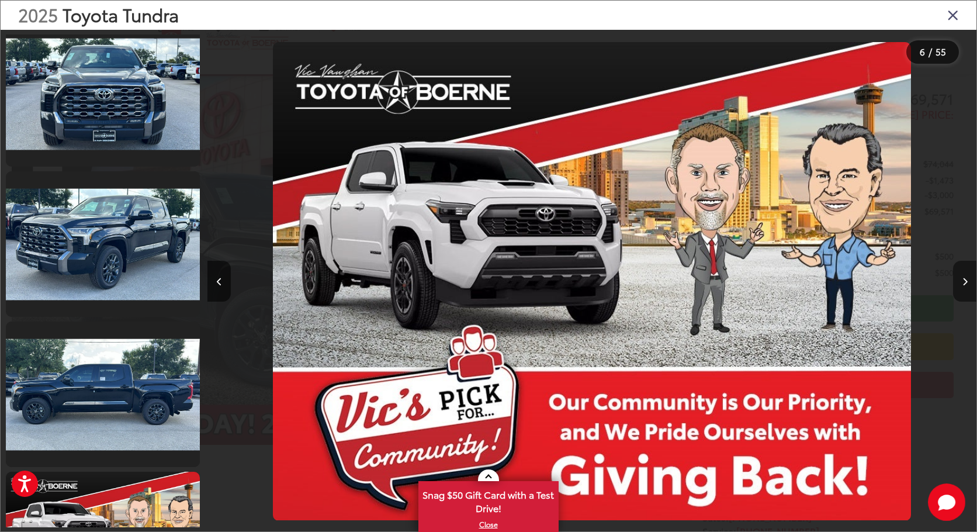
scroll to position [0, 2308]
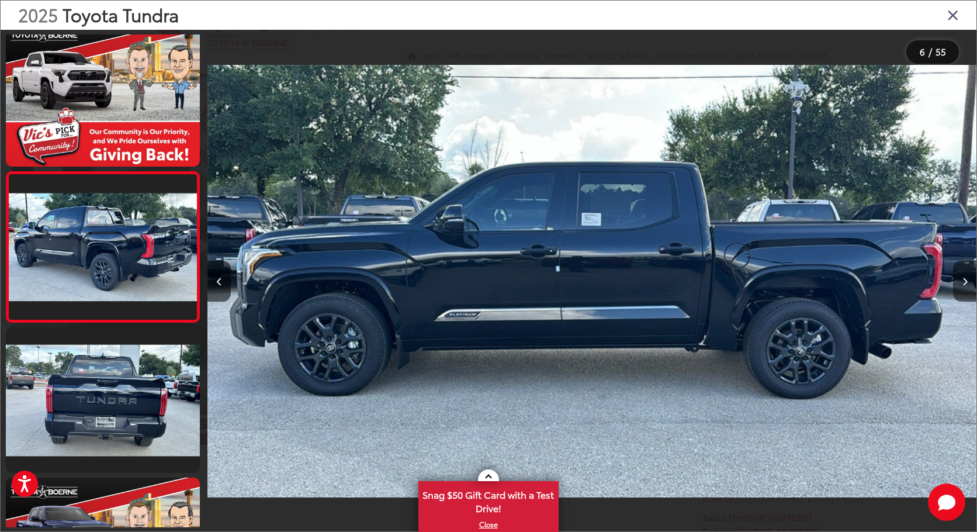
click at [961, 281] on button "Next image" at bounding box center [964, 281] width 23 height 41
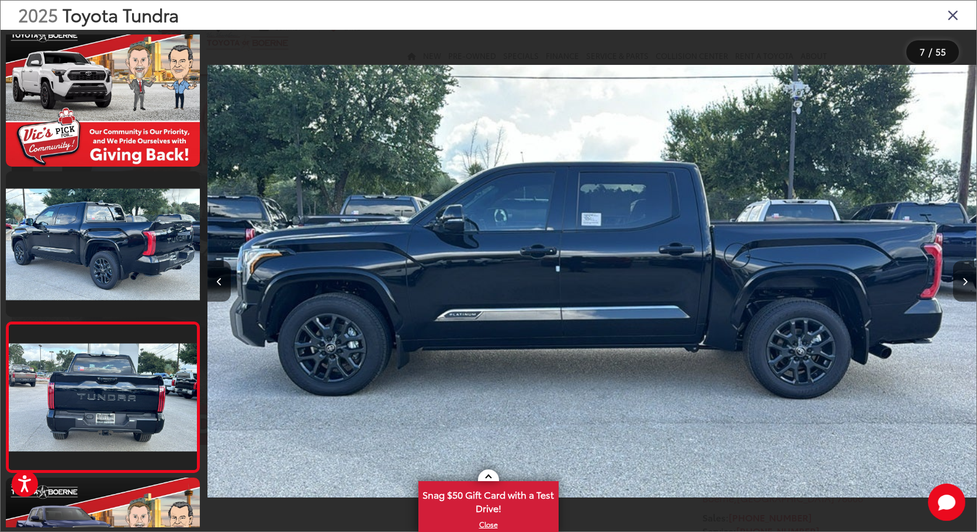
scroll to position [0, 4615]
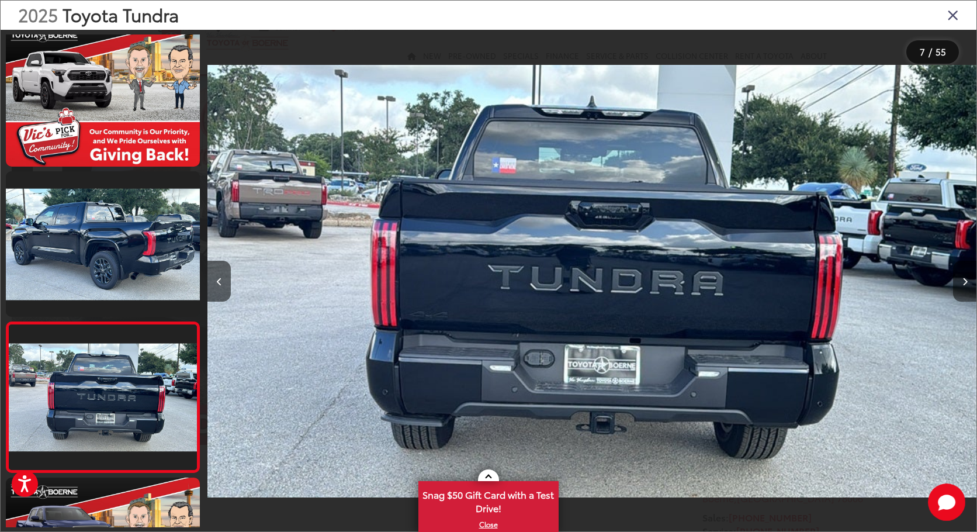
click at [963, 281] on icon "Next image" at bounding box center [965, 282] width 5 height 8
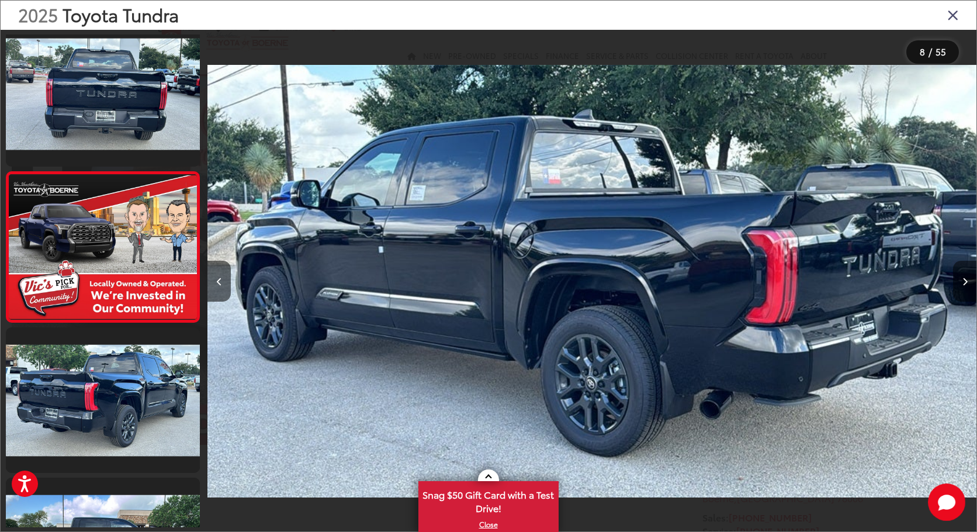
scroll to position [915, 0]
click at [964, 279] on icon "Next image" at bounding box center [965, 282] width 5 height 8
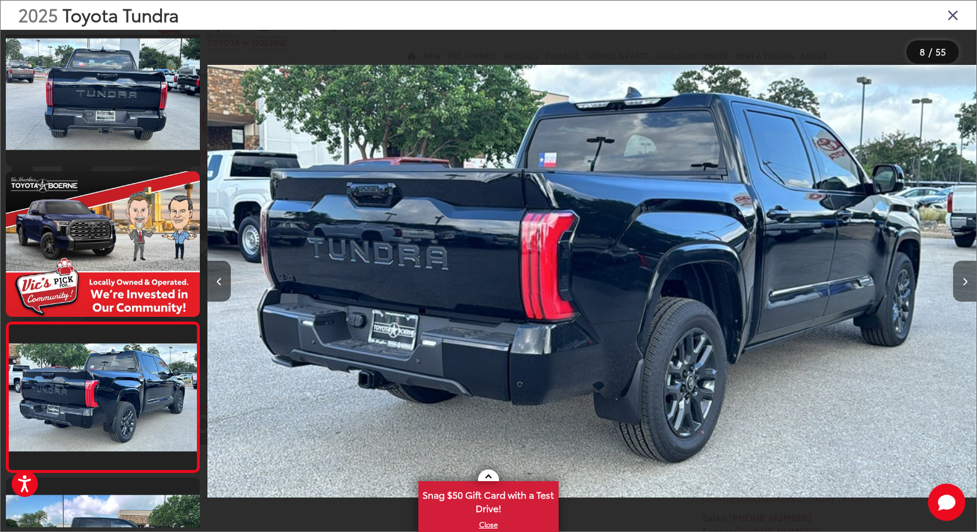
scroll to position [0, 6153]
click at [964, 278] on icon "Next image" at bounding box center [965, 282] width 5 height 8
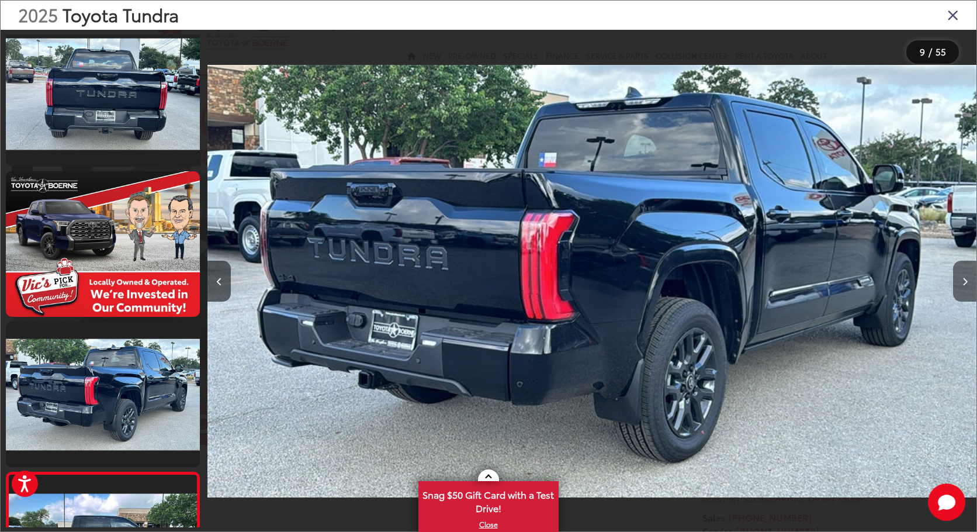
scroll to position [1216, 0]
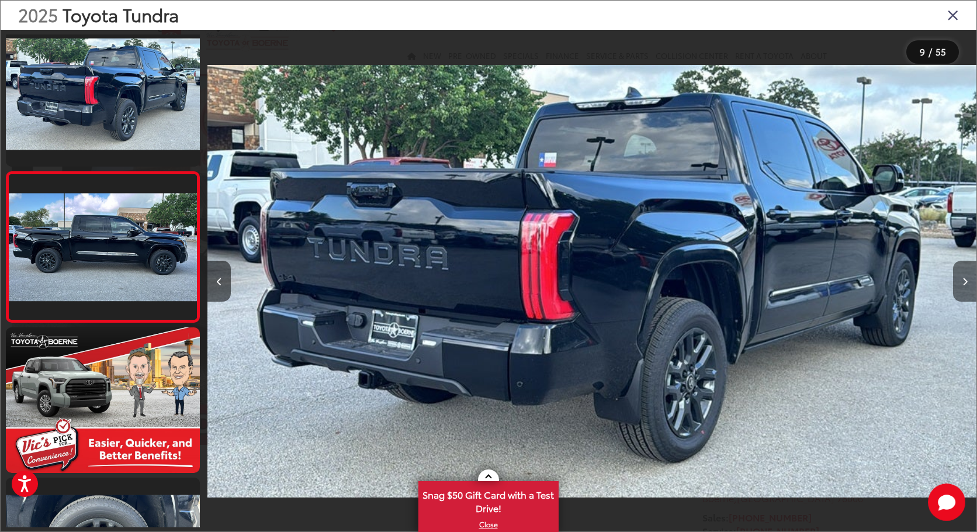
click at [964, 278] on icon "Next image" at bounding box center [965, 282] width 5 height 8
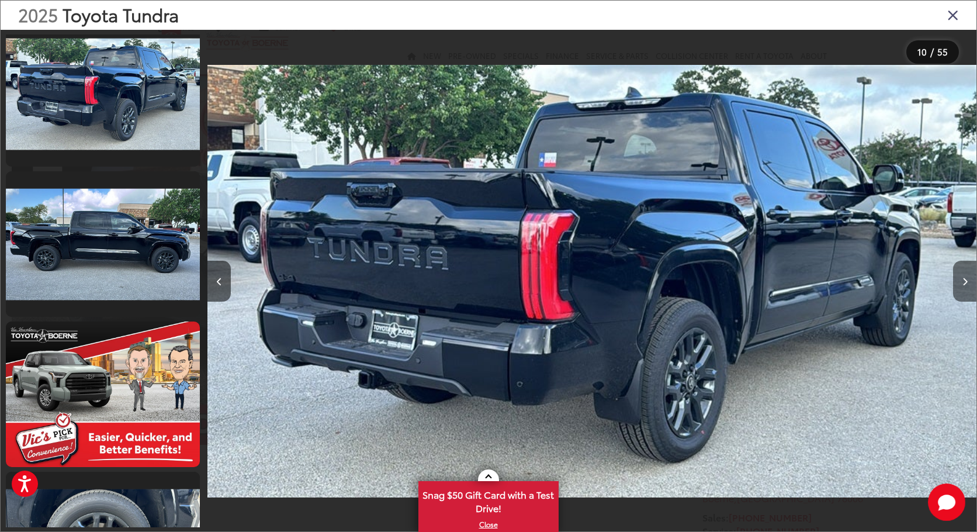
click at [964, 278] on icon "Next image" at bounding box center [965, 282] width 5 height 8
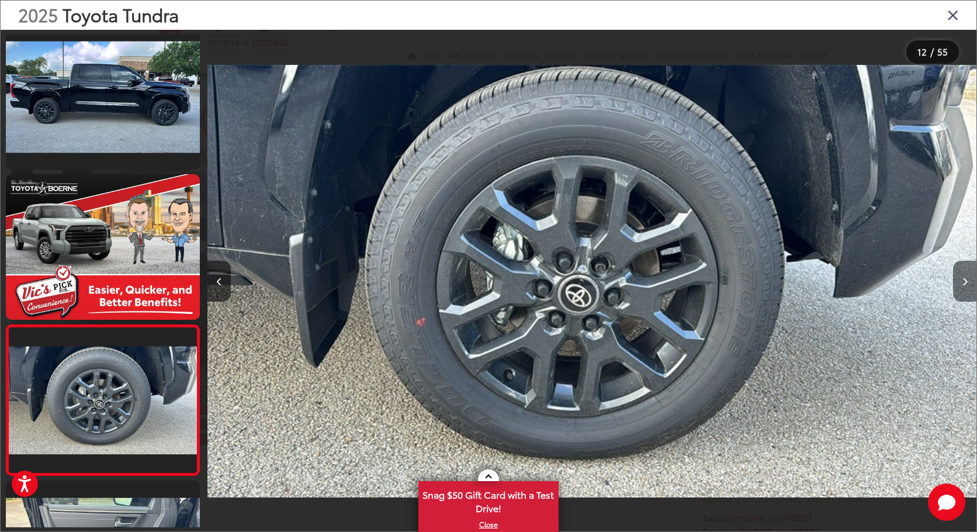
scroll to position [1516, 0]
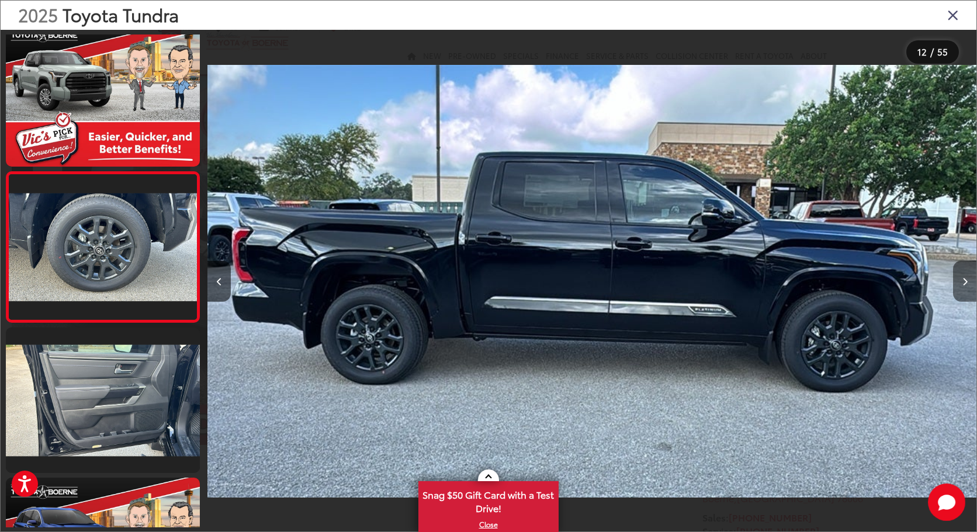
click at [964, 278] on icon "Next image" at bounding box center [965, 282] width 5 height 8
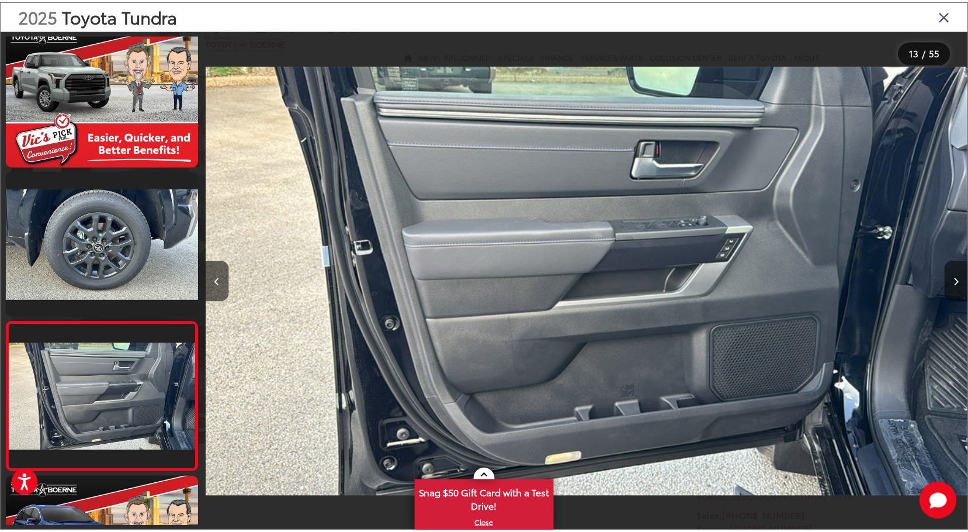
scroll to position [1666, 0]
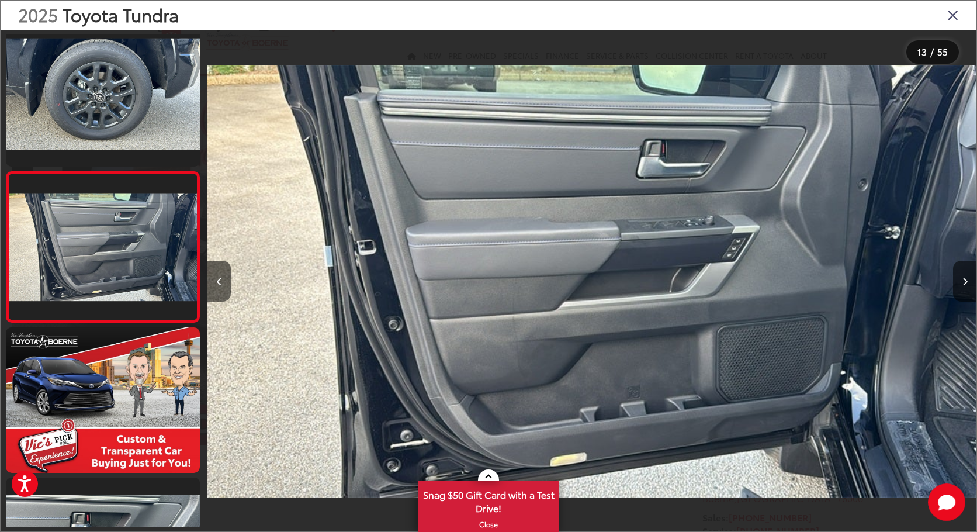
click at [953, 19] on icon "Close gallery" at bounding box center [953, 14] width 12 height 15
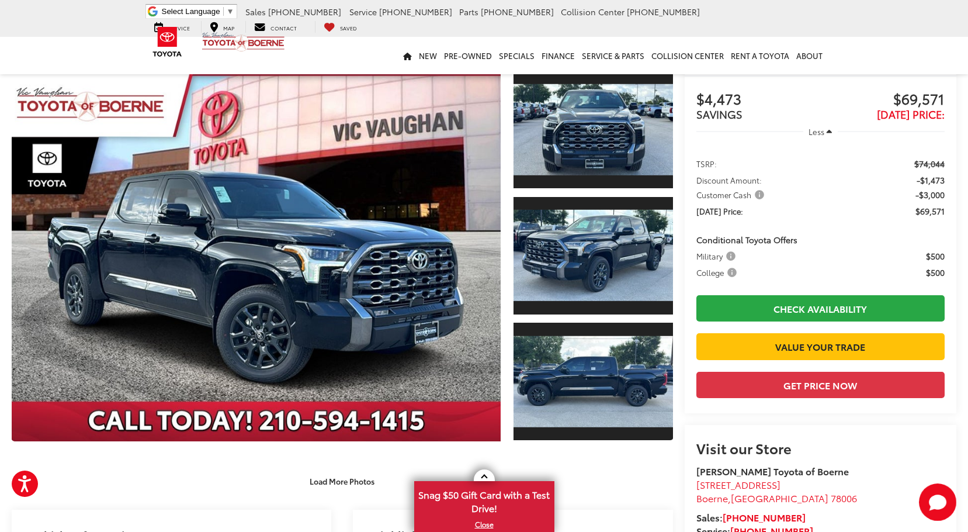
scroll to position [117, 0]
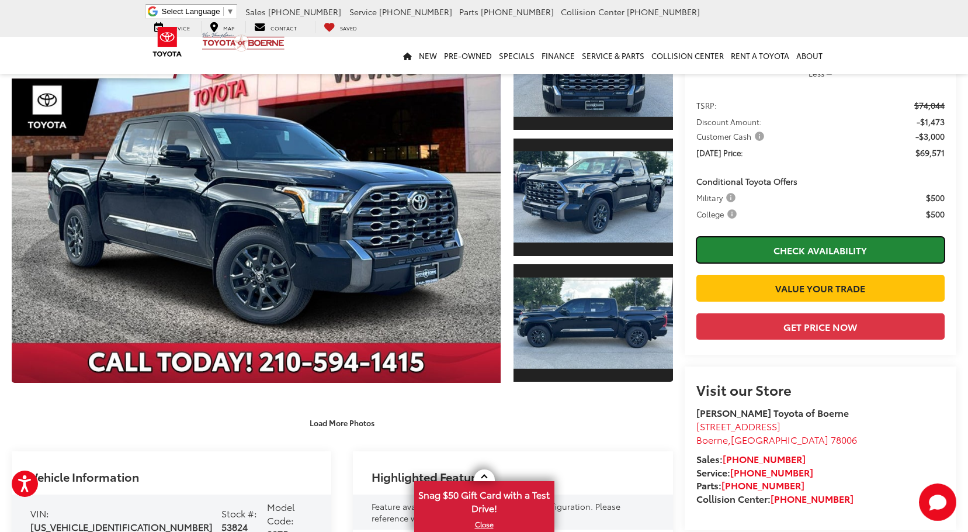
click at [835, 255] on link "Check Availability" at bounding box center [821, 250] width 248 height 26
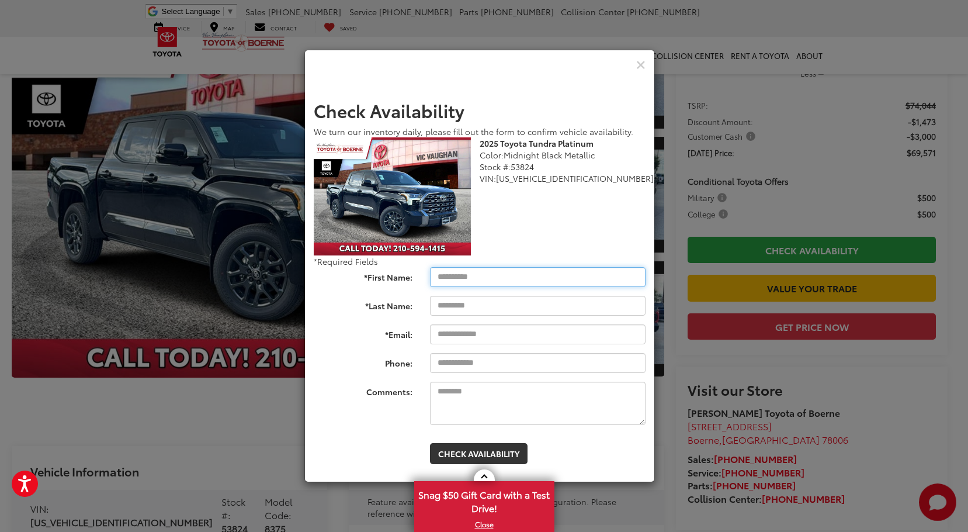
click at [522, 277] on input "*First Name:" at bounding box center [538, 277] width 216 height 20
type input "*****"
type input "****"
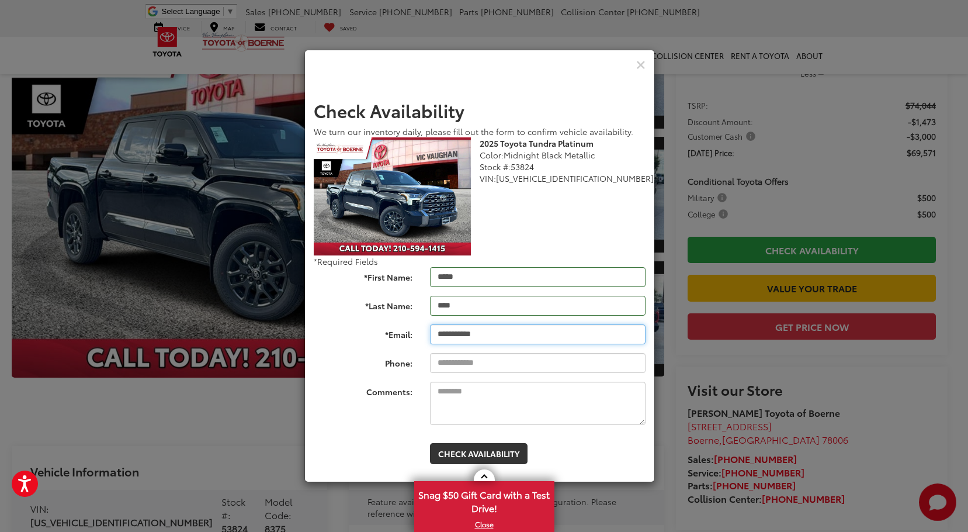
scroll to position [0, 0]
type input "**********"
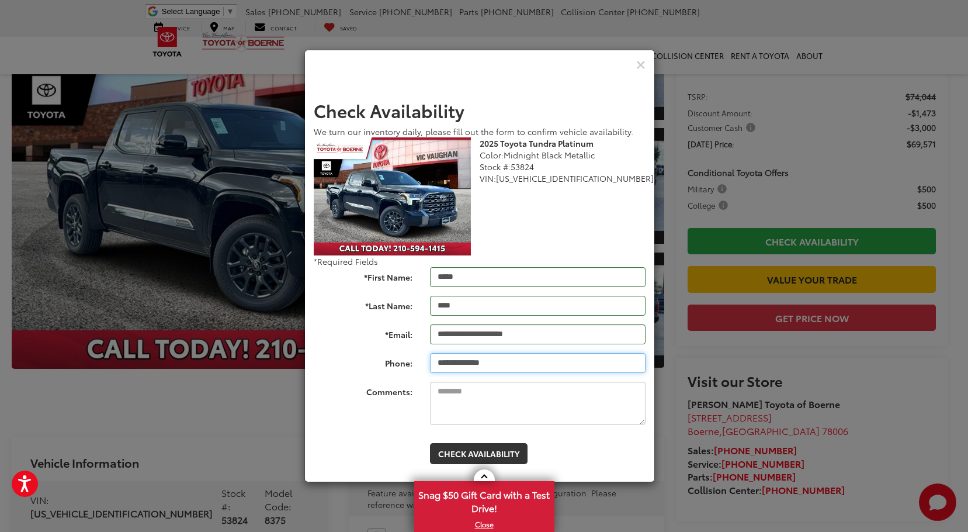
scroll to position [234, 0]
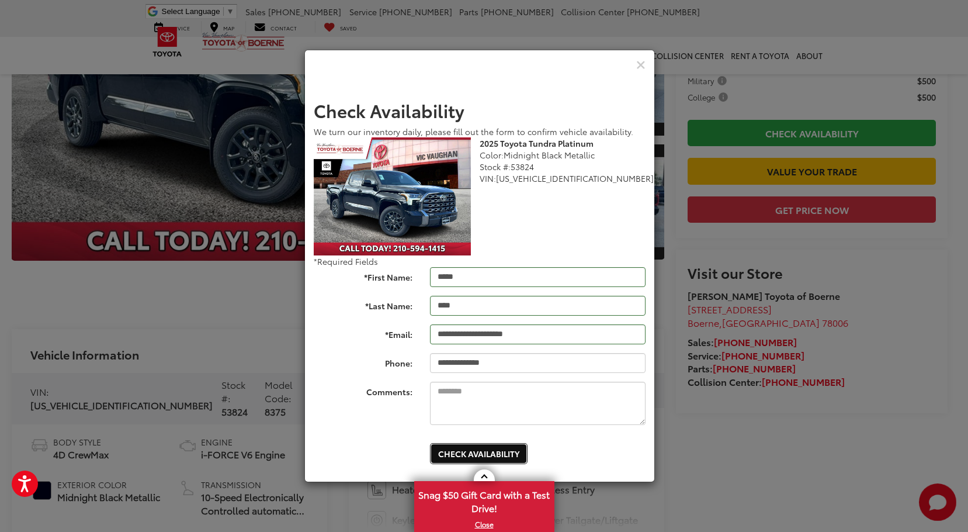
click at [506, 449] on button "Check Availability" at bounding box center [479, 453] width 98 height 21
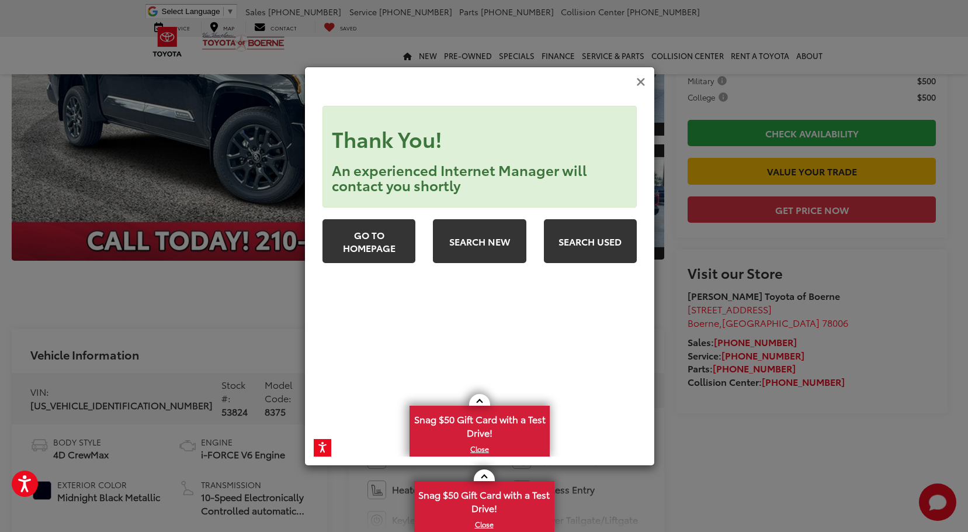
click at [641, 79] on icon "Close" at bounding box center [641, 82] width 9 height 12
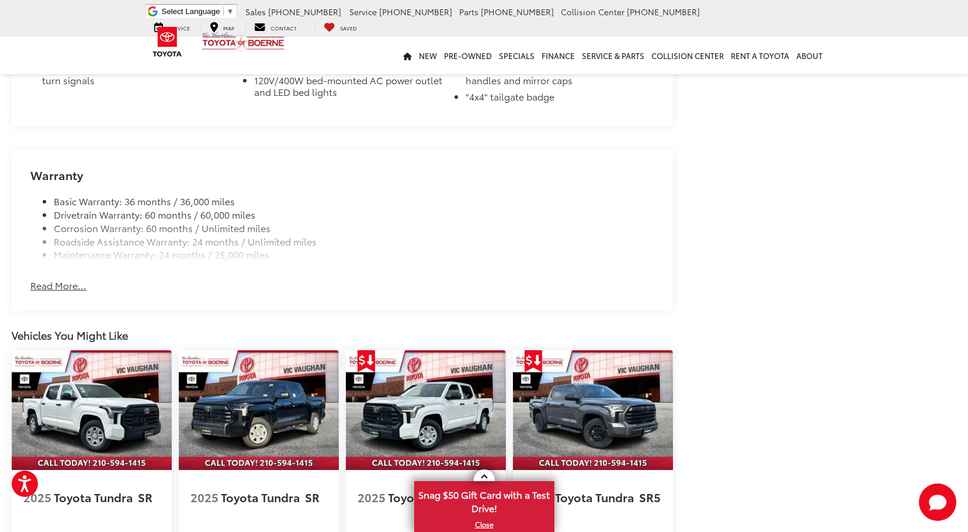
scroll to position [1520, 0]
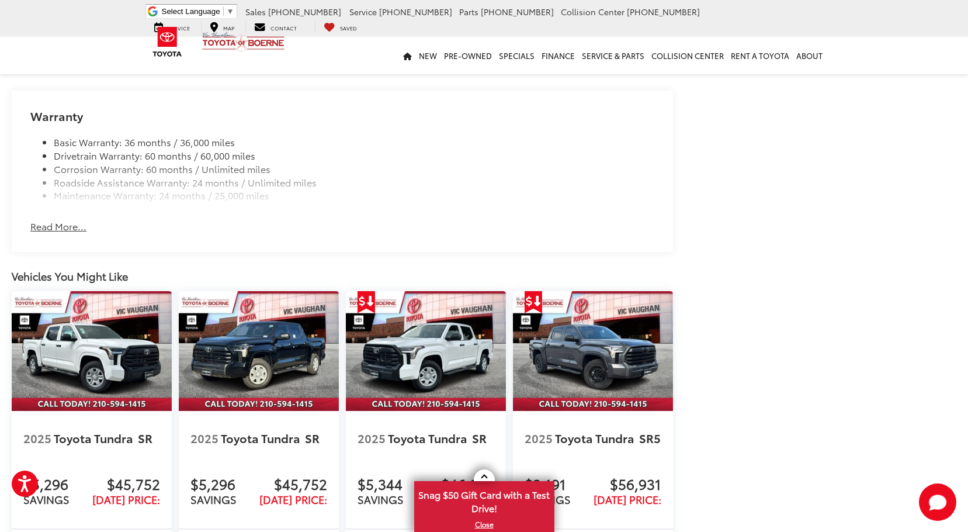
click at [71, 220] on button "Read More..." at bounding box center [58, 226] width 56 height 13
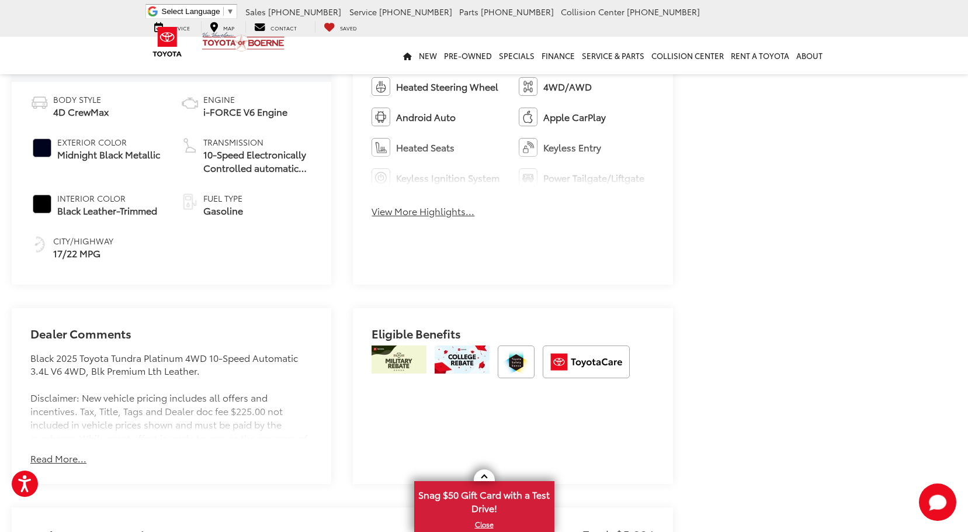
scroll to position [0, 0]
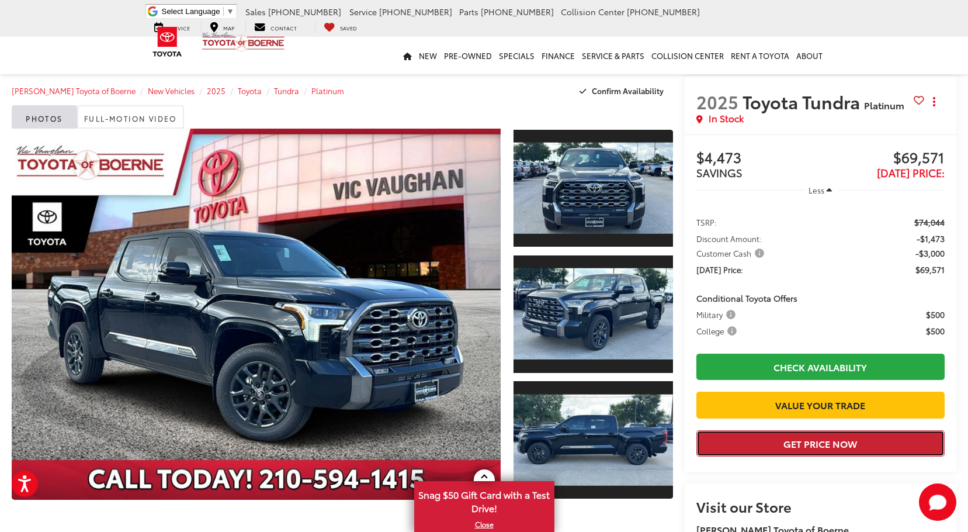
click at [824, 456] on button "Get Price Now" at bounding box center [821, 443] width 248 height 26
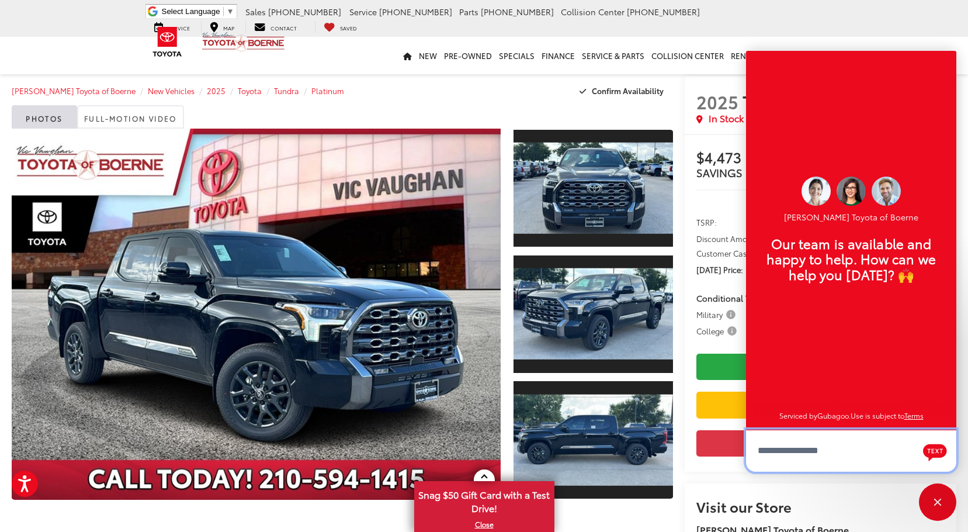
scroll to position [14, 0]
click at [777, 23] on ul "Select Language ​ ▼ Sales 726-222-1157 Service 726-222-1127 Parts 726-222-1147 …" at bounding box center [485, 18] width 684 height 29
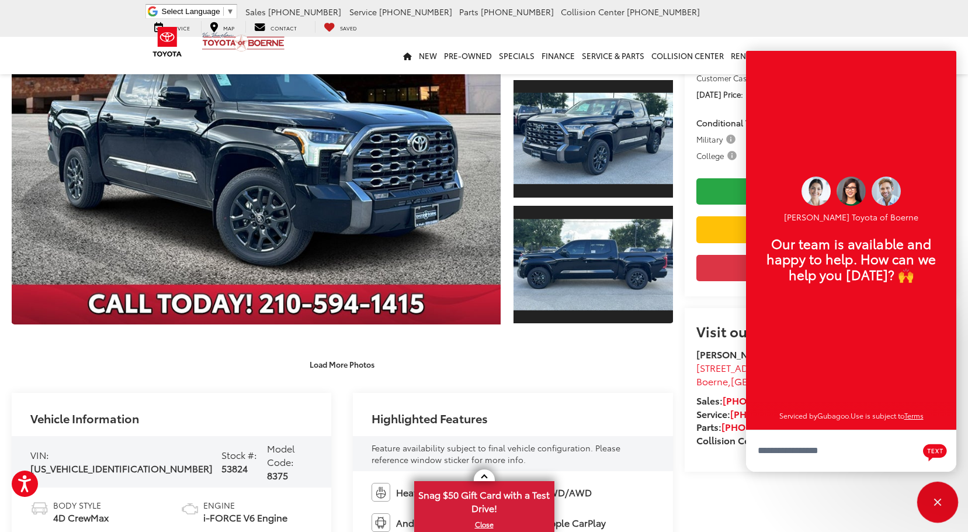
click at [929, 496] on div "Close" at bounding box center [937, 501] width 37 height 37
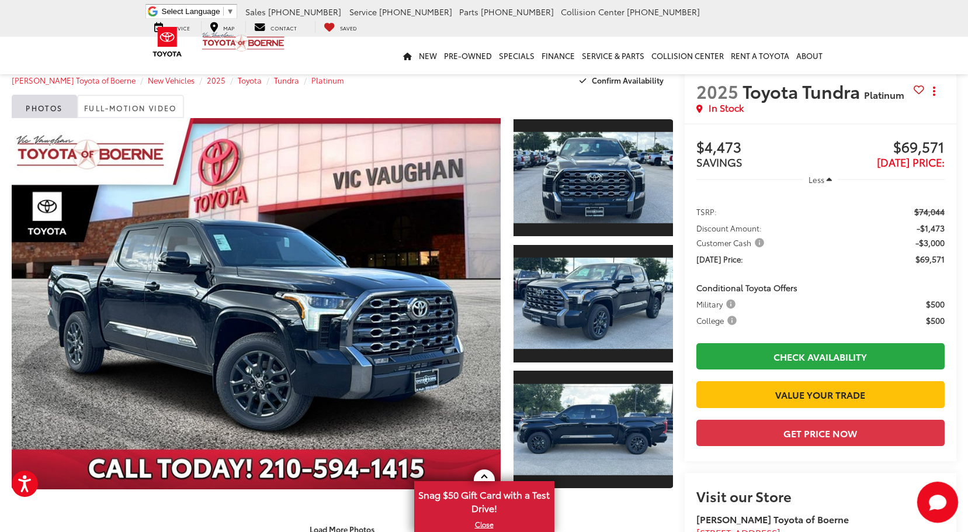
scroll to position [0, 0]
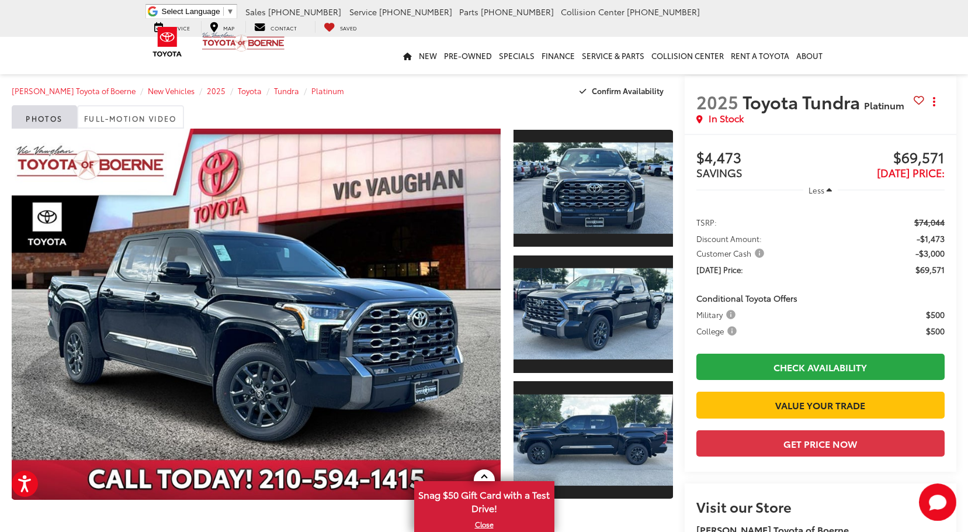
click at [832, 188] on icon "button" at bounding box center [829, 190] width 5 height 9
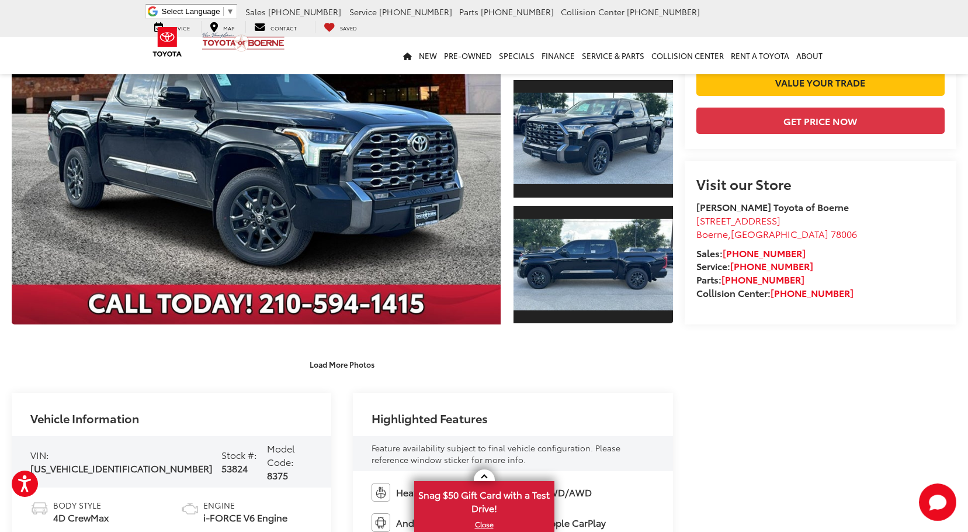
scroll to position [292, 0]
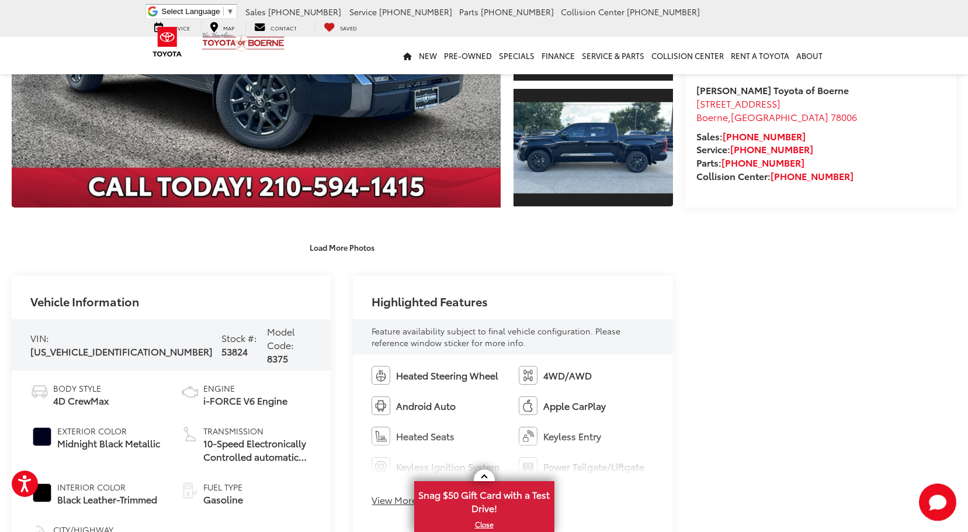
drag, startPoint x: 148, startPoint y: 338, endPoint x: 53, endPoint y: 341, distance: 95.3
click at [53, 340] on div "VIN: 5TFNA5DB4SX327149 Stock #: 53824 Model Code: 8375" at bounding box center [172, 344] width 320 height 51
copy span "[US_VEHICLE_IDENTIFICATION_NUMBER]"
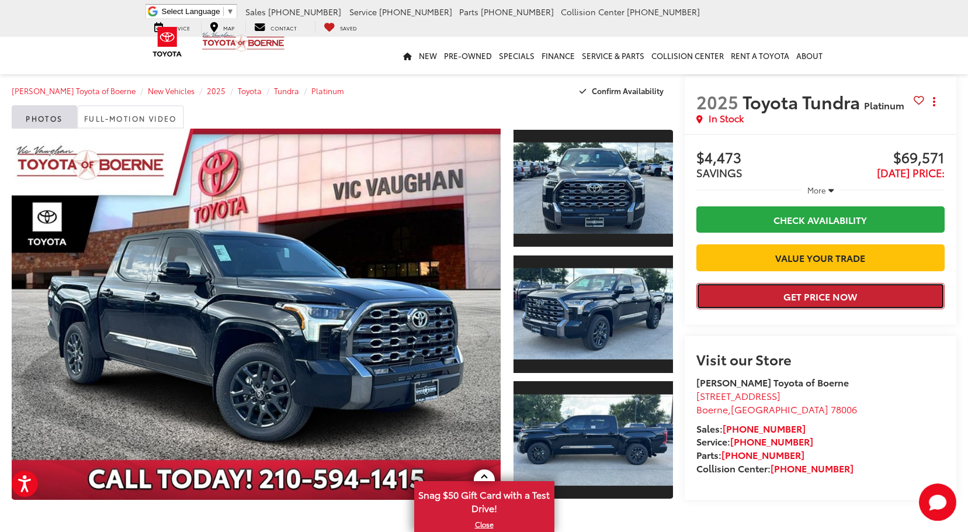
click at [824, 309] on button "Get Price Now" at bounding box center [821, 296] width 248 height 26
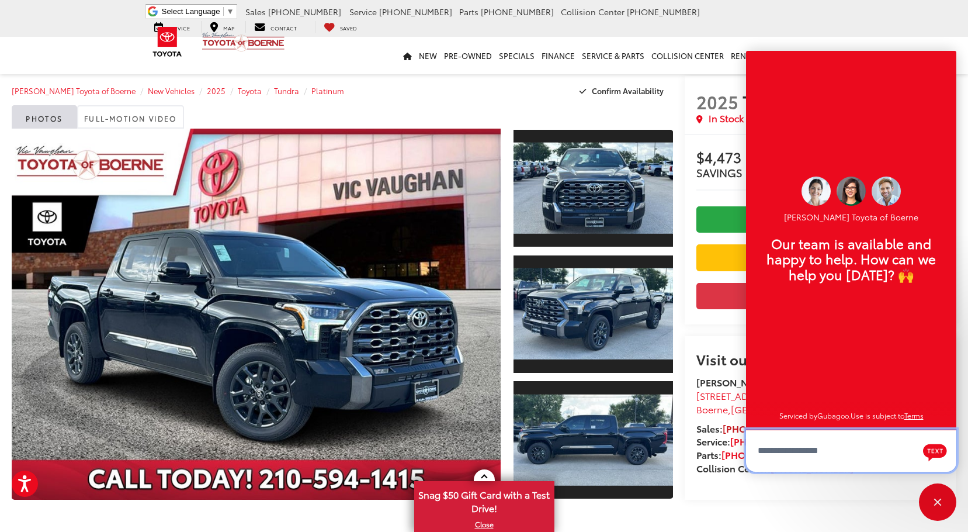
scroll to position [14, 0]
click at [807, 449] on textarea "Type your message" at bounding box center [851, 451] width 210 height 42
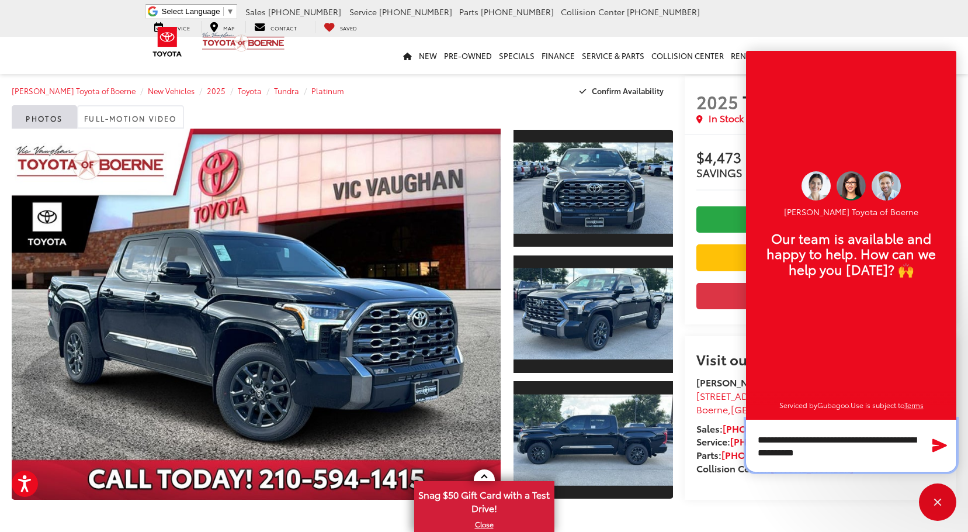
paste textarea "**********"
type textarea "**********"
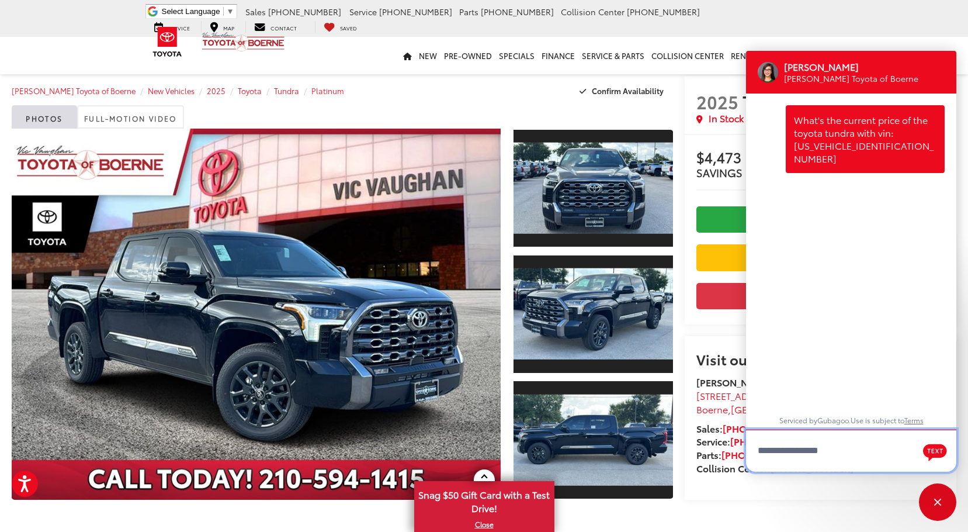
scroll to position [0, 0]
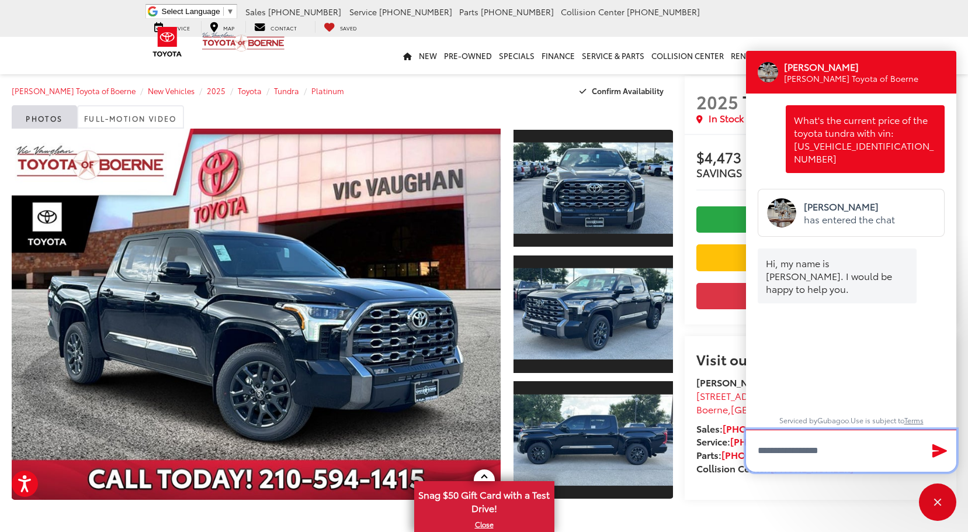
click at [835, 436] on textarea "Type your message" at bounding box center [851, 451] width 210 height 42
type textarea "*********"
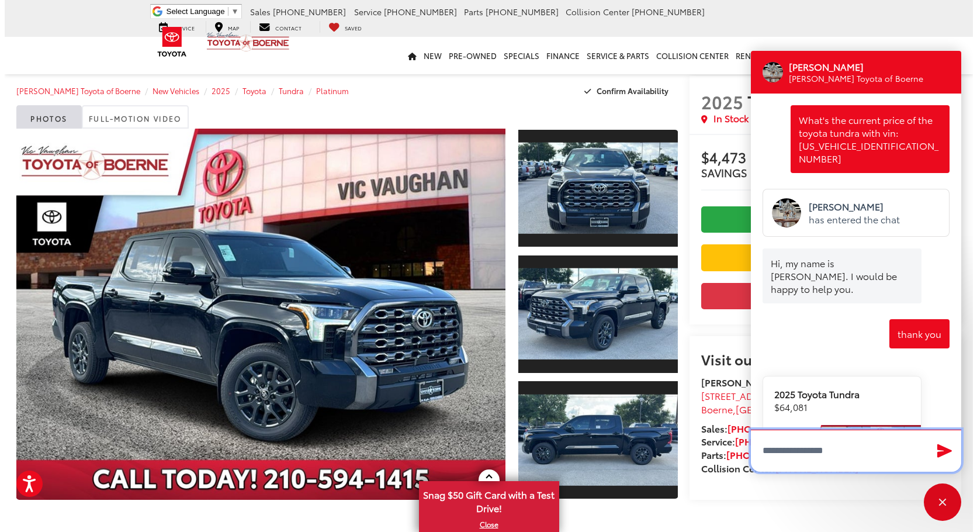
scroll to position [183, 0]
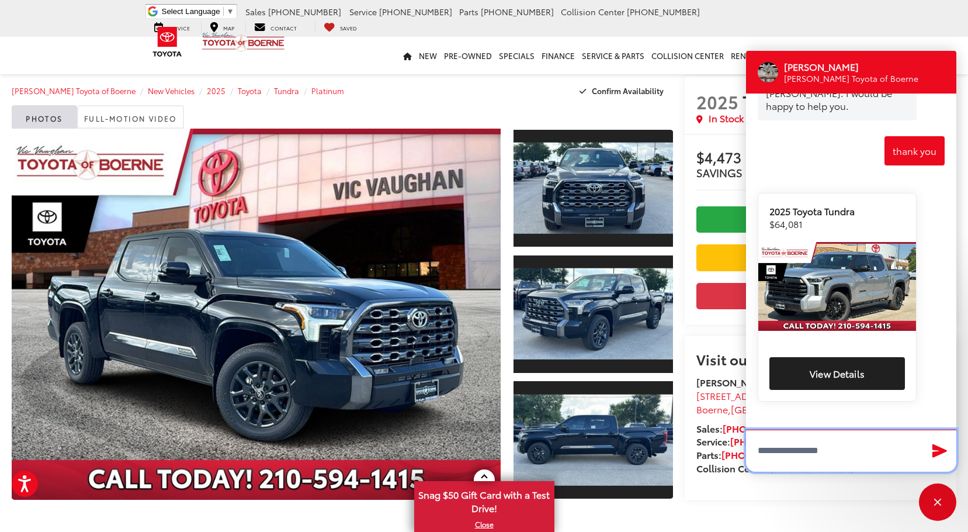
click at [845, 455] on textarea "Type your message" at bounding box center [851, 451] width 210 height 42
click at [841, 458] on textarea "Type your message" at bounding box center [851, 451] width 210 height 42
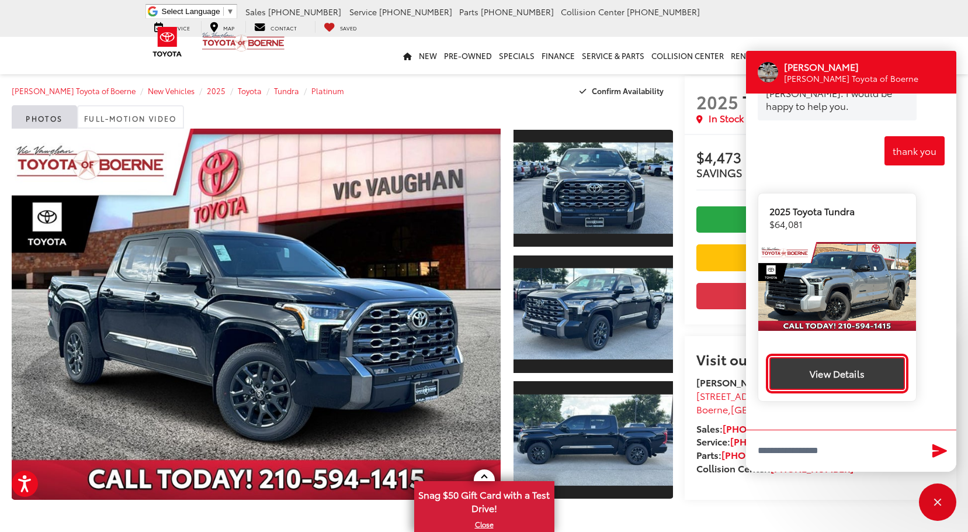
click at [864, 360] on button "View Details" at bounding box center [838, 373] width 136 height 33
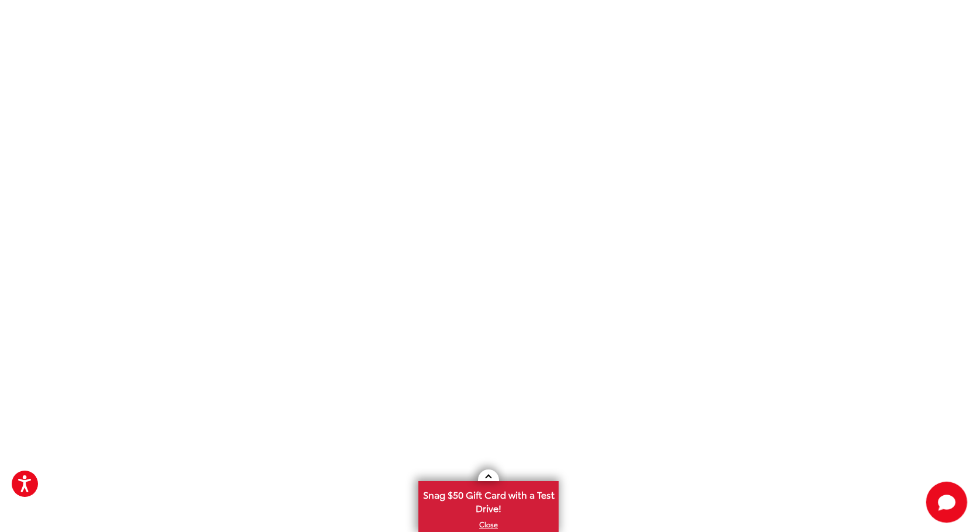
click at [937, 507] on icon "Start Chat" at bounding box center [946, 501] width 37 height 37
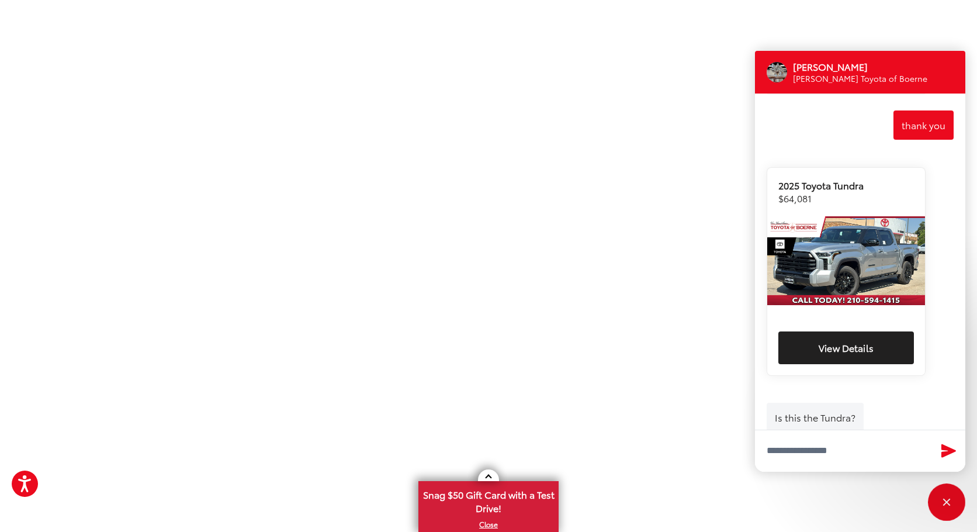
scroll to position [228, 0]
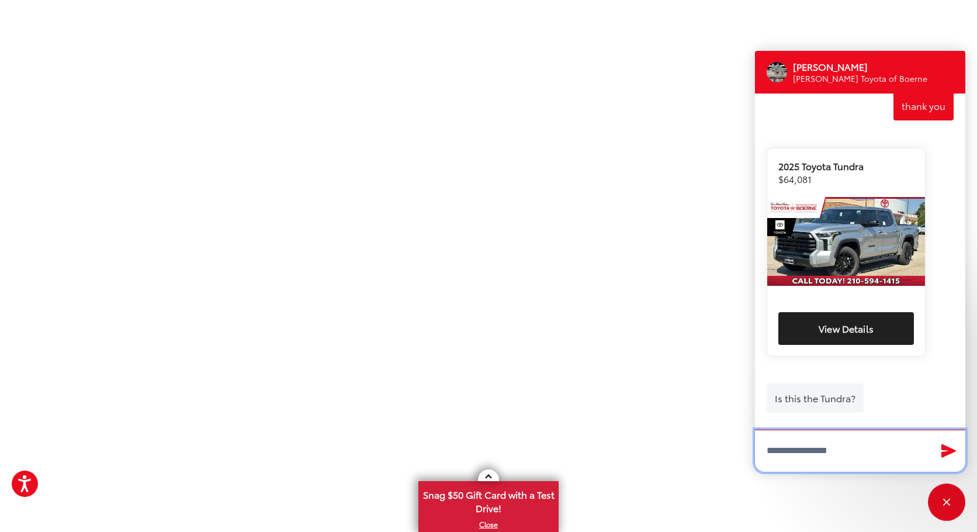
click at [846, 452] on textarea "Type your message" at bounding box center [860, 451] width 210 height 42
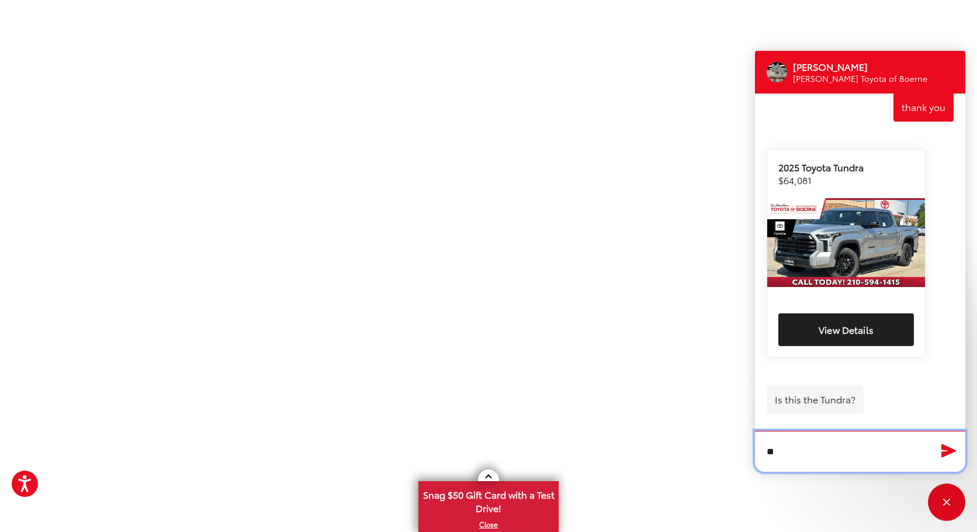
type textarea "*"
type textarea "**********"
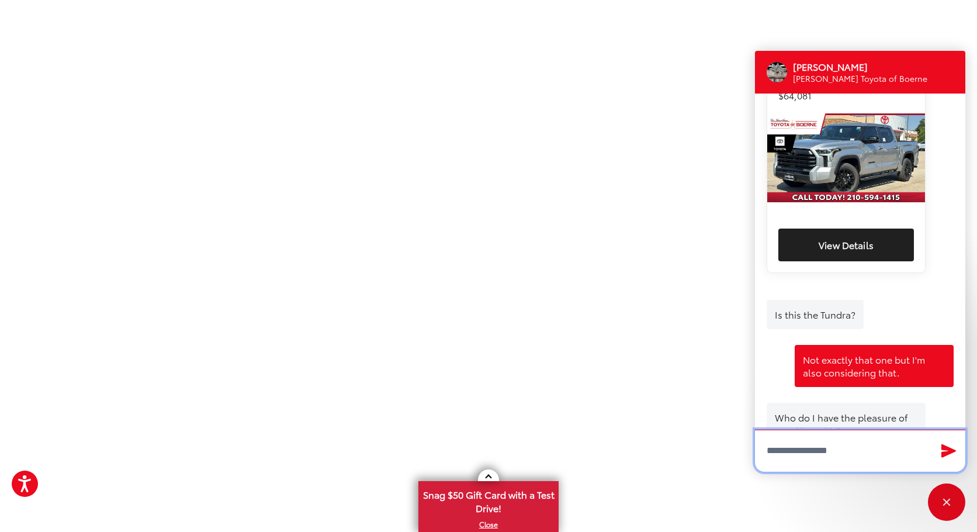
scroll to position [972, 0]
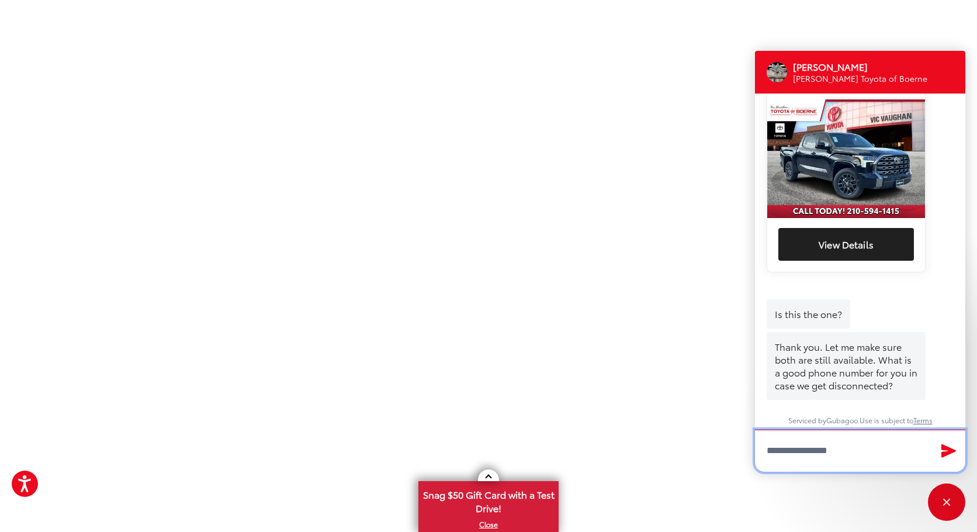
click at [889, 448] on textarea "Type your message" at bounding box center [860, 451] width 210 height 42
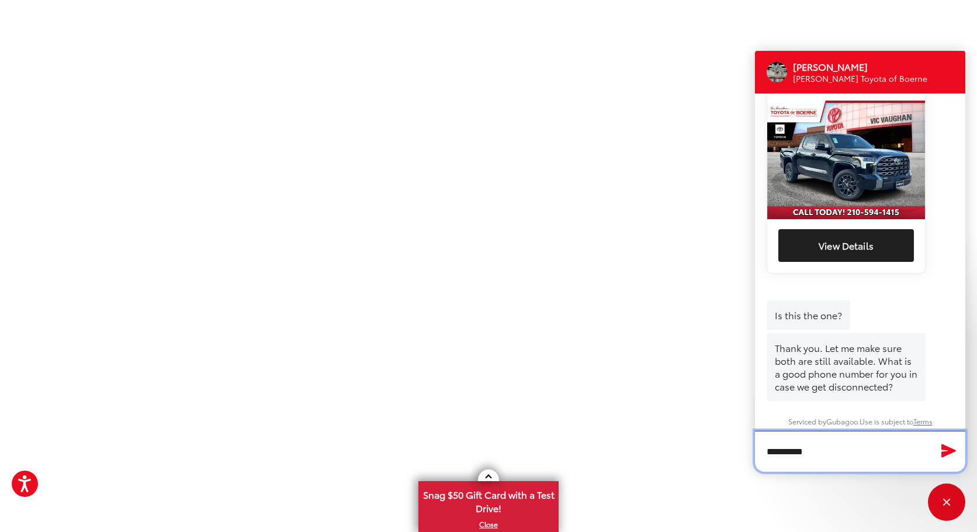
scroll to position [971, 0]
type textarea "**********"
click at [945, 454] on icon "Send Message" at bounding box center [949, 451] width 15 height 14
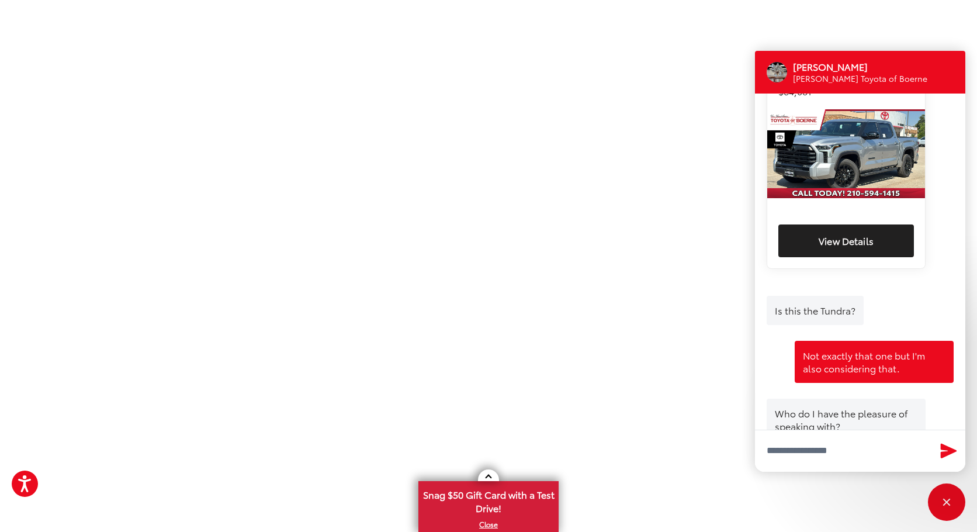
scroll to position [1088, 0]
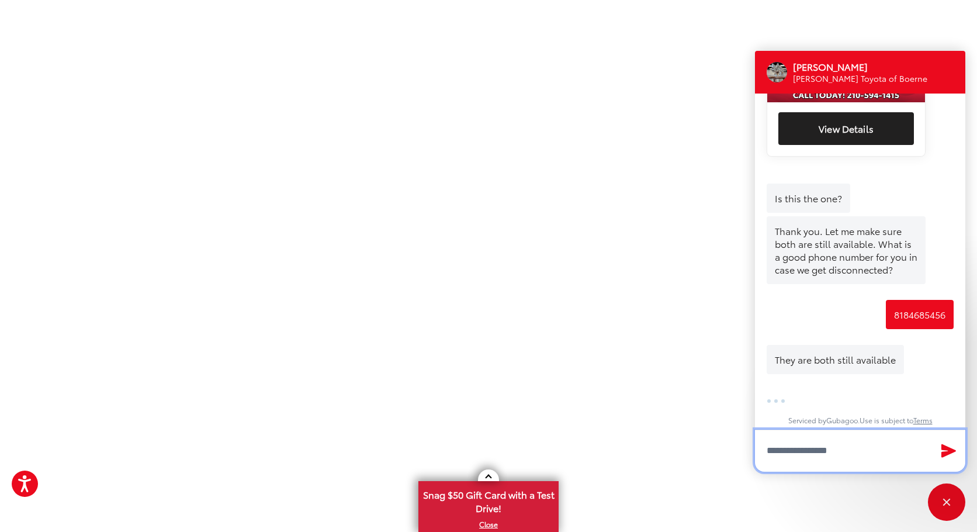
click at [822, 451] on textarea "Type your message" at bounding box center [860, 451] width 210 height 42
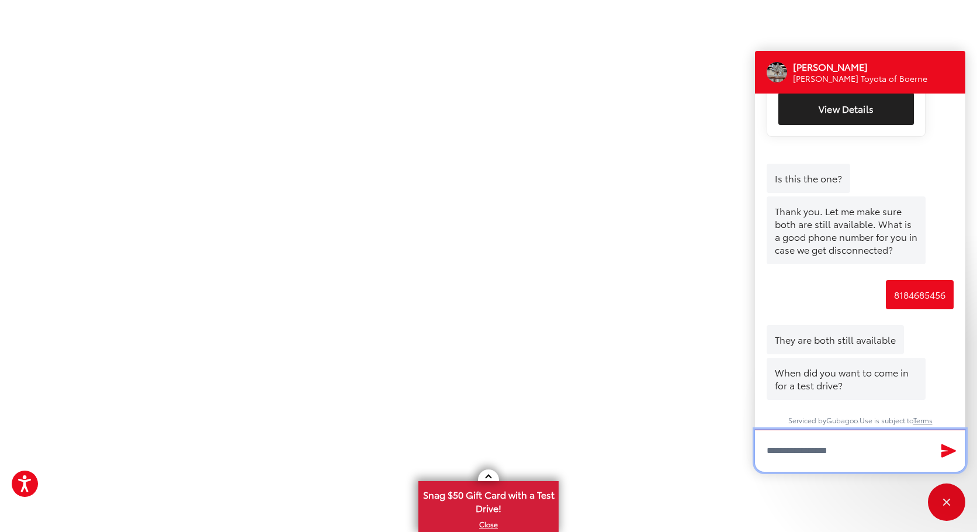
scroll to position [1108, 0]
click at [817, 441] on textarea "Type your message" at bounding box center [860, 451] width 210 height 42
type textarea "*"
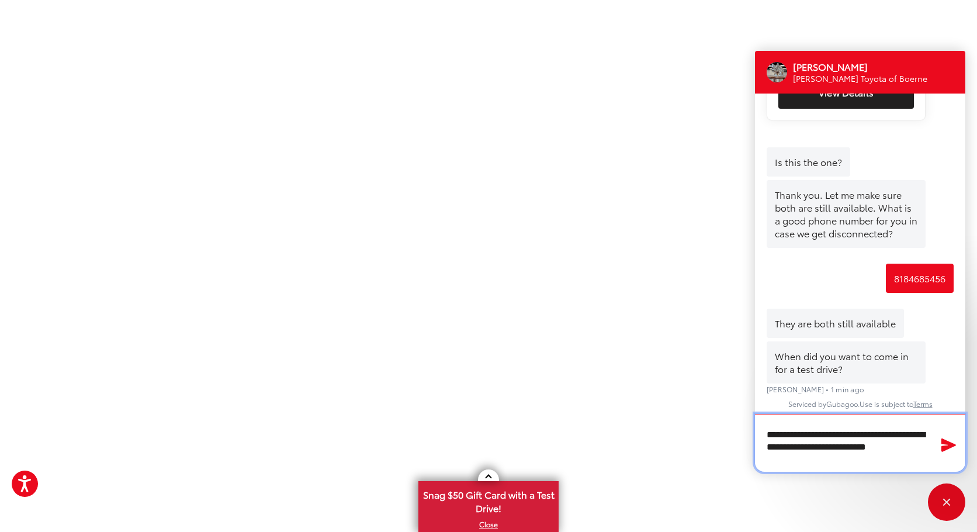
scroll to position [0, 0]
type textarea "**********"
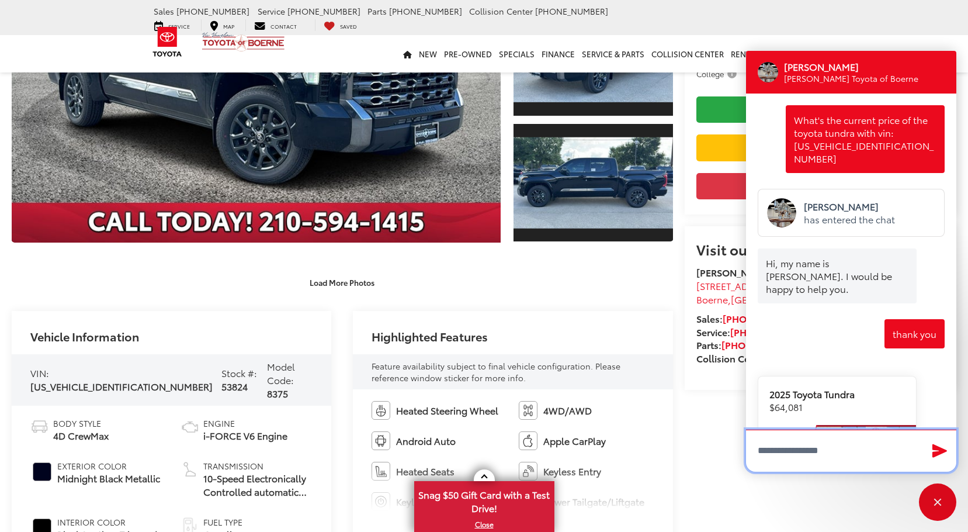
scroll to position [344, 0]
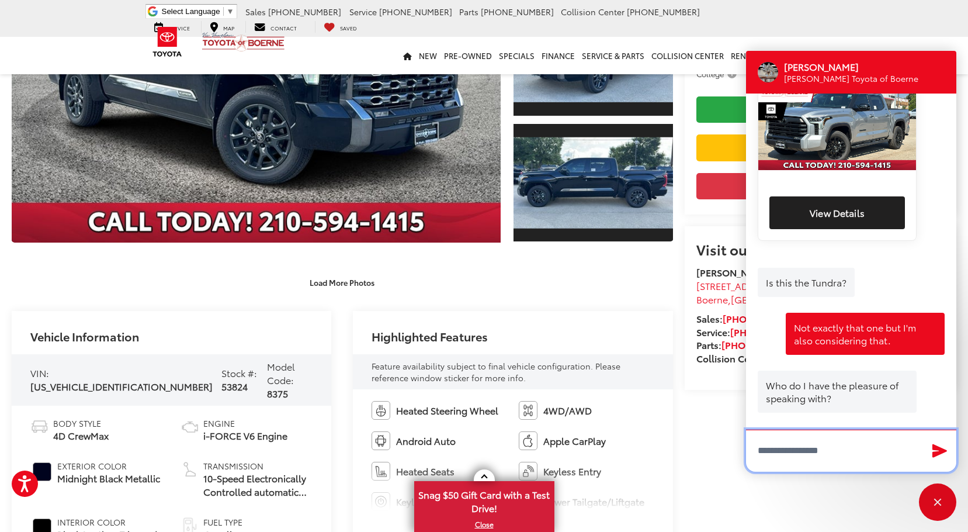
click at [846, 451] on textarea "Type your message" at bounding box center [851, 451] width 210 height 42
paste textarea "**********"
type textarea "**********"
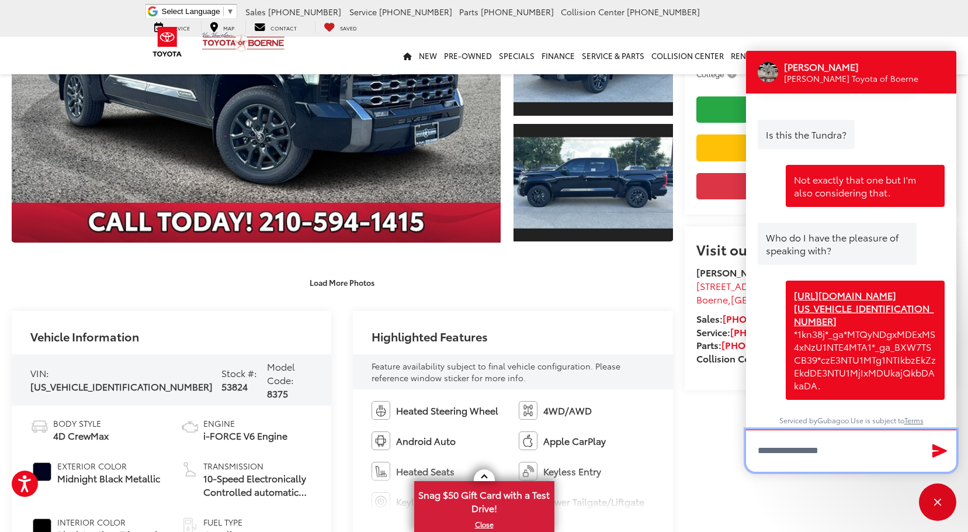
type textarea "*"
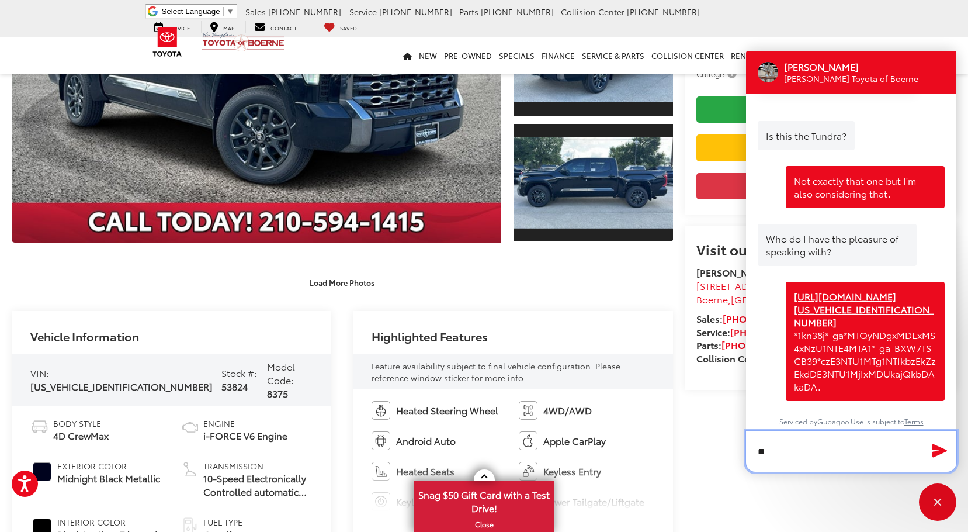
scroll to position [529, 0]
drag, startPoint x: 807, startPoint y: 448, endPoint x: 752, endPoint y: 449, distance: 54.4
click at [752, 449] on textarea "**" at bounding box center [851, 451] width 210 height 41
type textarea "**********"
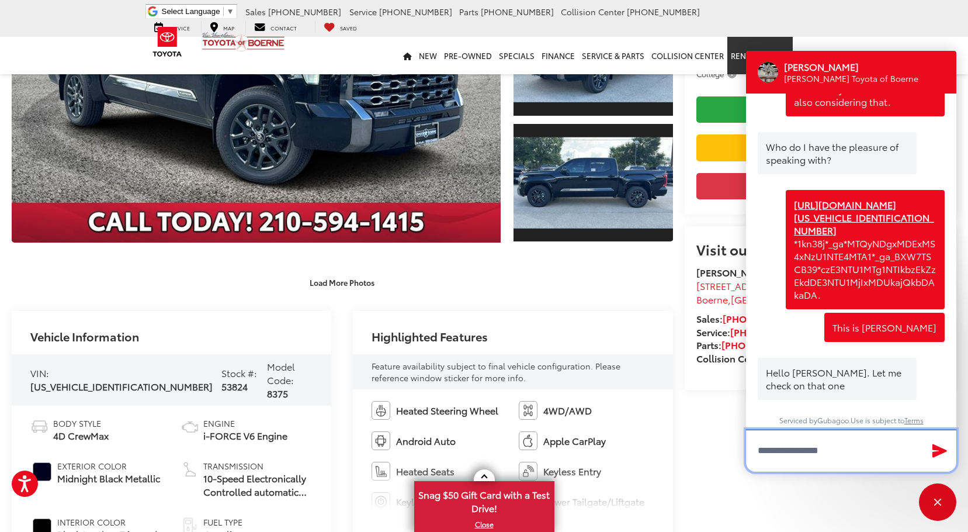
scroll to position [0, 0]
click at [805, 465] on textarea "Type your message" at bounding box center [851, 451] width 210 height 42
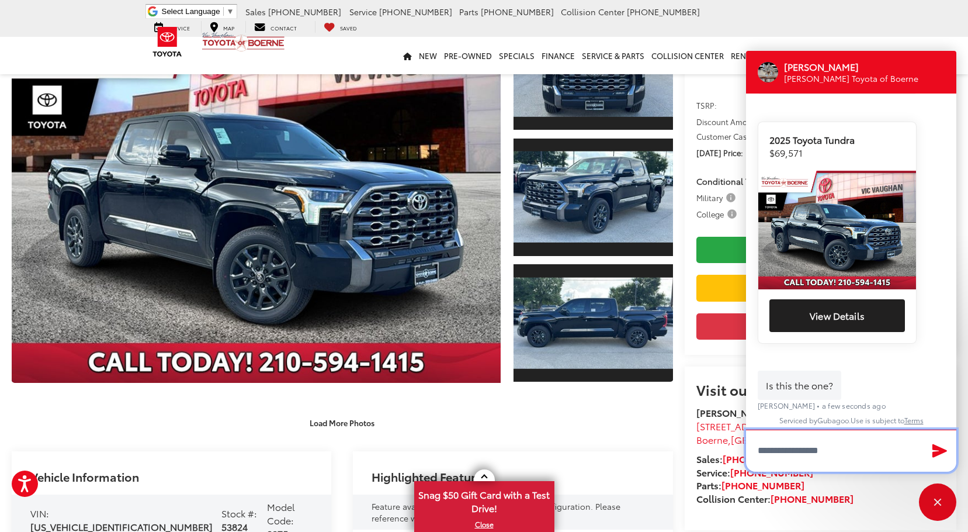
scroll to position [921, 0]
click at [854, 454] on textarea "Type your message" at bounding box center [851, 451] width 210 height 42
type textarea "***"
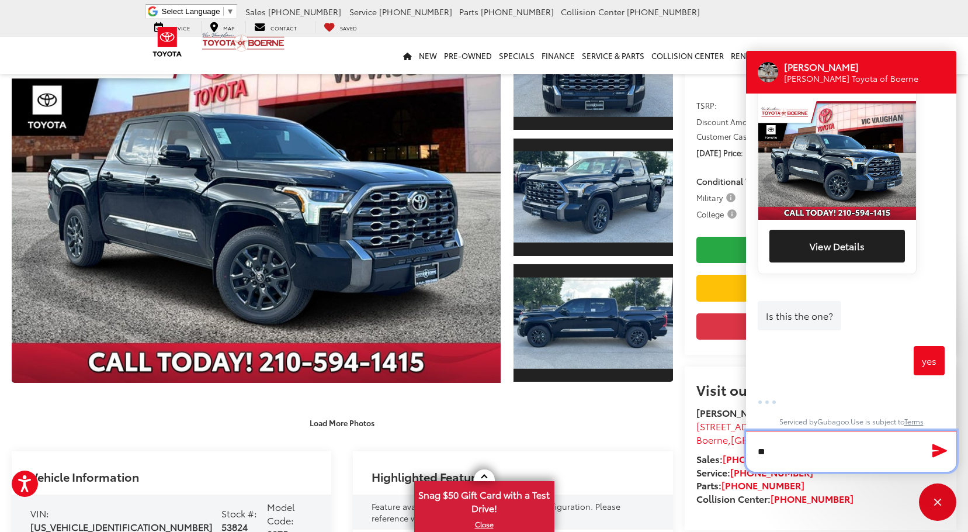
scroll to position [990, 0]
type textarea "**********"
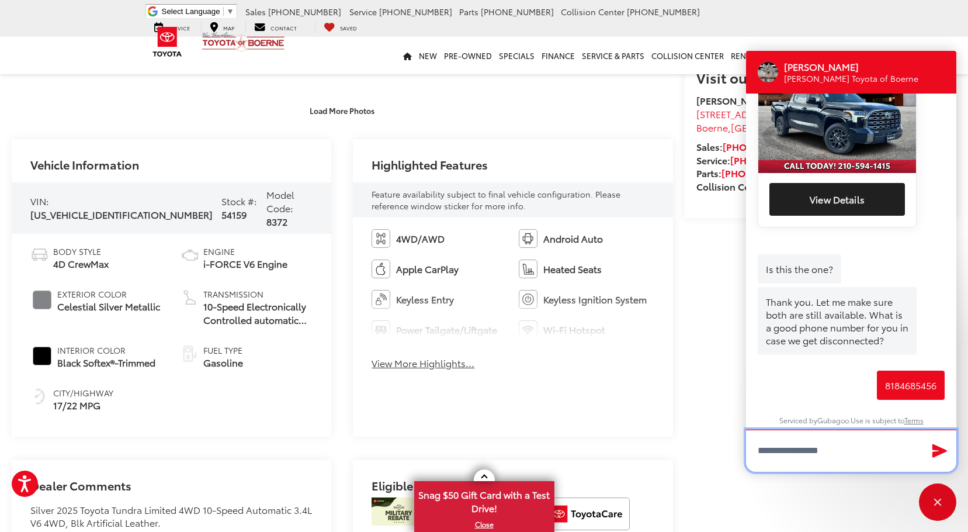
scroll to position [760, 0]
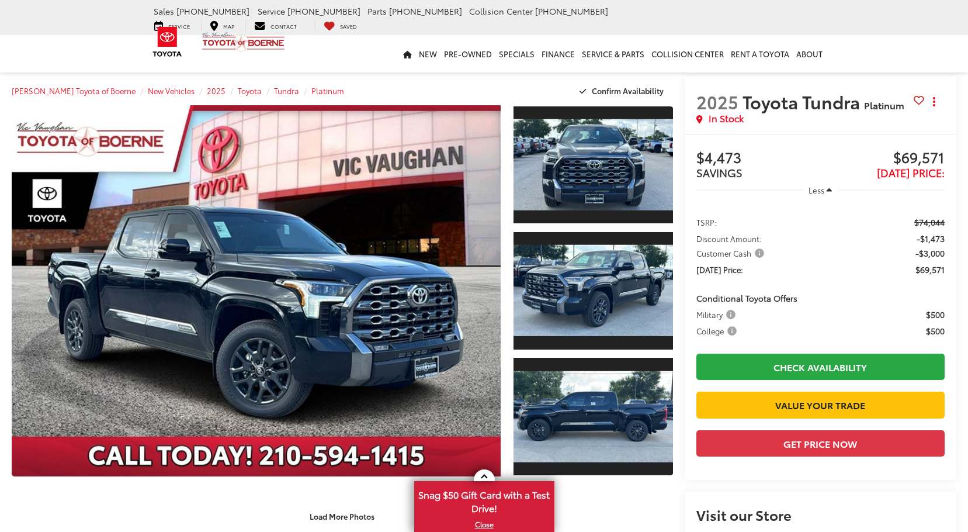
scroll to position [1695, 0]
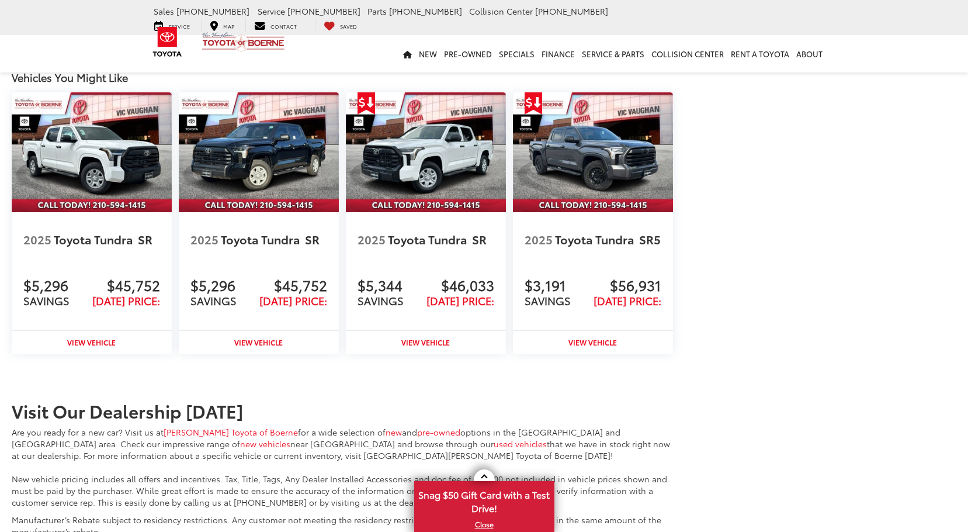
drag, startPoint x: 798, startPoint y: 247, endPoint x: 799, endPoint y: 202, distance: 45.6
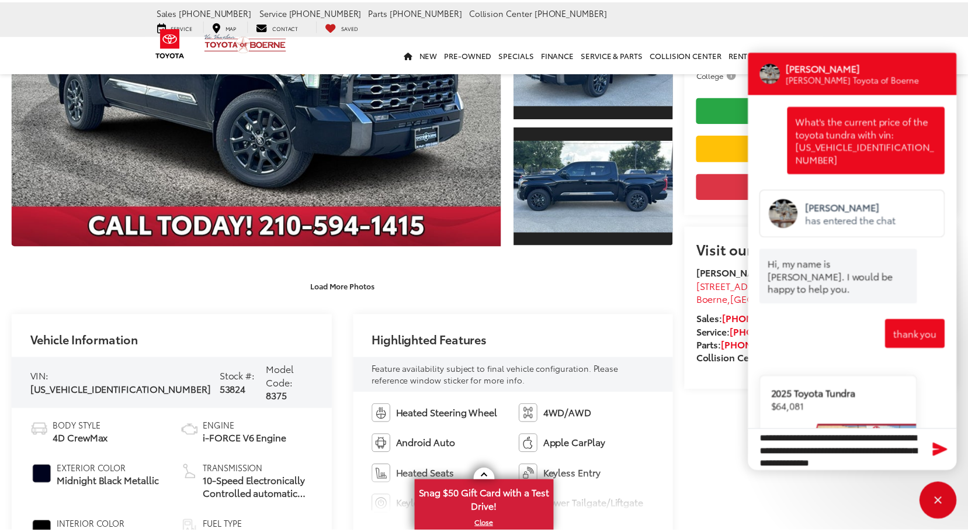
scroll to position [1198, 0]
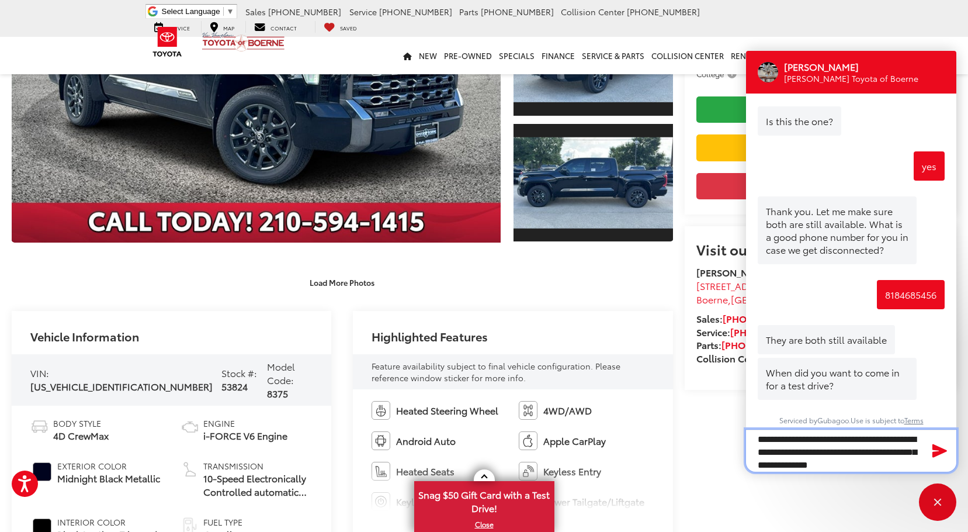
drag, startPoint x: 916, startPoint y: 463, endPoint x: 703, endPoint y: 424, distance: 216.8
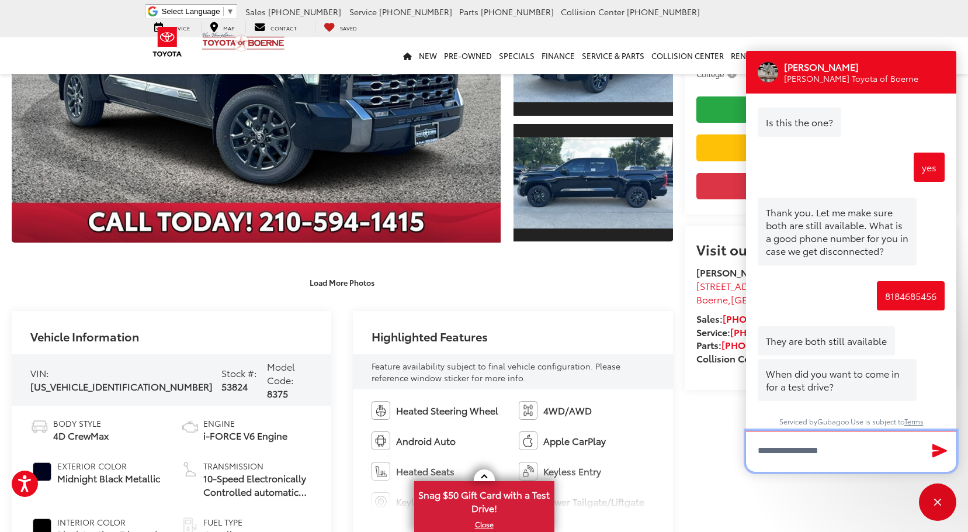
paste textarea "**********"
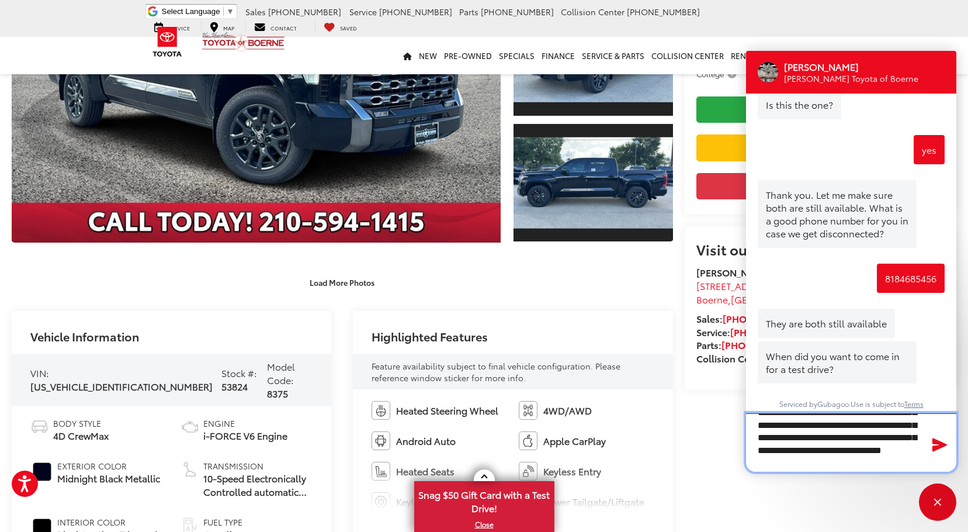
scroll to position [0, 0]
type textarea "**********"
click at [939, 442] on icon "Send Message" at bounding box center [940, 445] width 15 height 14
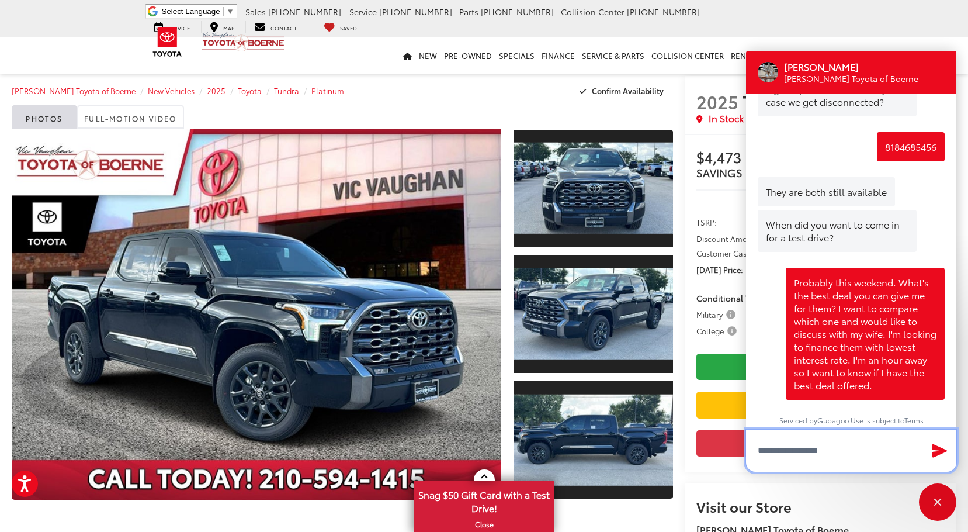
click at [846, 450] on textarea "Type your message" at bounding box center [851, 451] width 210 height 42
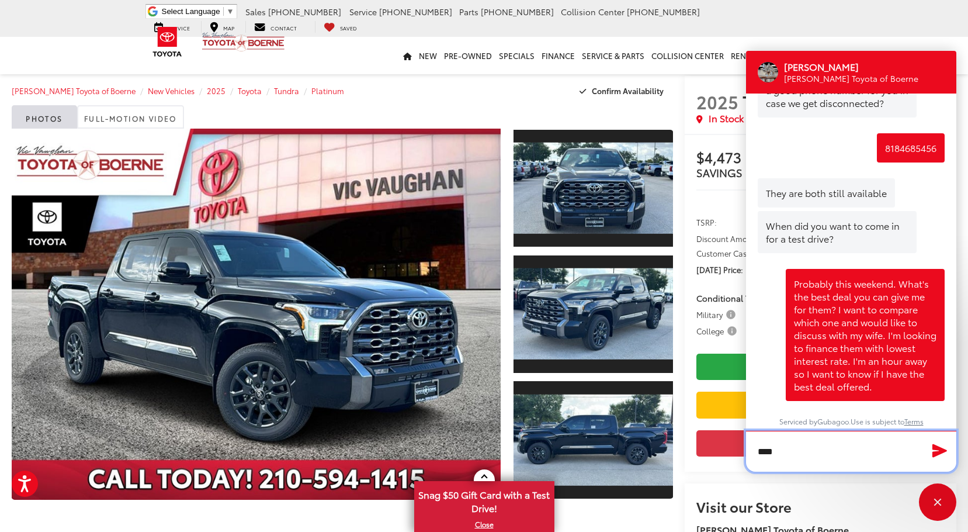
scroll to position [1344, 0]
type textarea "****"
